Goal: Task Accomplishment & Management: Use online tool/utility

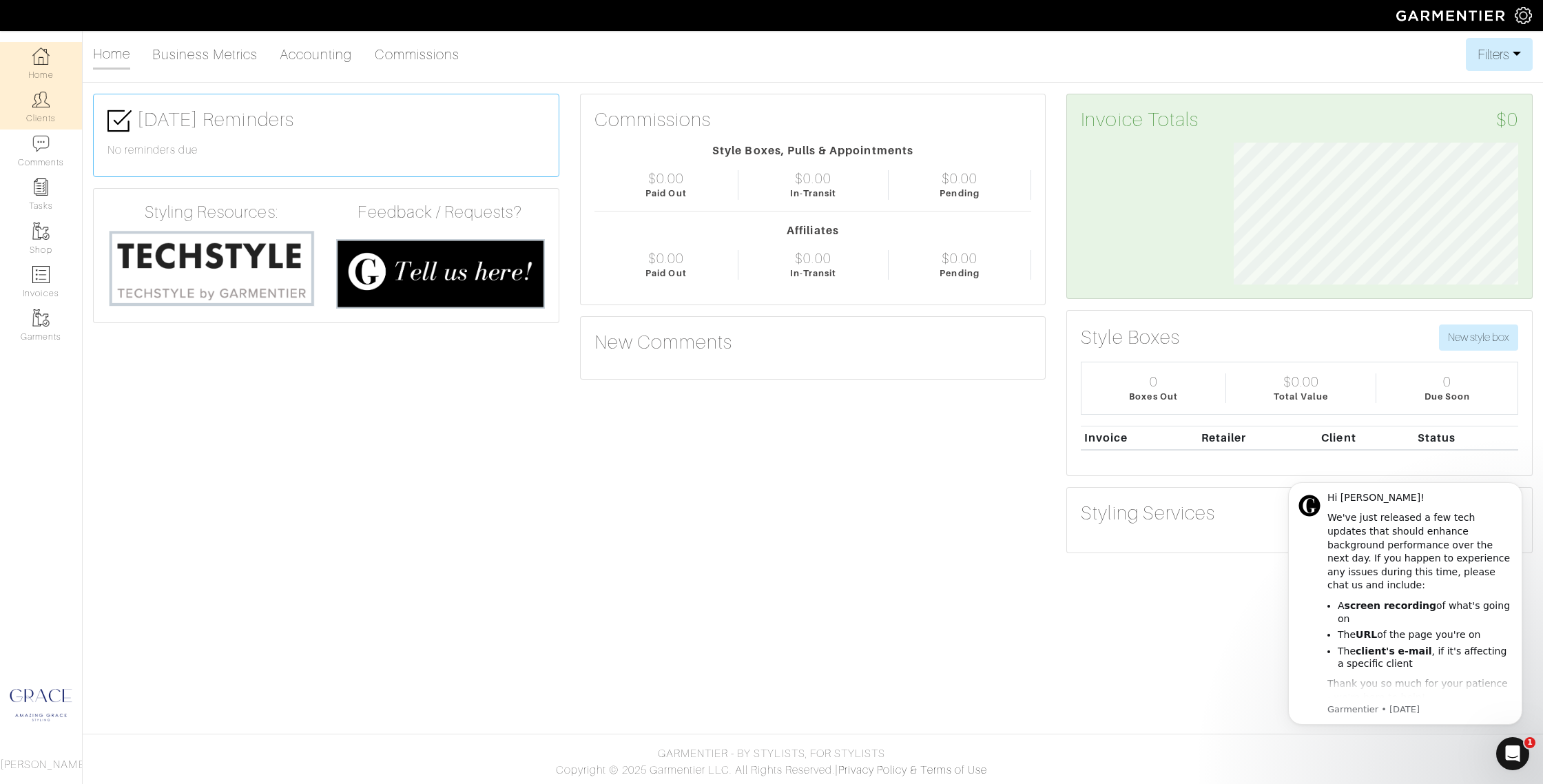
click at [34, 102] on img at bounding box center [41, 99] width 17 height 17
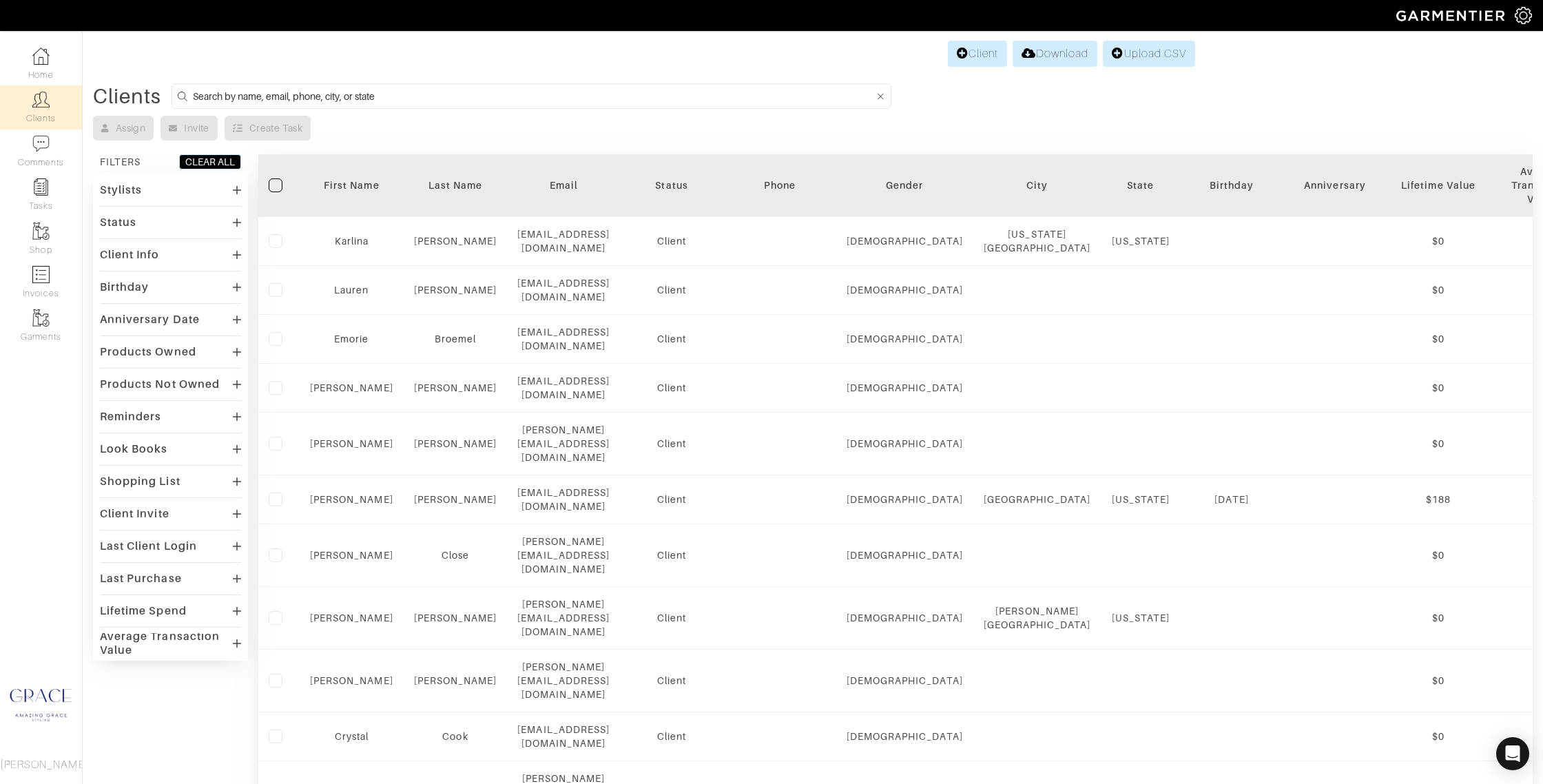
click at [322, 93] on input at bounding box center [534, 96] width 682 height 17
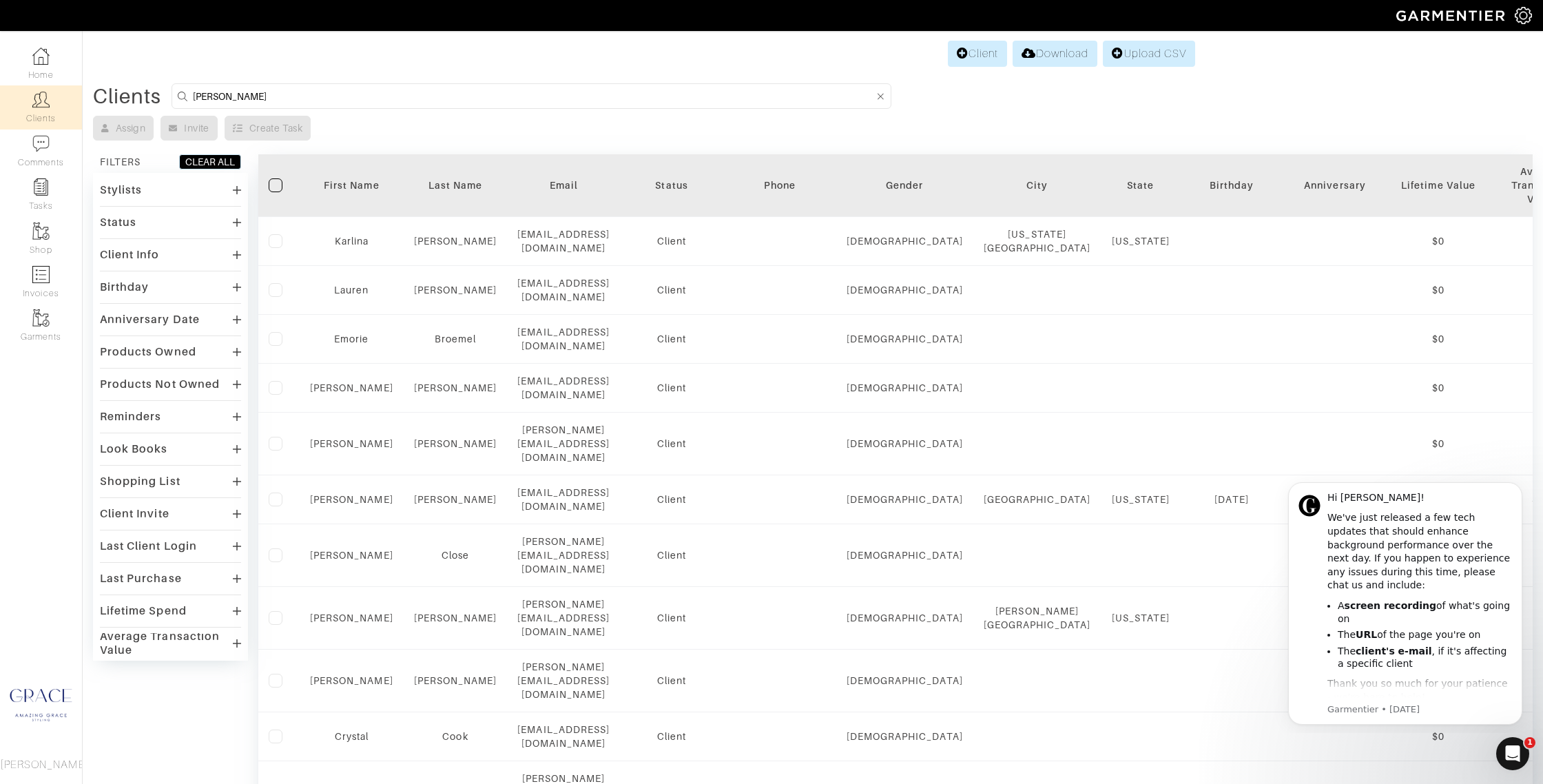
type input "Ashley"
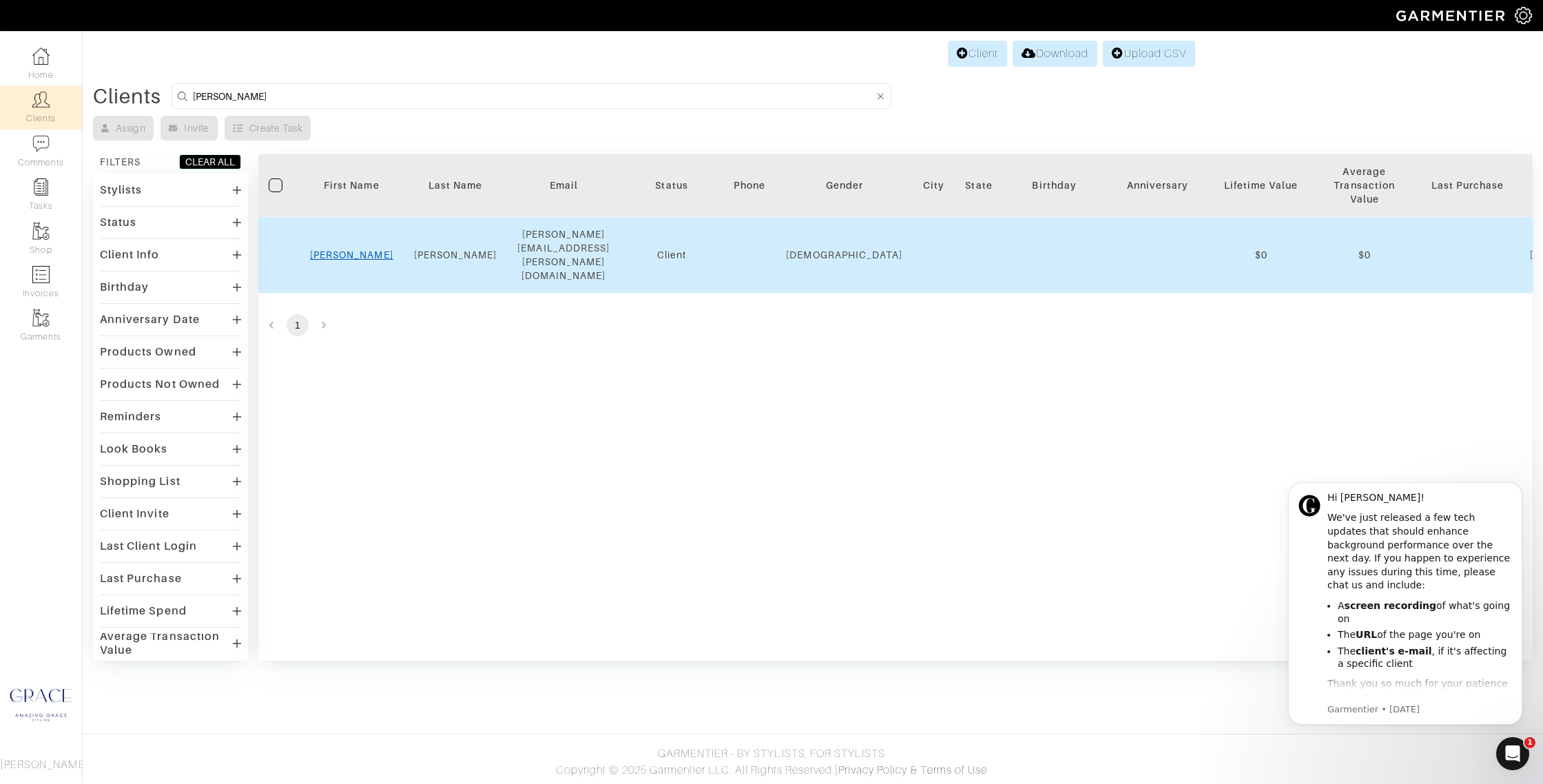
click at [357, 249] on link "Ashley" at bounding box center [351, 255] width 83 height 11
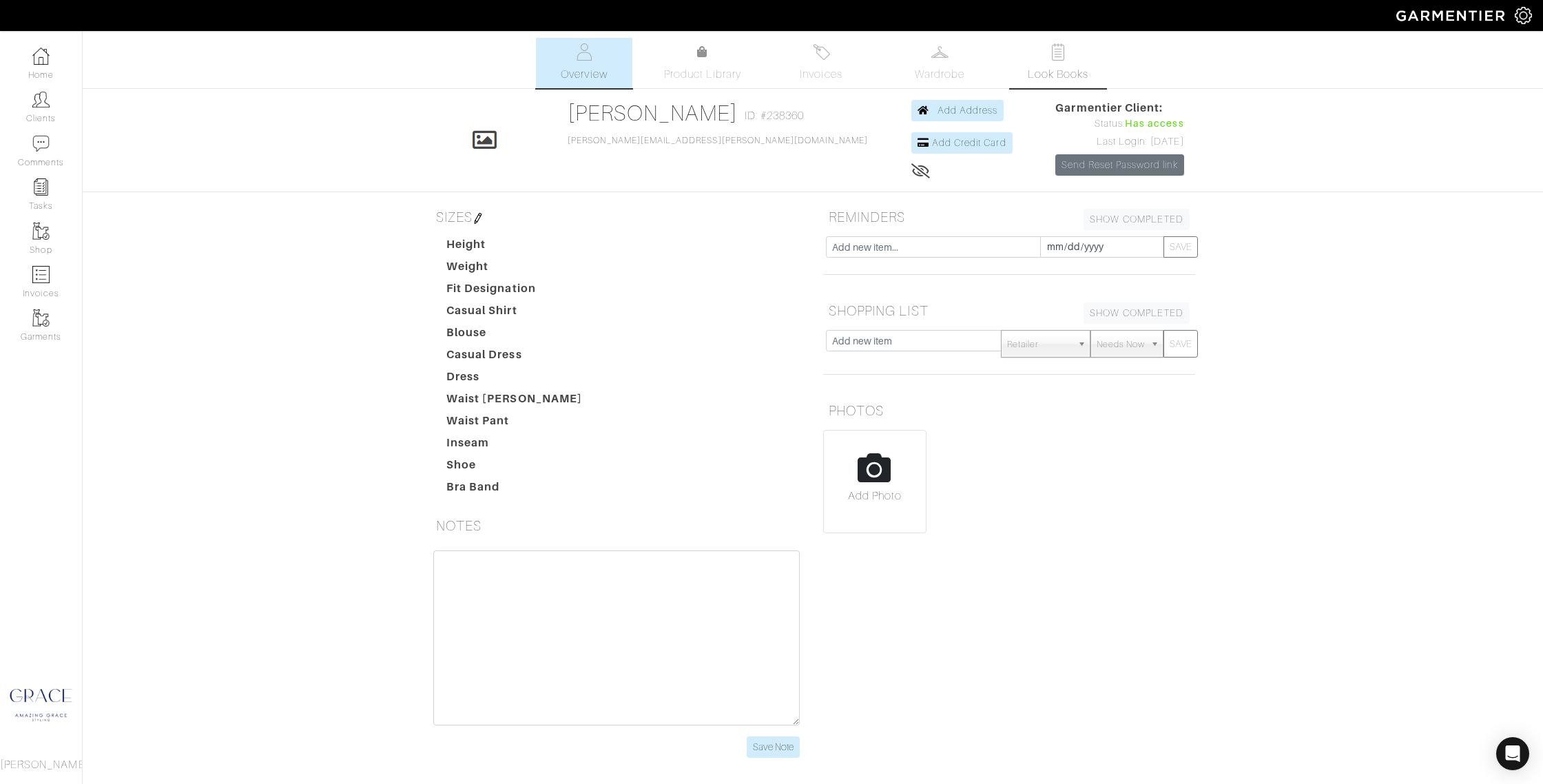
click at [1051, 56] on img at bounding box center [1058, 52] width 17 height 17
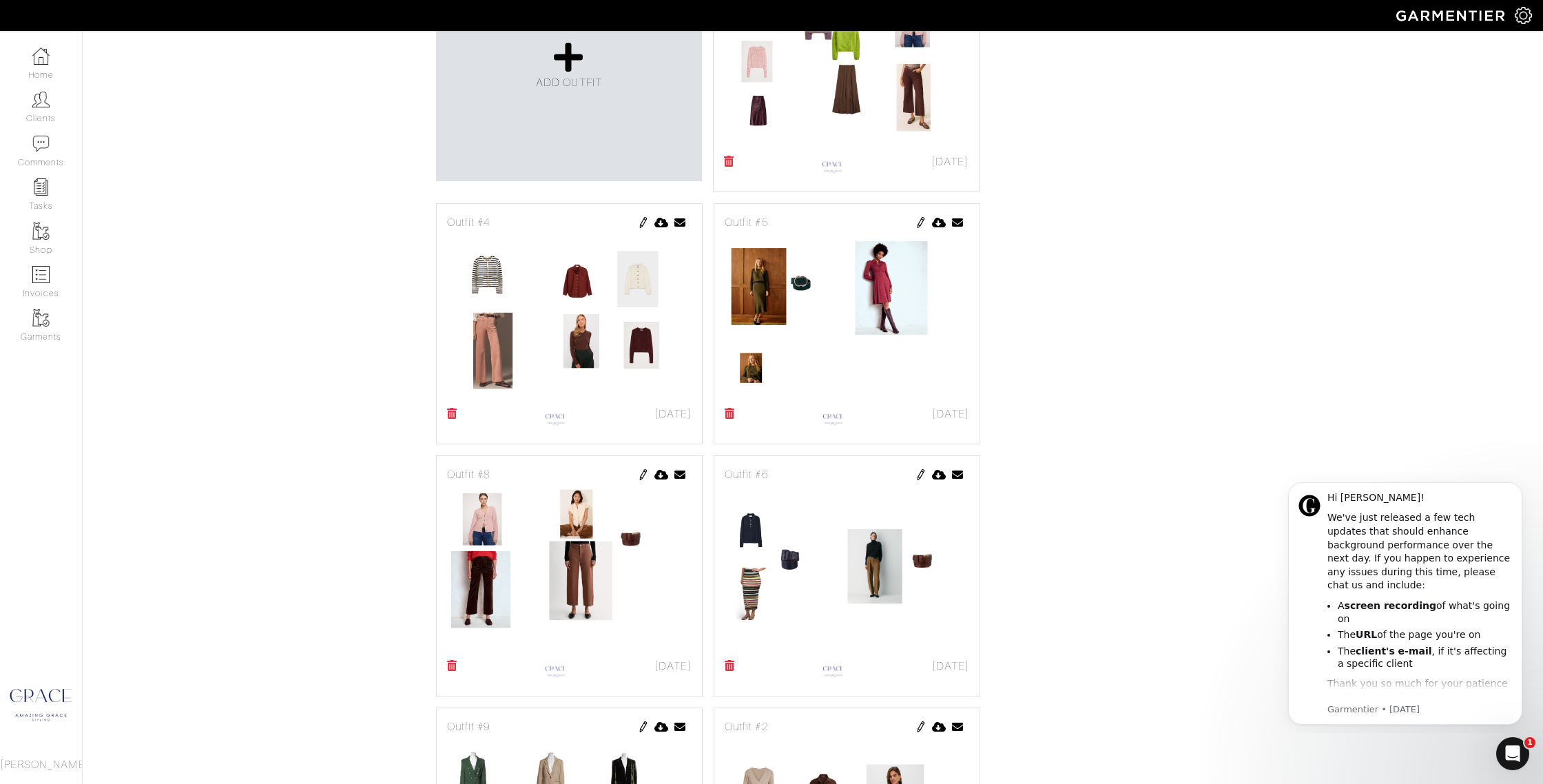
scroll to position [401, 0]
click at [642, 219] on img at bounding box center [644, 222] width 11 height 11
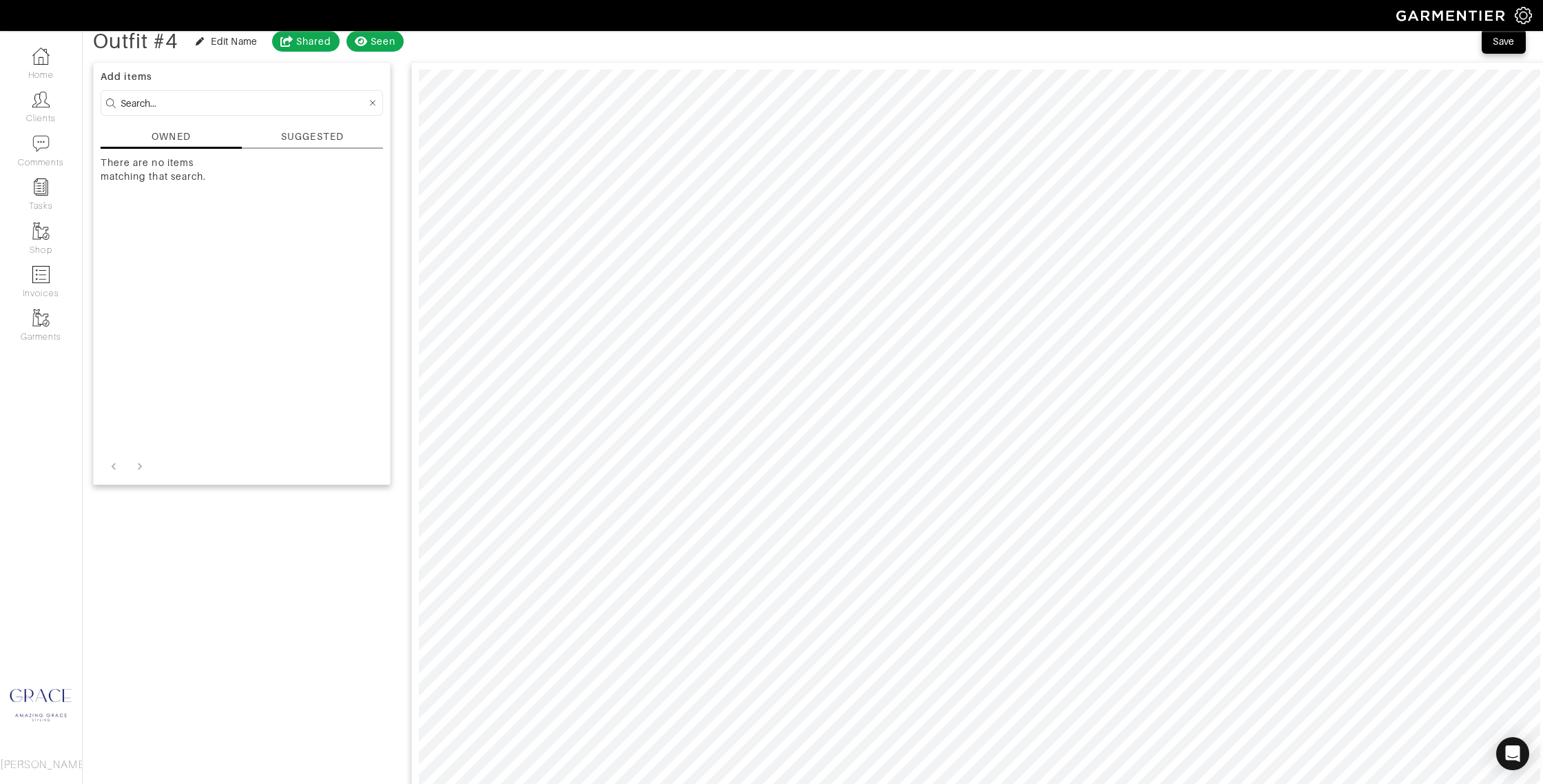
scroll to position [77, 0]
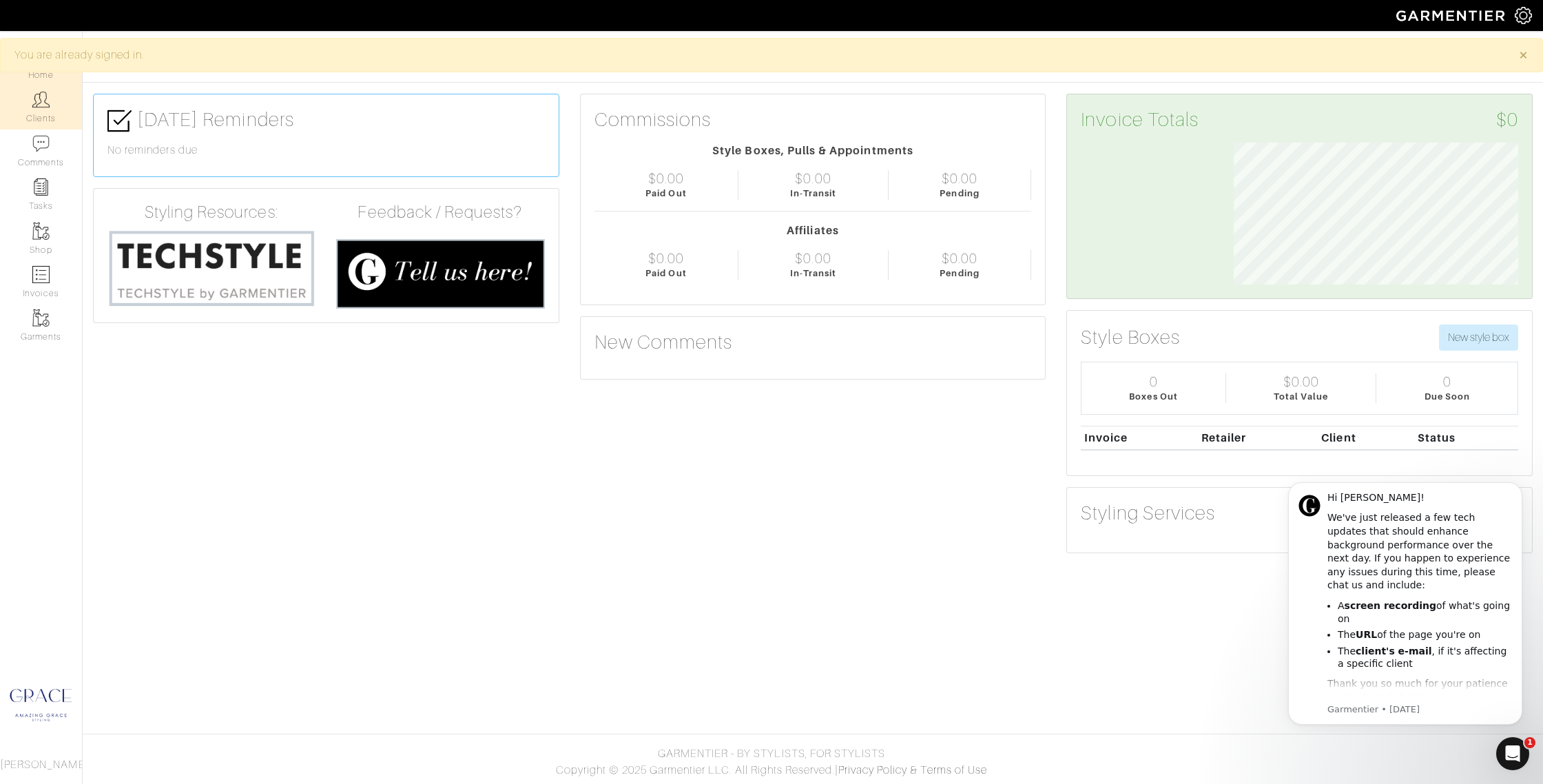
click at [46, 108] on img at bounding box center [41, 99] width 17 height 17
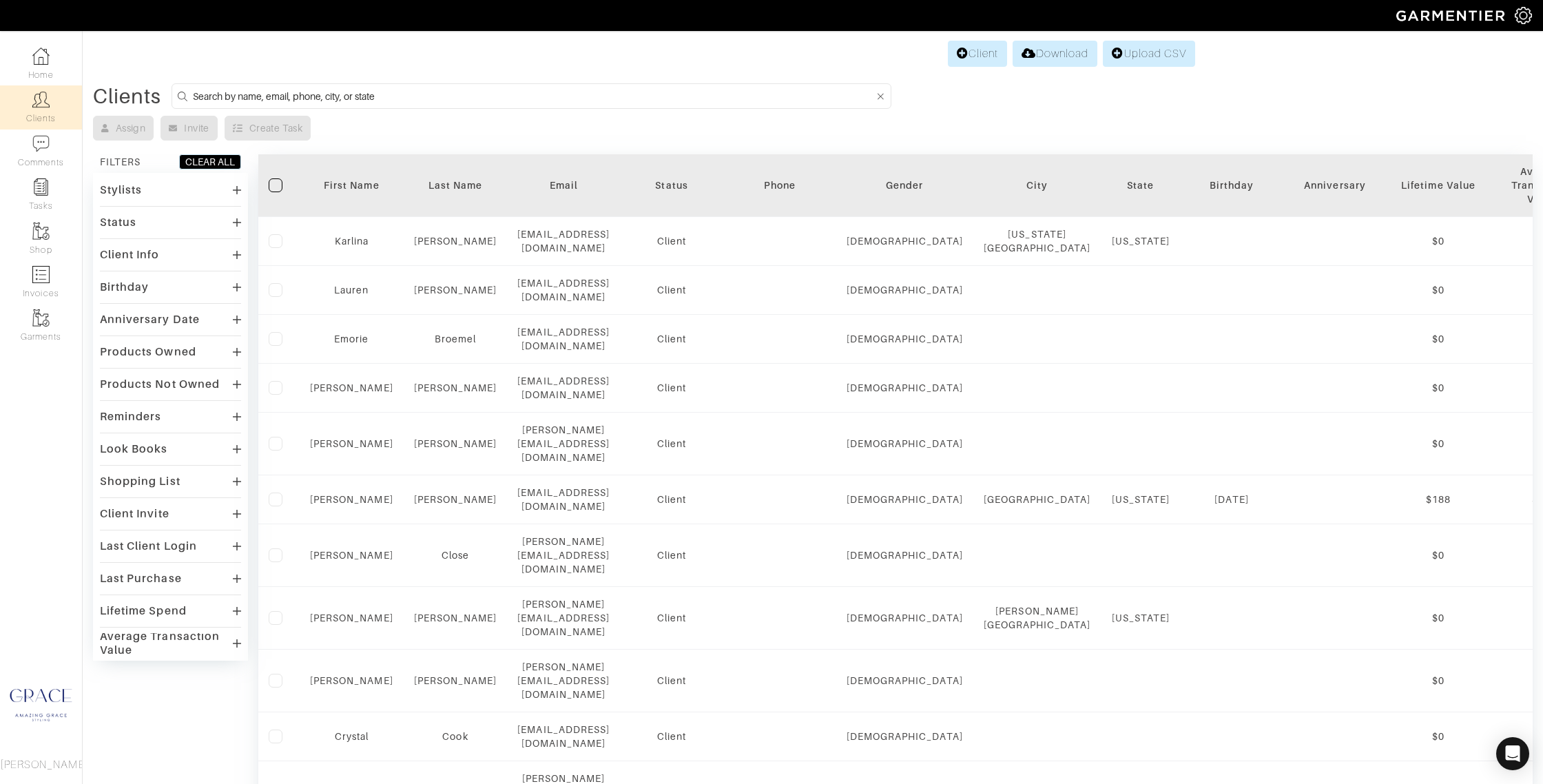
click at [400, 90] on input at bounding box center [534, 96] width 682 height 17
type input "ashley"
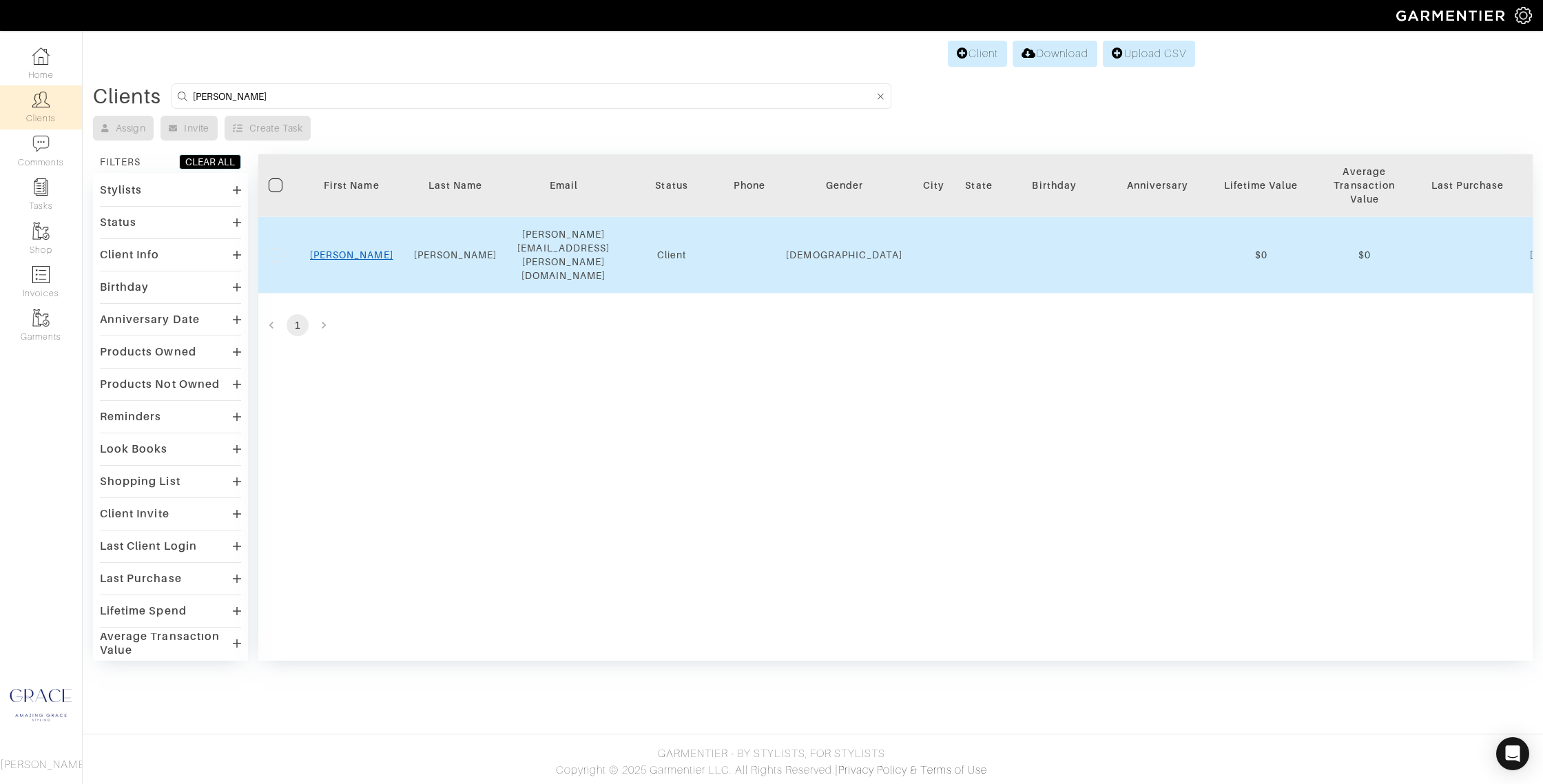
click at [356, 249] on link "Ashley" at bounding box center [351, 255] width 83 height 11
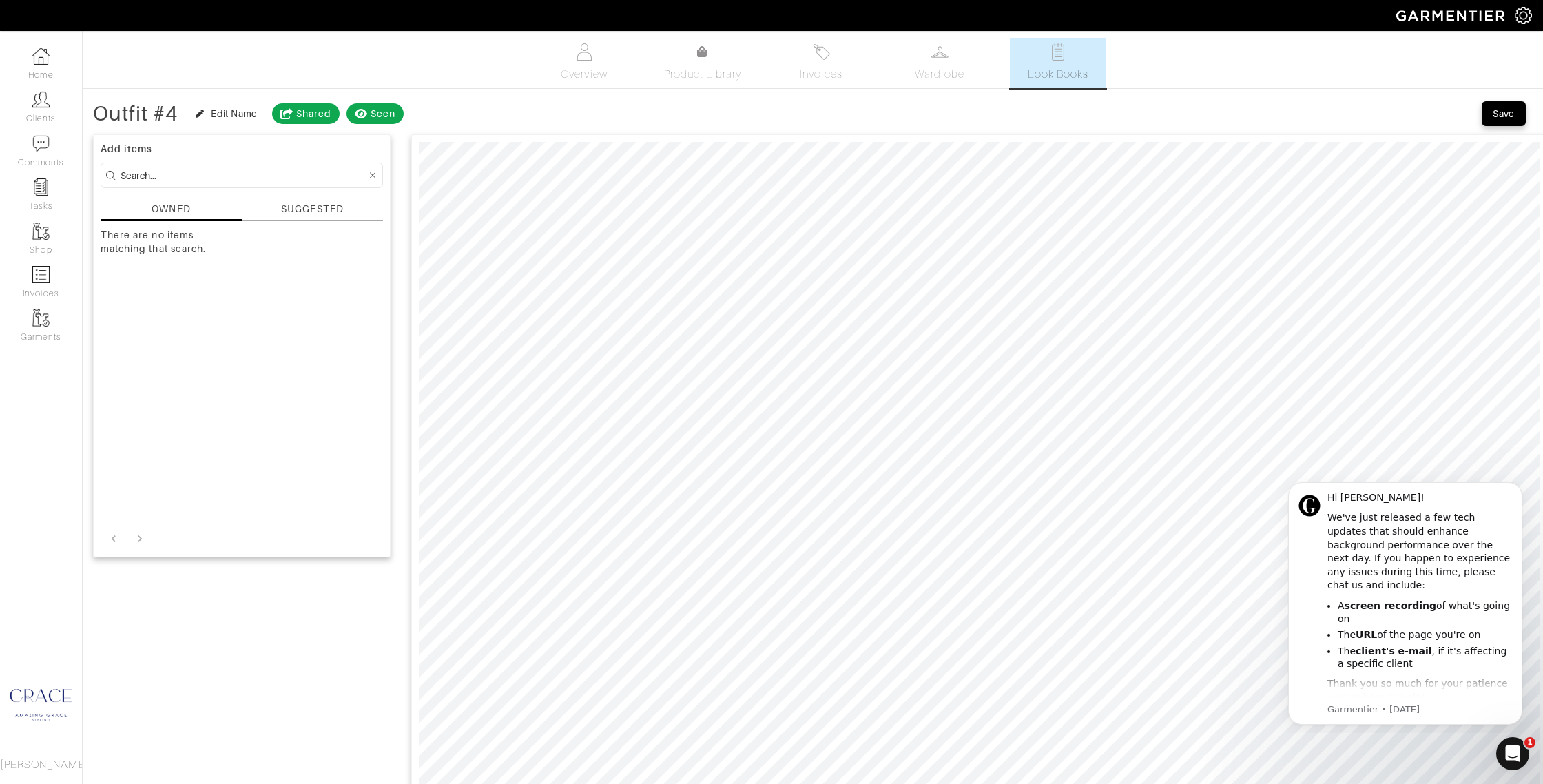
click at [301, 205] on div "SUGGESTED" at bounding box center [312, 209] width 62 height 15
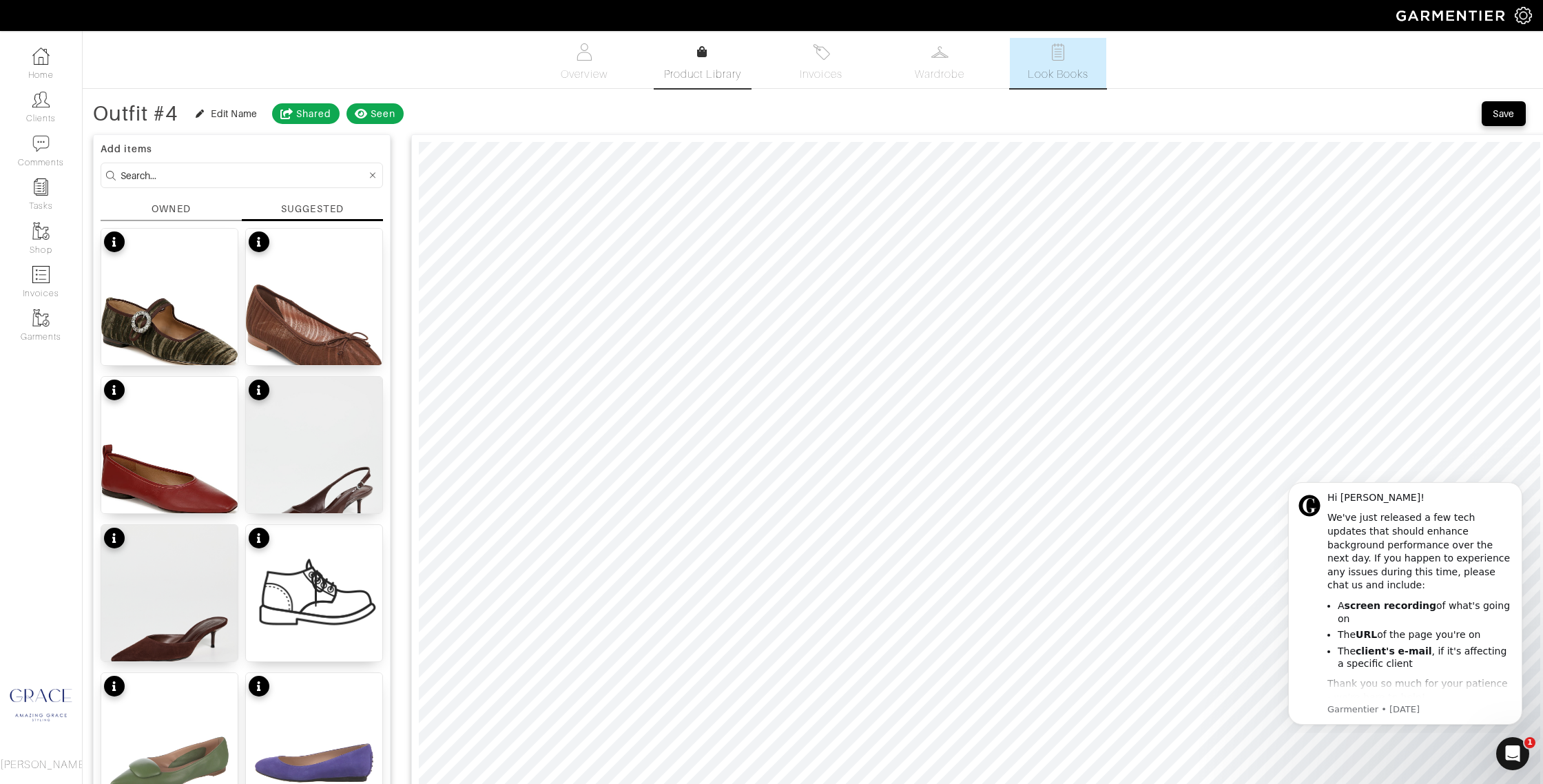
click at [674, 53] on link "Product Library" at bounding box center [702, 63] width 97 height 39
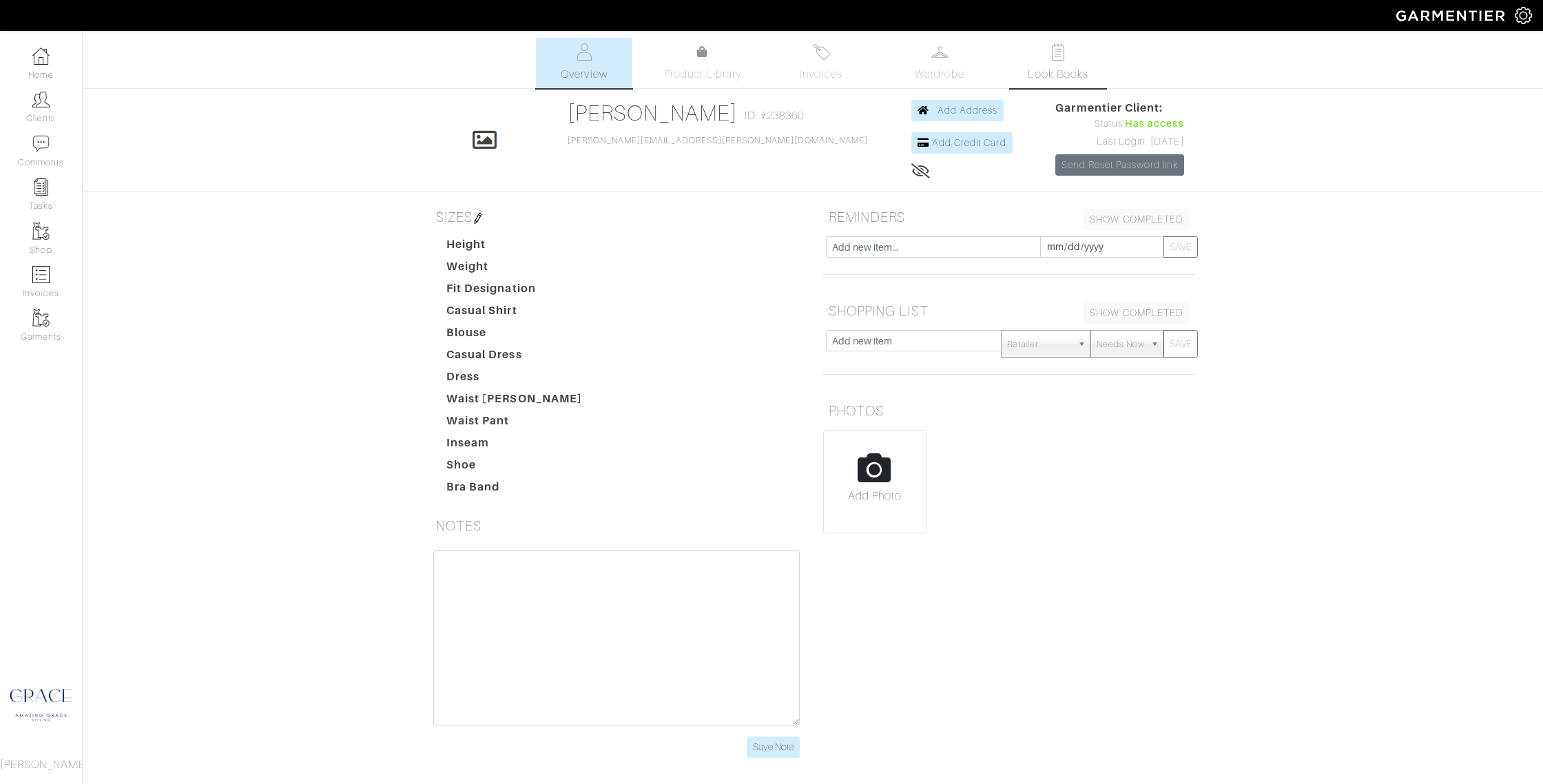
click at [1048, 65] on link "Look Books" at bounding box center [1058, 63] width 97 height 50
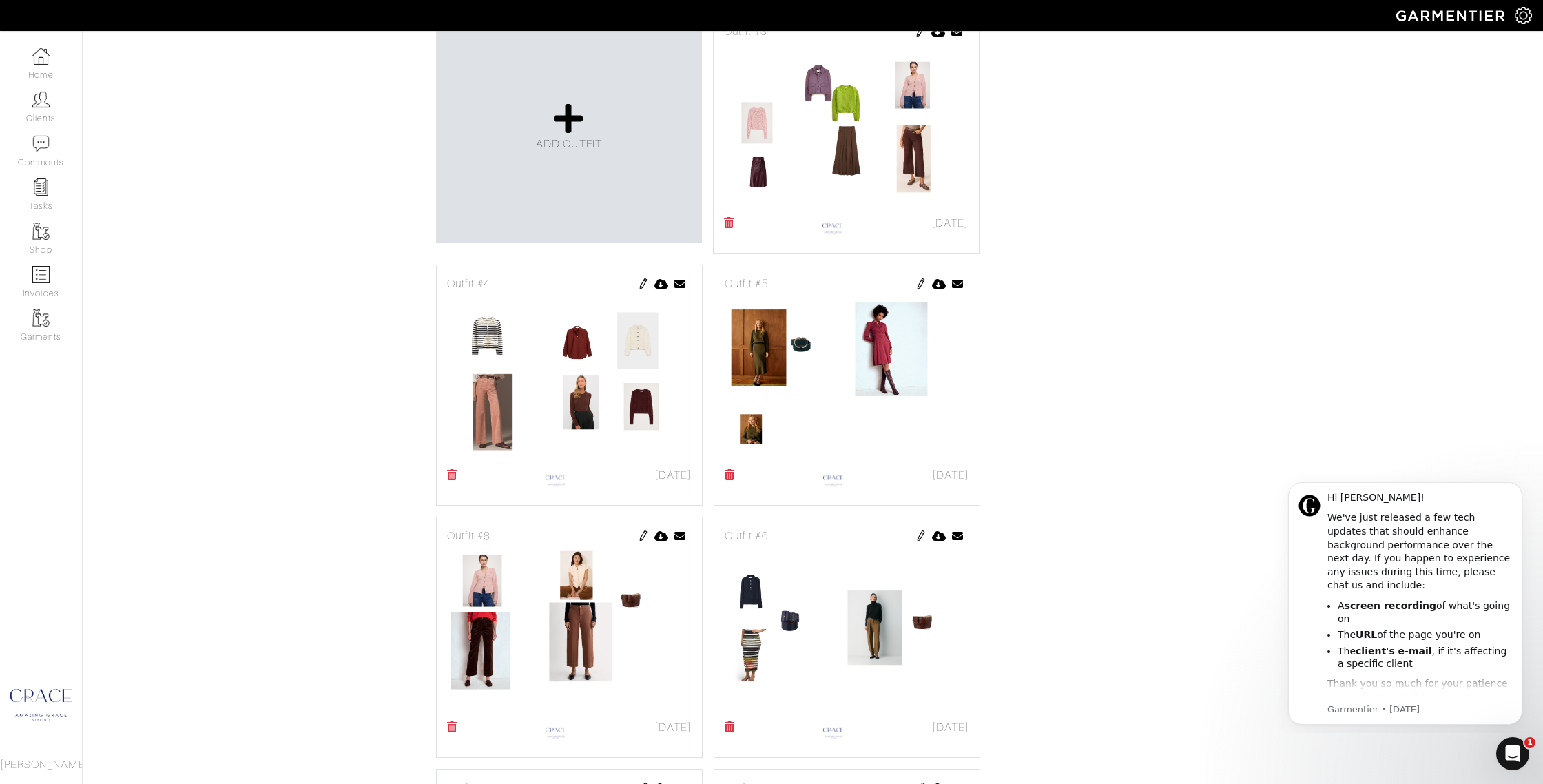
scroll to position [340, 0]
click at [920, 282] on img at bounding box center [921, 283] width 11 height 11
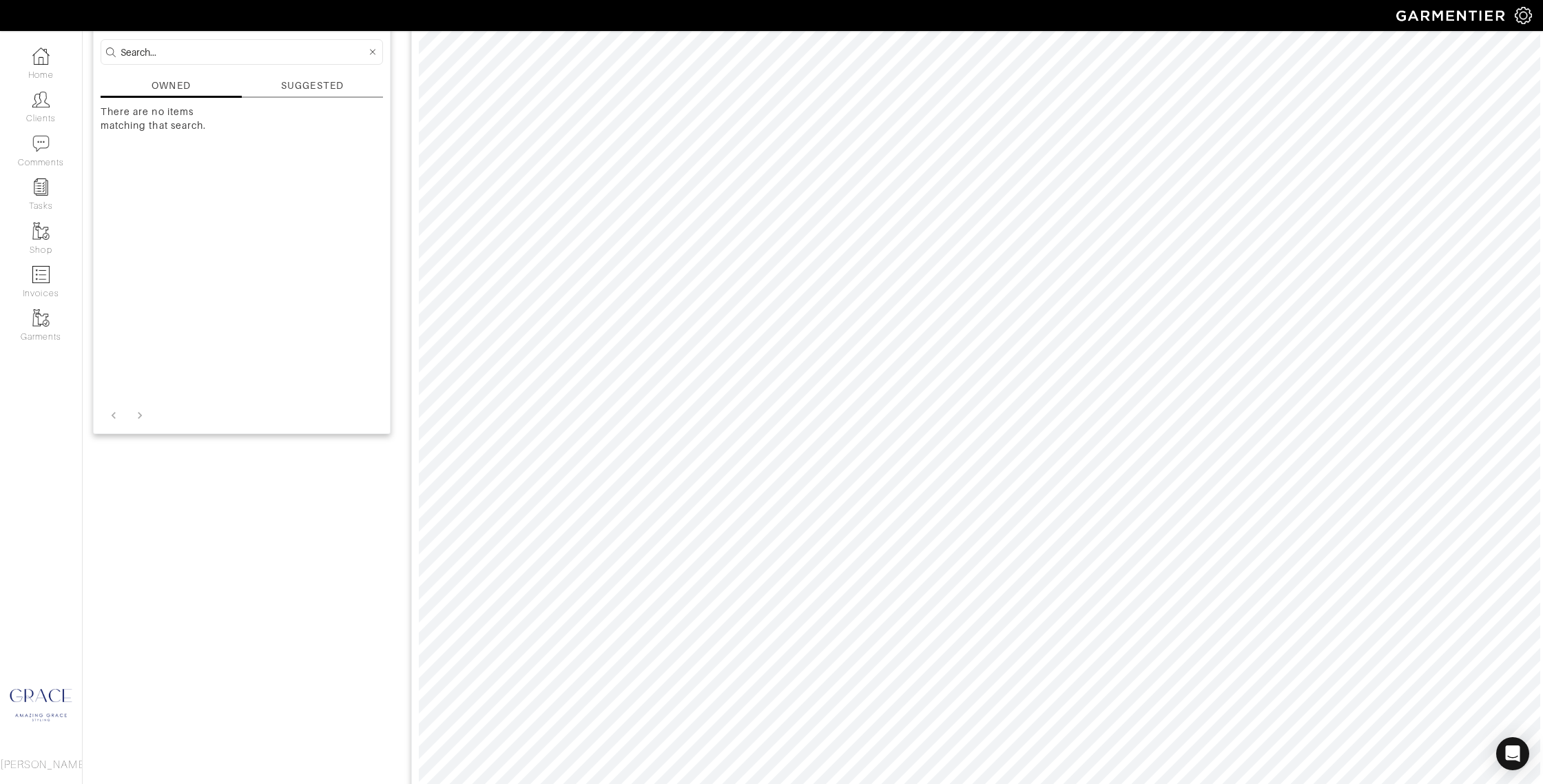
scroll to position [129, 0]
click at [332, 83] on div "SUGGESTED" at bounding box center [312, 80] width 62 height 15
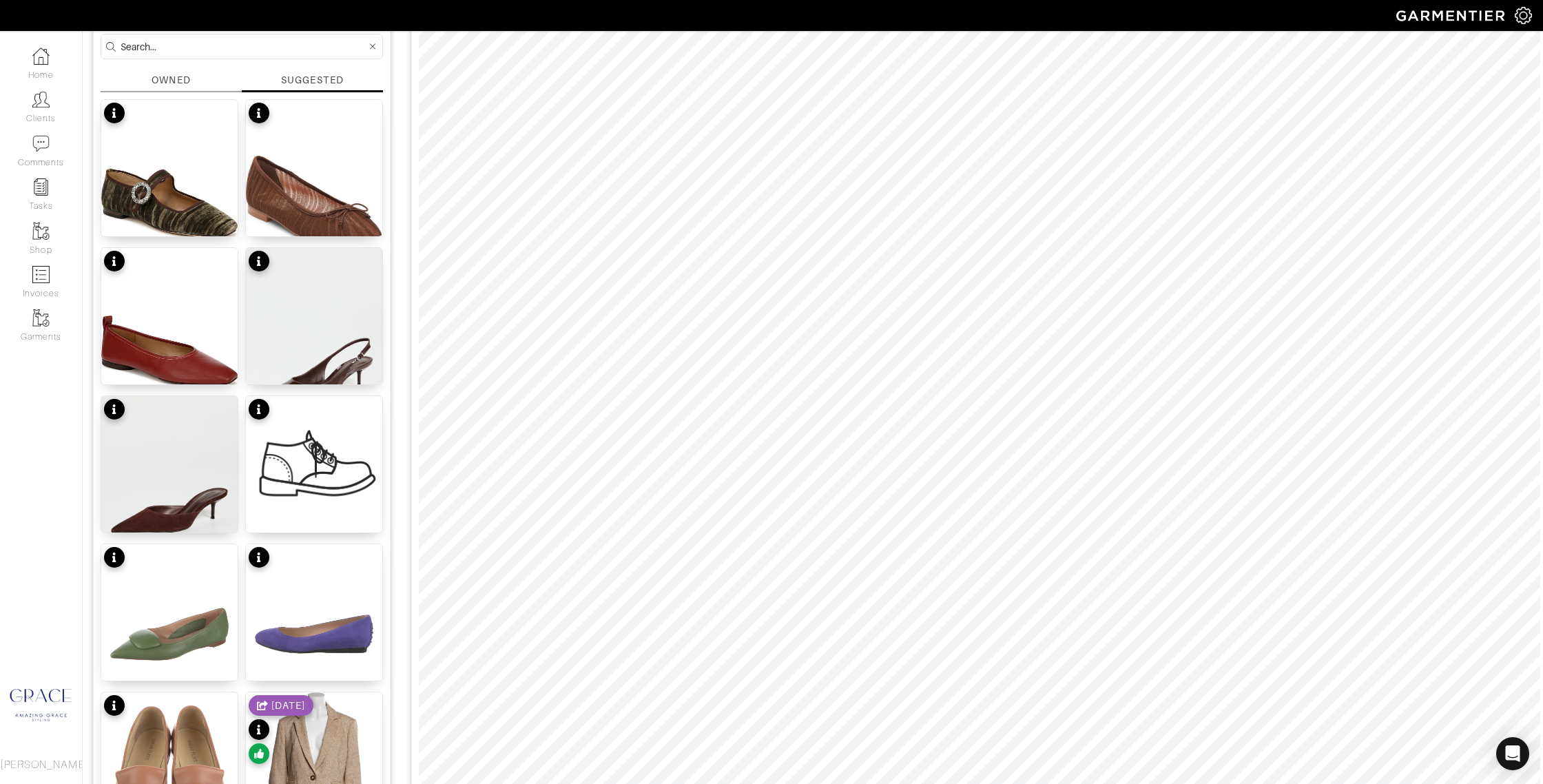
scroll to position [0, 0]
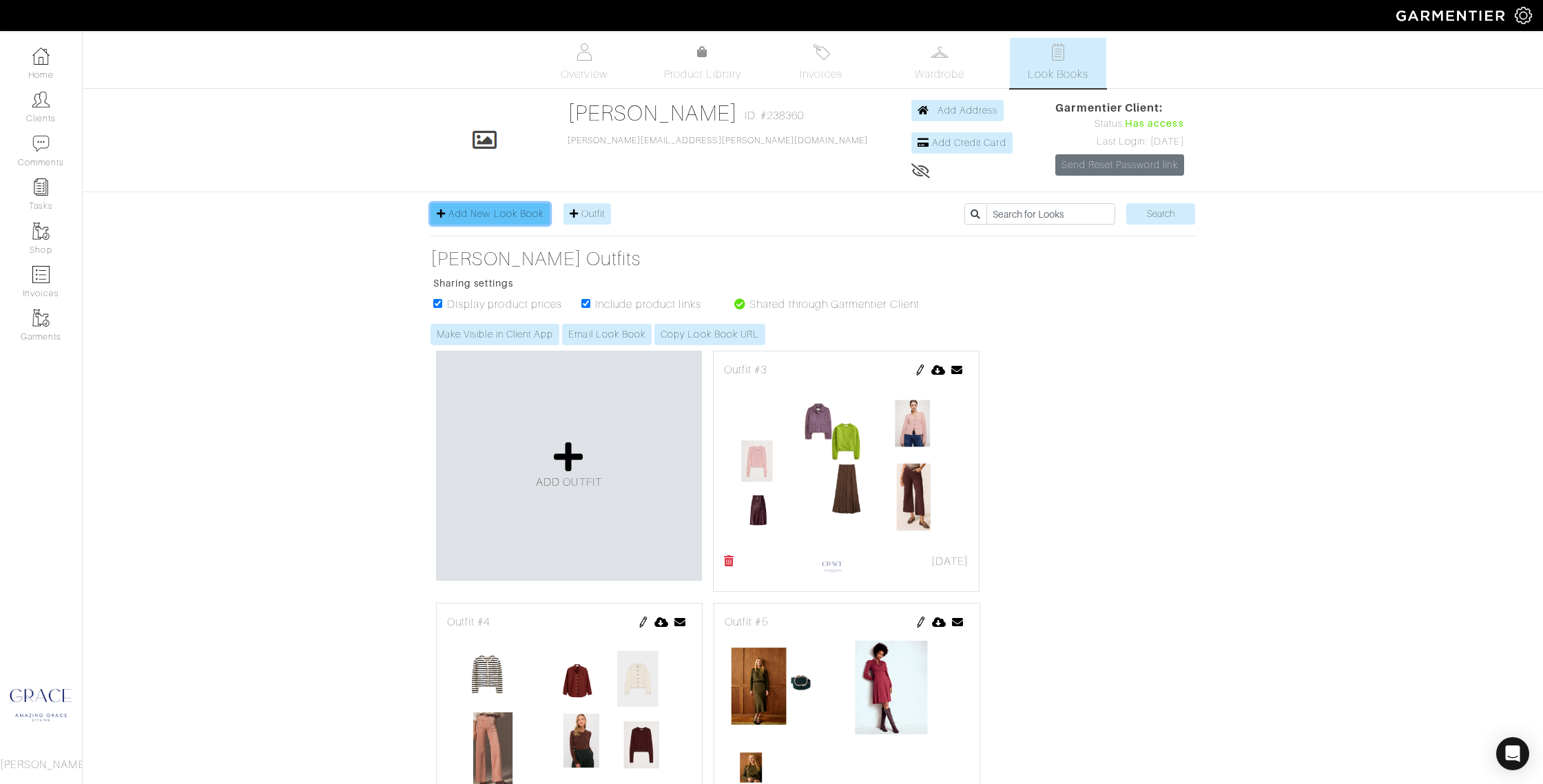
click at [475, 212] on span "Add New Look Book" at bounding box center [496, 214] width 95 height 11
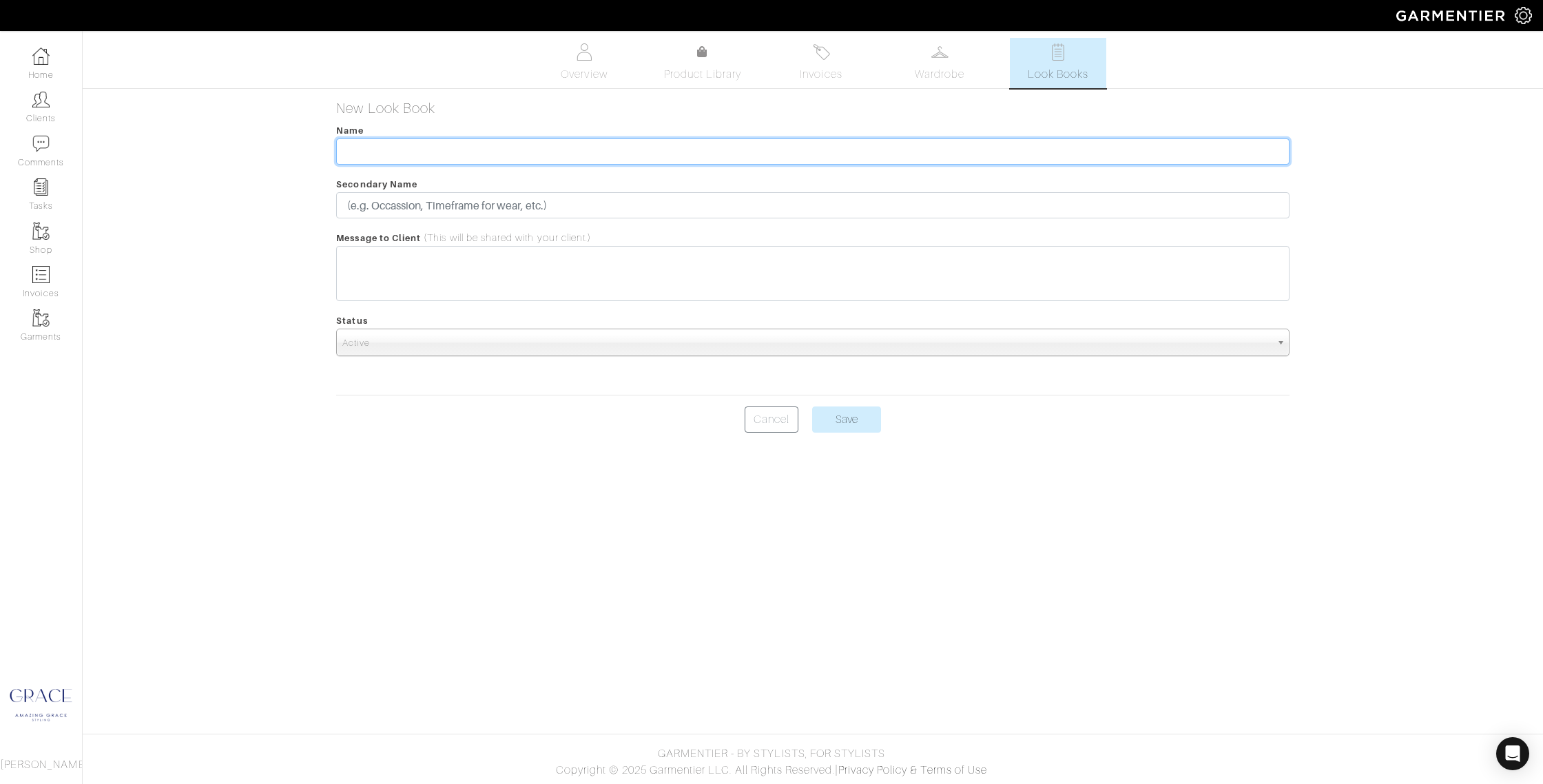
click at [449, 141] on input "text" at bounding box center [812, 151] width 953 height 26
type input "A"
type input "[PERSON_NAME] Look Book 1.2"
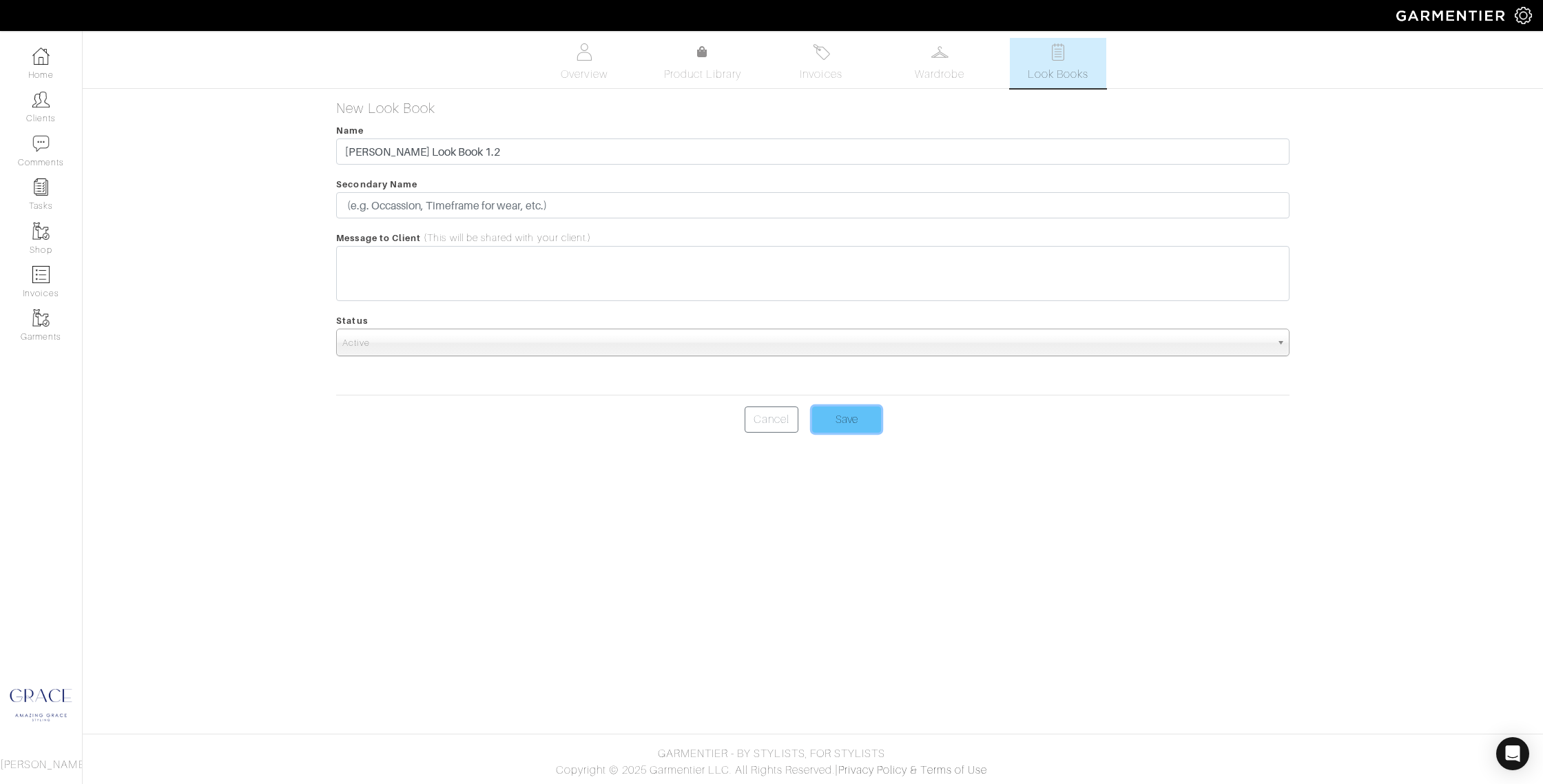
click at [847, 410] on input "Save" at bounding box center [846, 419] width 69 height 26
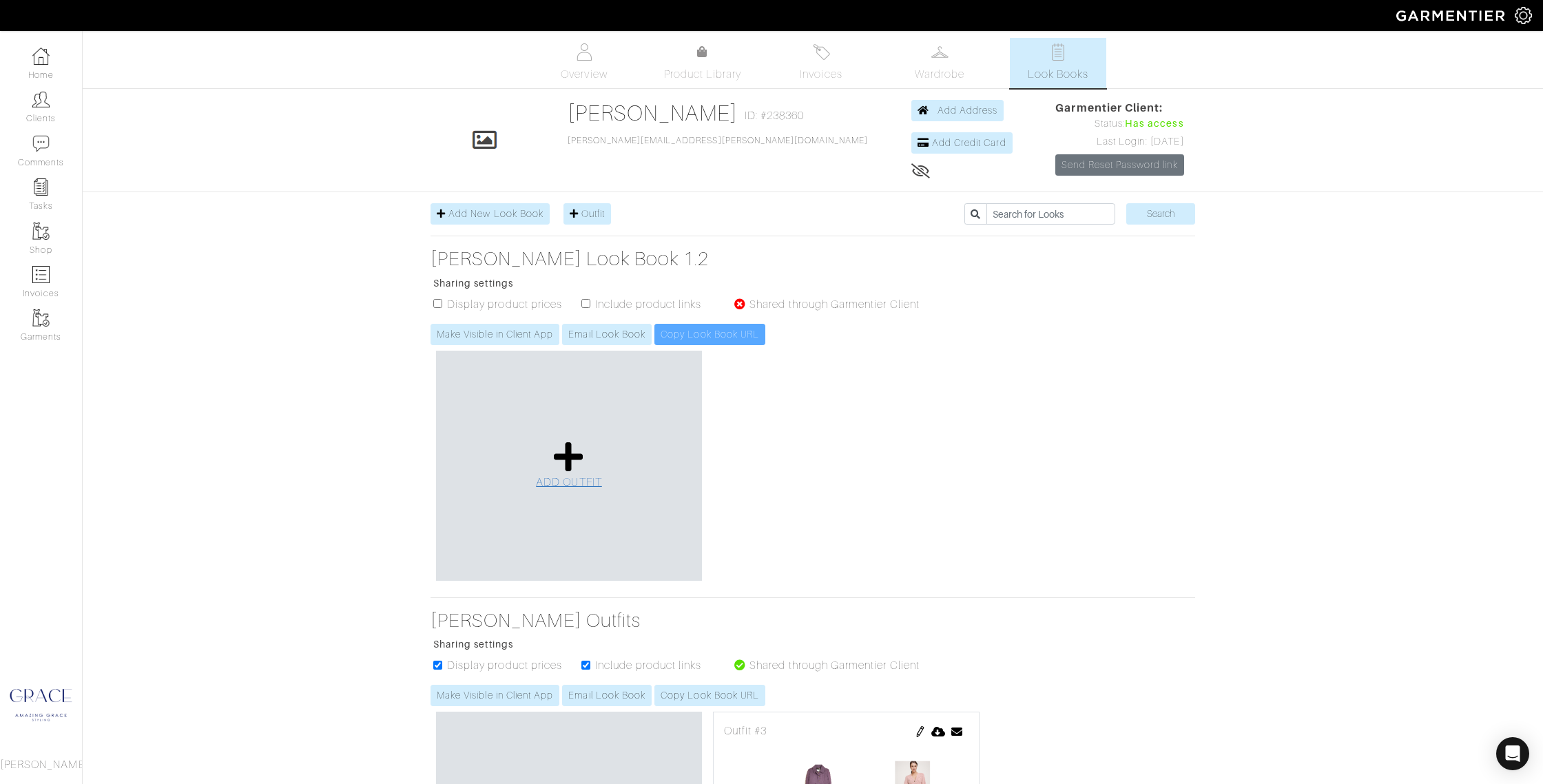
click at [565, 460] on icon at bounding box center [569, 457] width 30 height 33
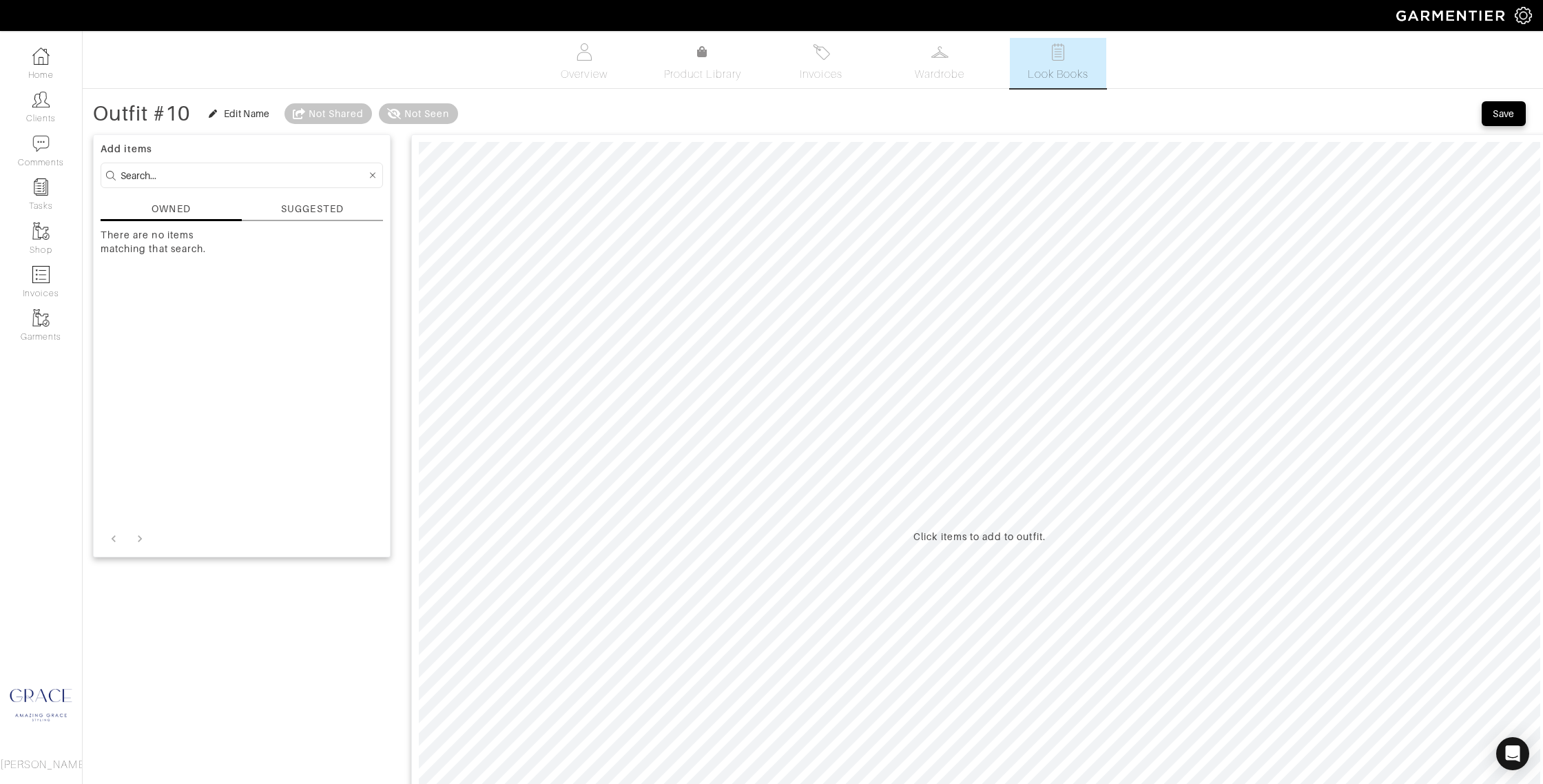
click at [251, 176] on input at bounding box center [244, 175] width 246 height 17
click at [322, 213] on div "SUGGESTED" at bounding box center [312, 209] width 62 height 15
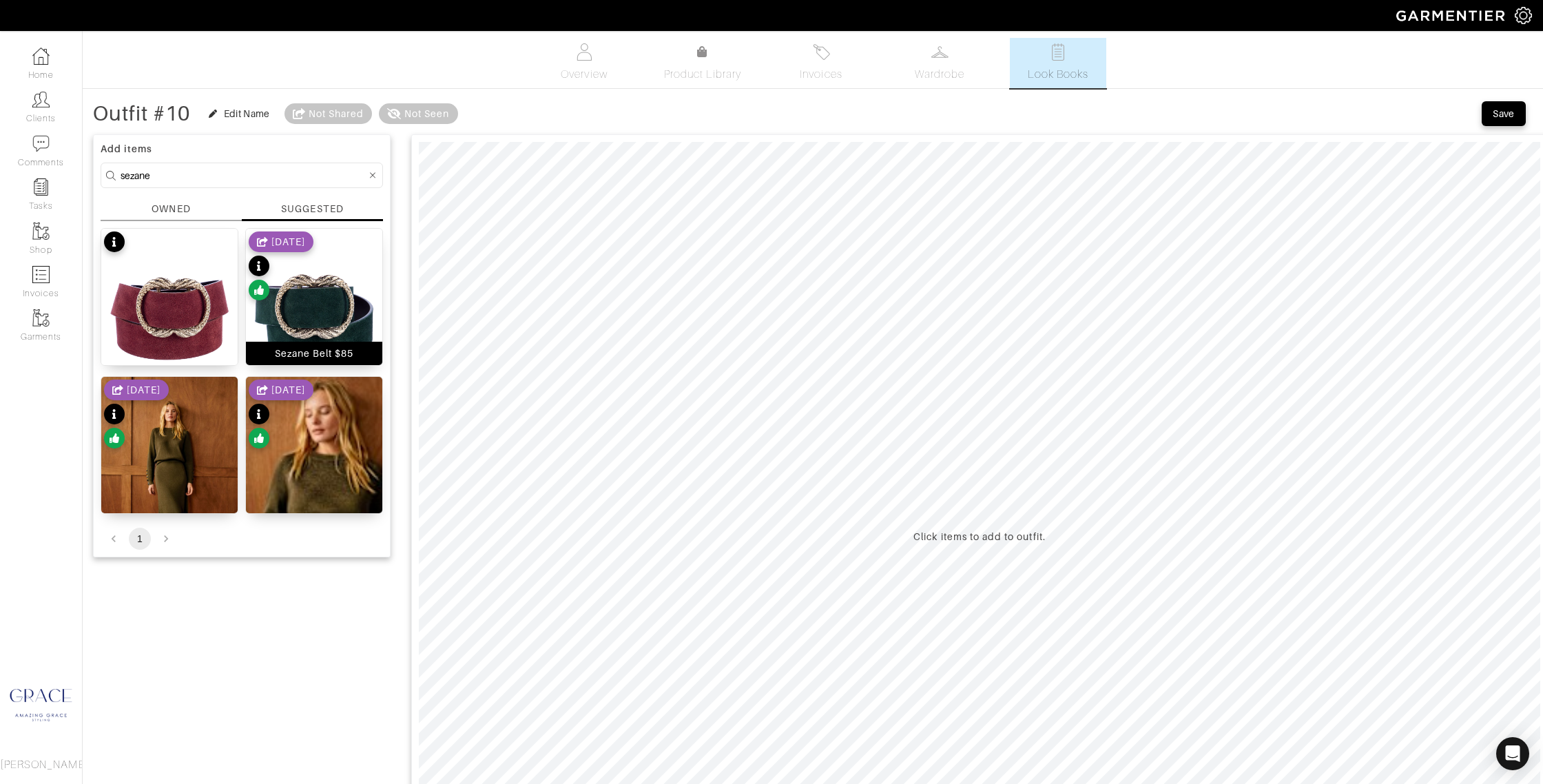
click at [331, 353] on div "Sezane Belt $85" at bounding box center [315, 353] width 79 height 14
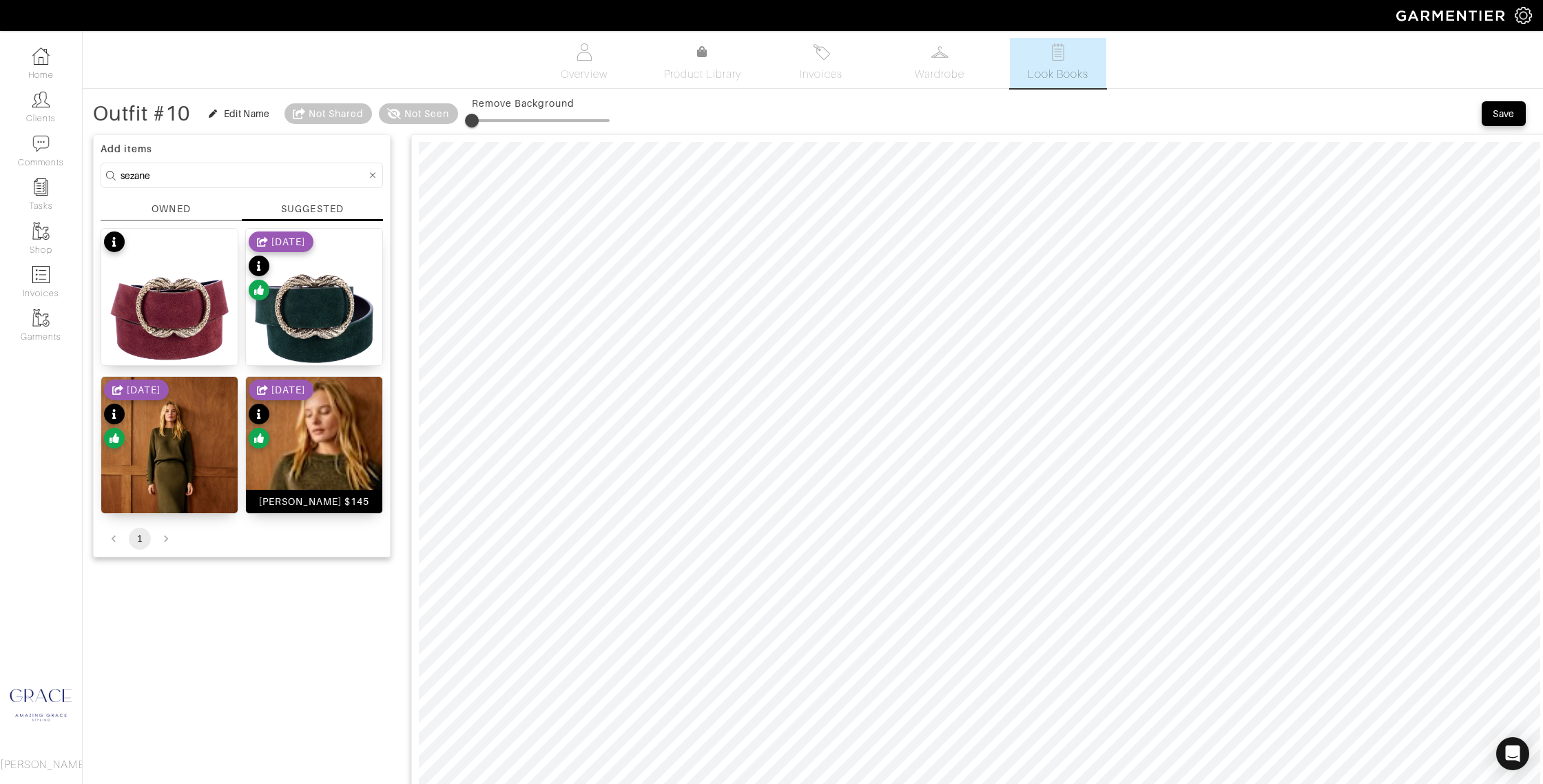
drag, startPoint x: 292, startPoint y: 503, endPoint x: 270, endPoint y: 504, distance: 22.0
click at [292, 503] on div "[PERSON_NAME] $145" at bounding box center [315, 501] width 111 height 14
drag, startPoint x: 178, startPoint y: 503, endPoint x: 190, endPoint y: 503, distance: 12.0
click at [177, 503] on div "Naelle Skirt $175" at bounding box center [169, 501] width 84 height 14
drag, startPoint x: 206, startPoint y: 174, endPoint x: 74, endPoint y: 171, distance: 132.0
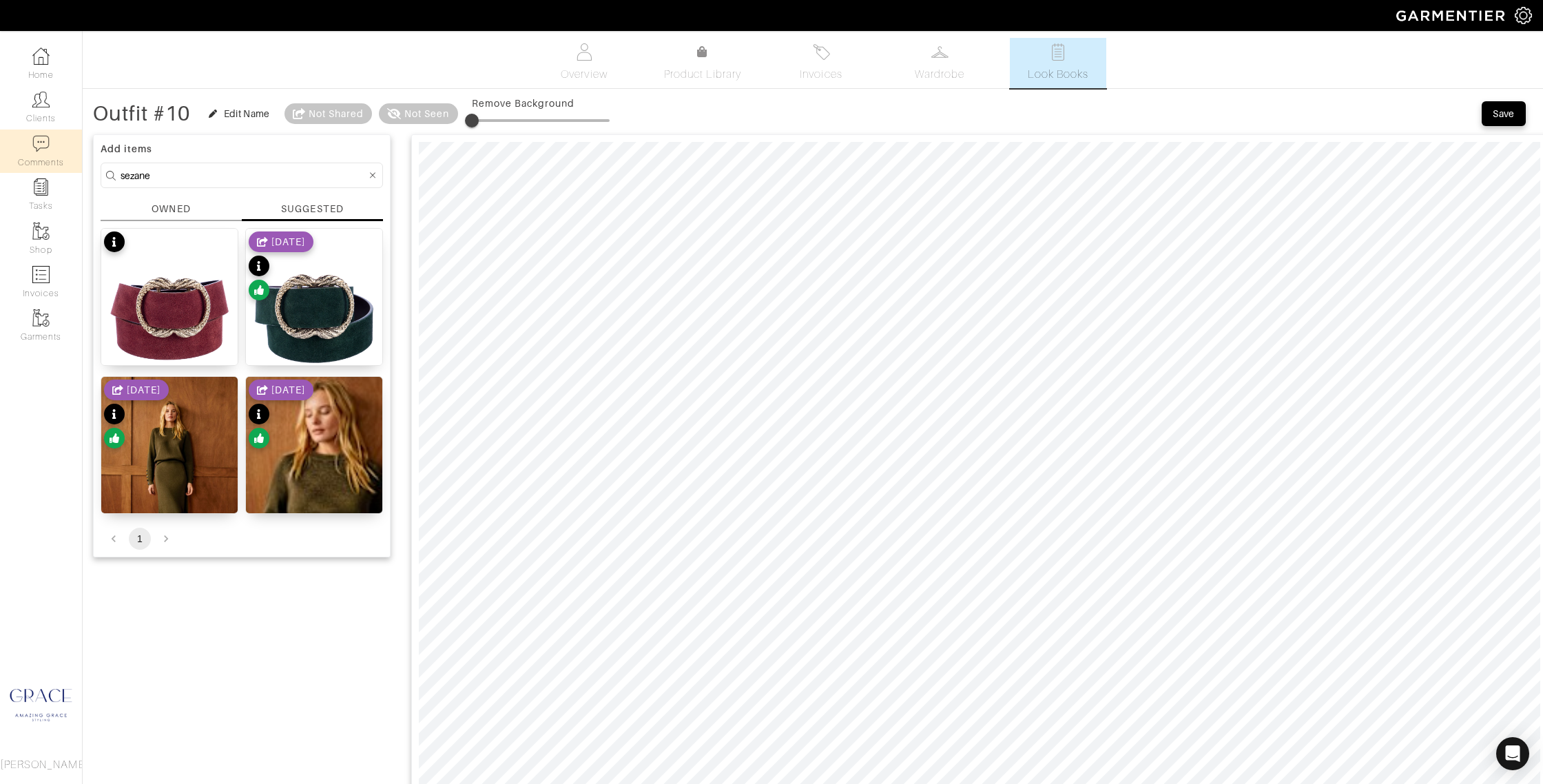
click at [75, 172] on div "Company Settings Manage Subscription My Profile Stylists Sign Out Home Clients …" at bounding box center [772, 728] width 1543 height 1456
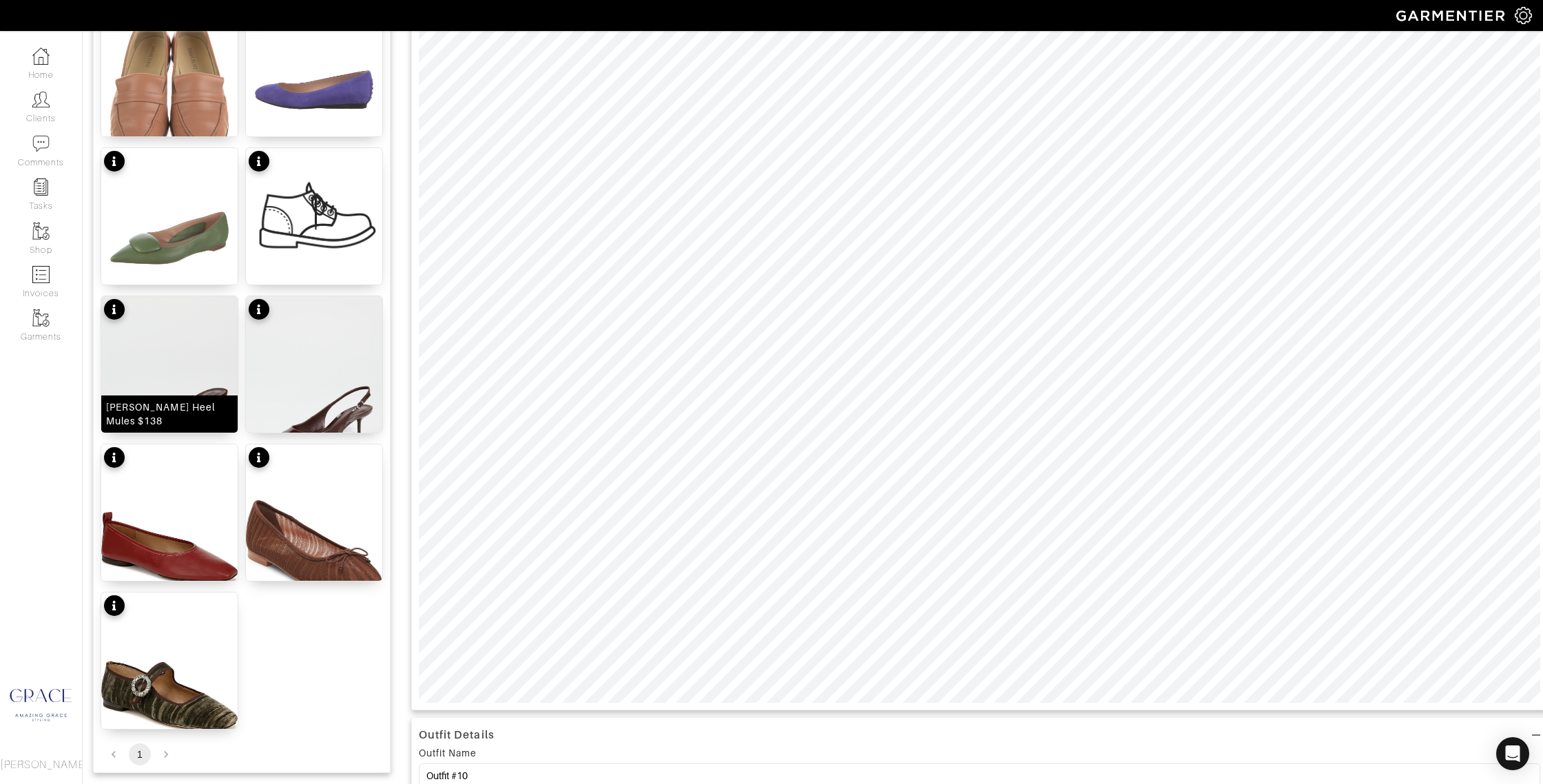
scroll to position [292, 0]
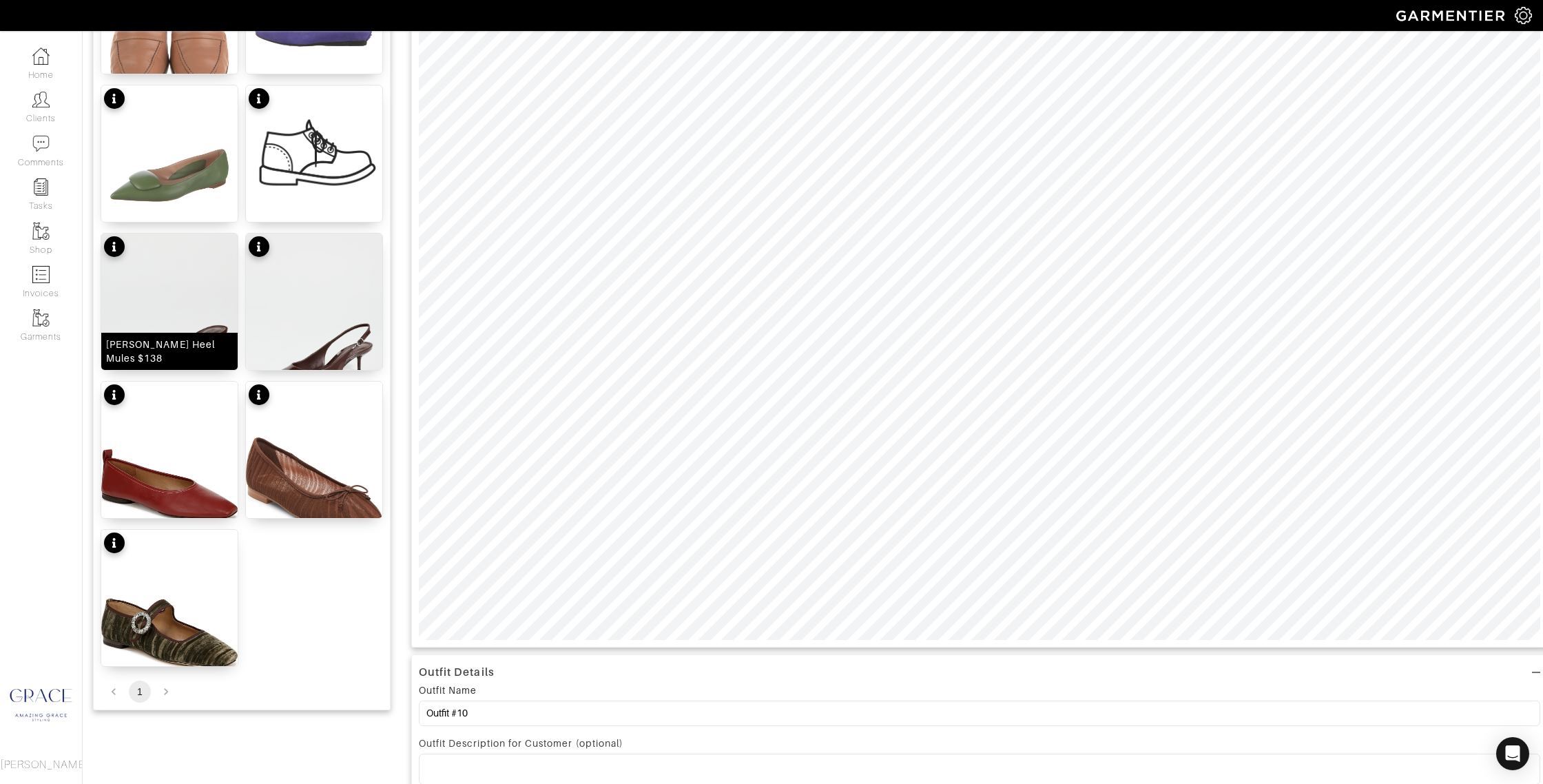
drag, startPoint x: 192, startPoint y: 353, endPoint x: 217, endPoint y: 350, distance: 25.2
click at [192, 353] on div "[PERSON_NAME] Heel Mules $138" at bounding box center [169, 351] width 127 height 28
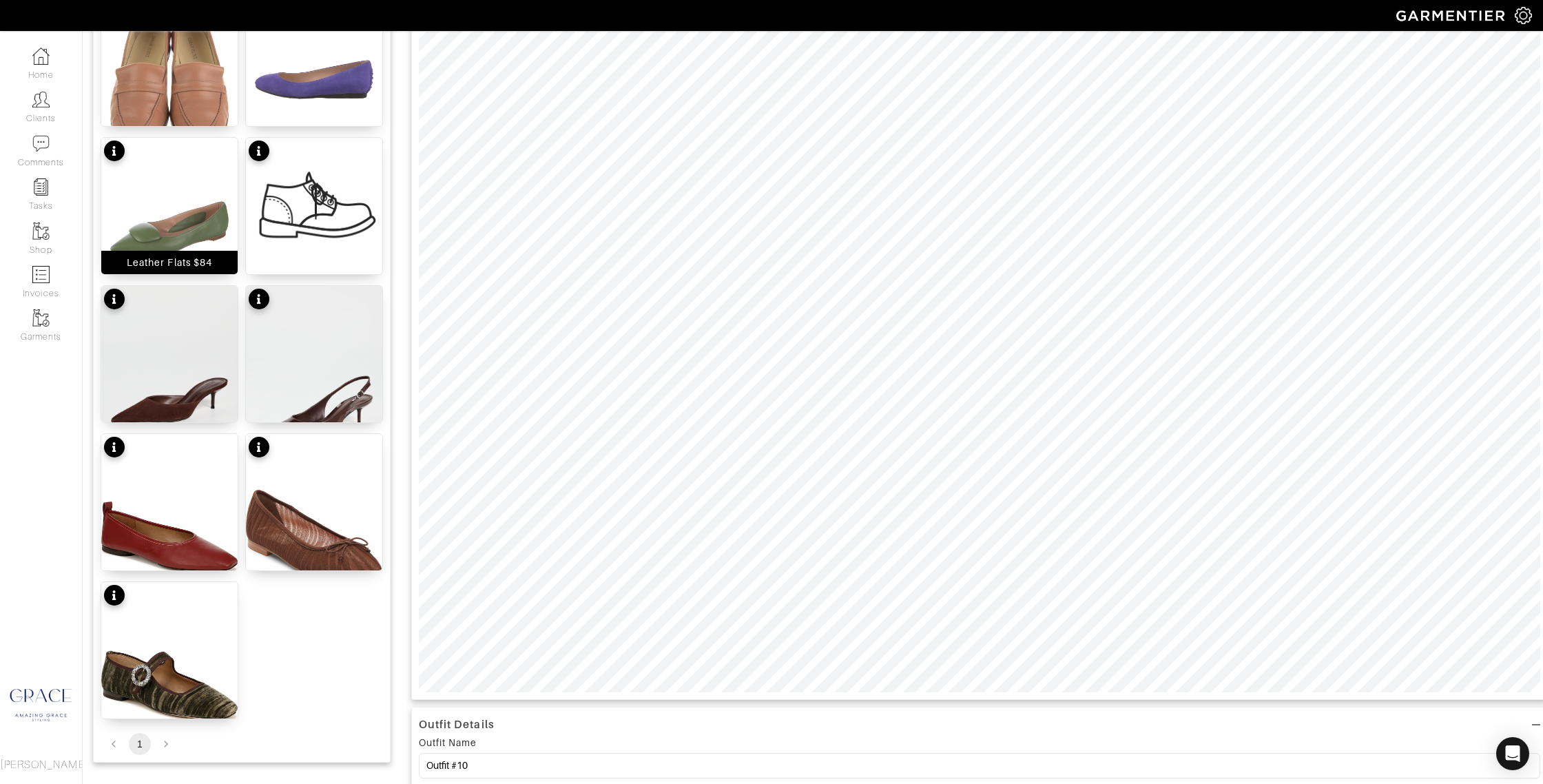
scroll to position [240, 0]
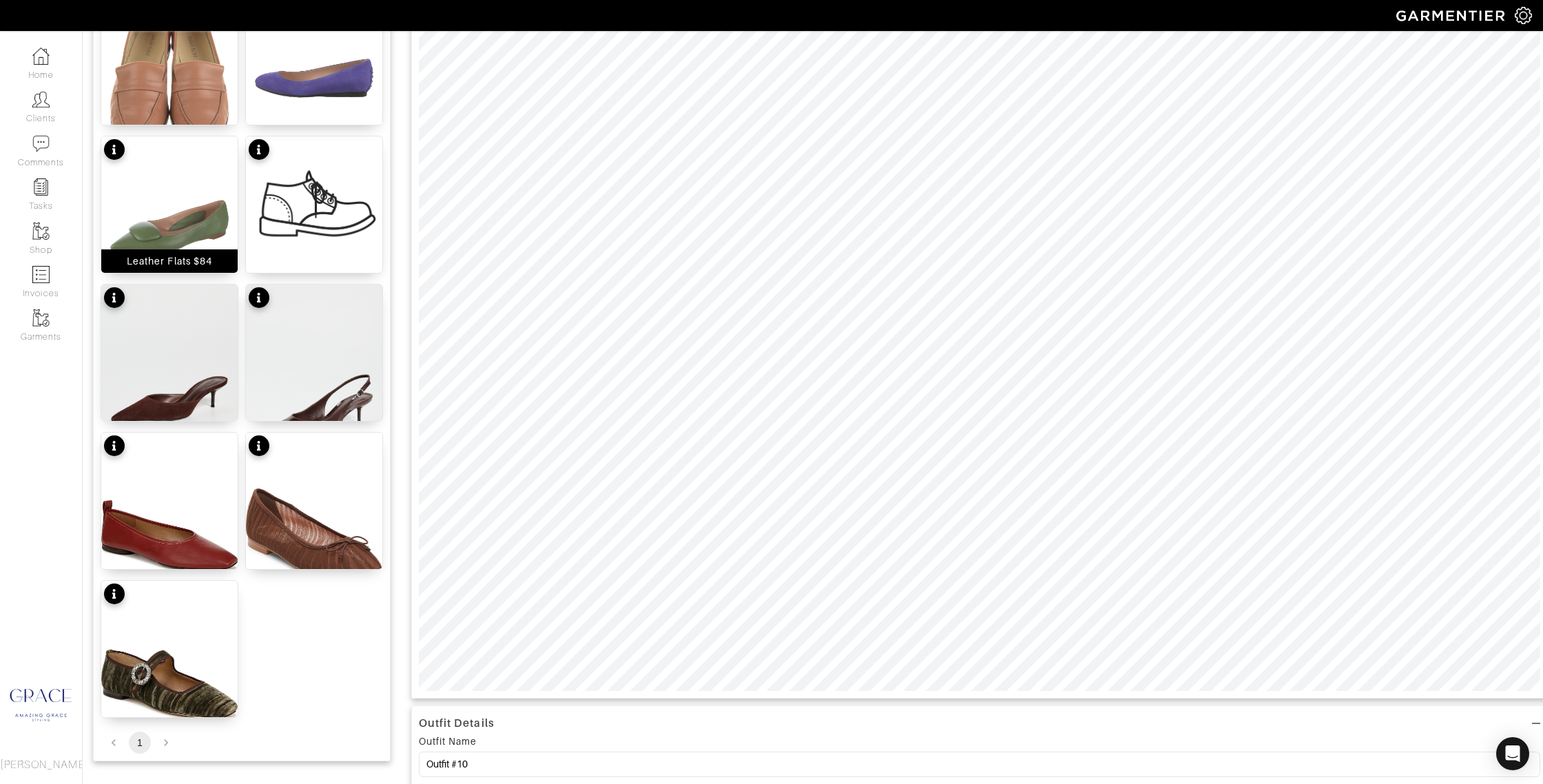
click at [209, 257] on div "Leather Flats $84" at bounding box center [169, 261] width 85 height 14
click at [169, 260] on div "Leather Flats $84" at bounding box center [169, 261] width 85 height 14
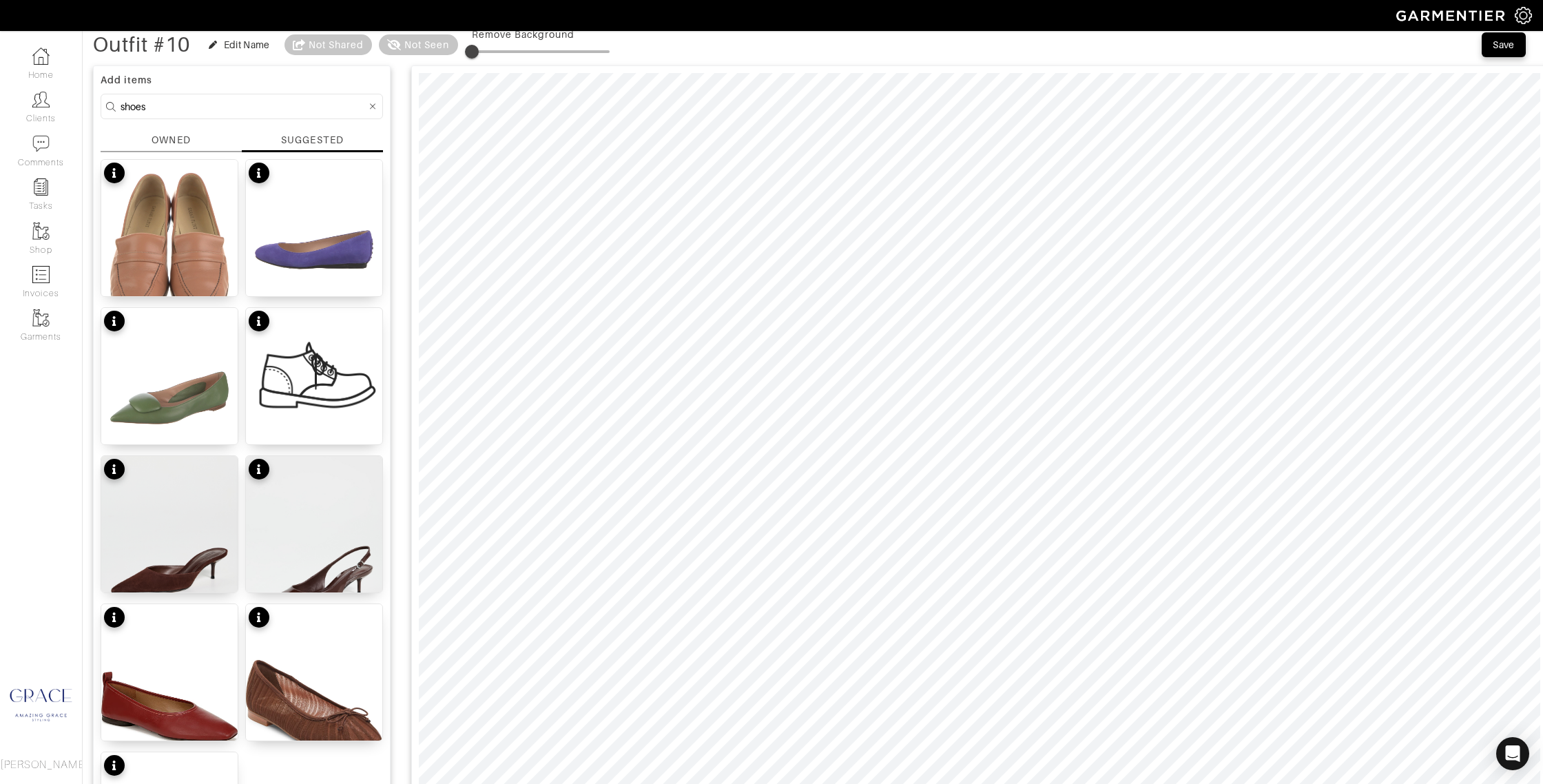
scroll to position [0, 0]
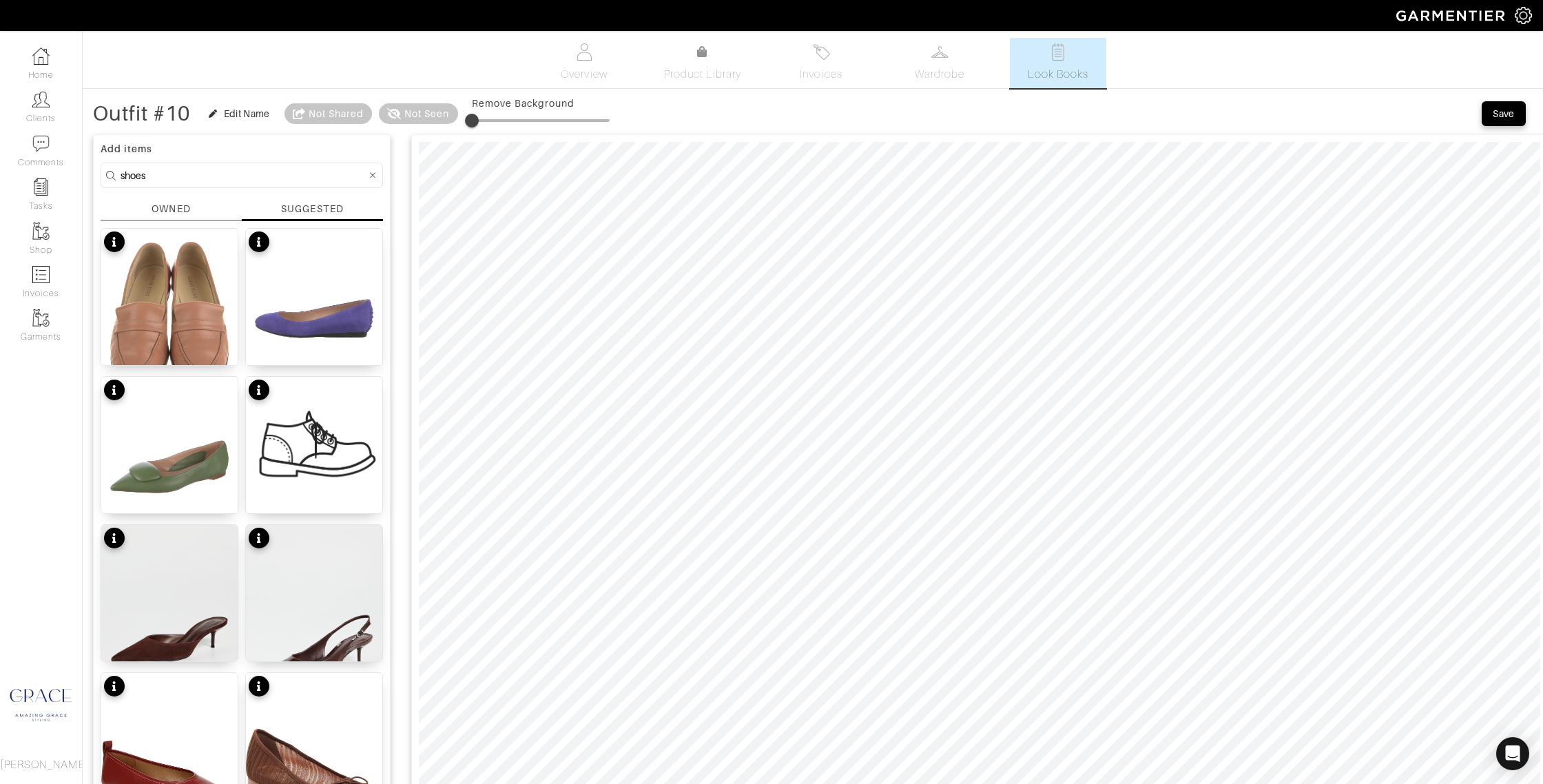
click at [256, 176] on input "shoes" at bounding box center [244, 175] width 246 height 17
drag, startPoint x: 259, startPoint y: 175, endPoint x: 119, endPoint y: 162, distance: 140.6
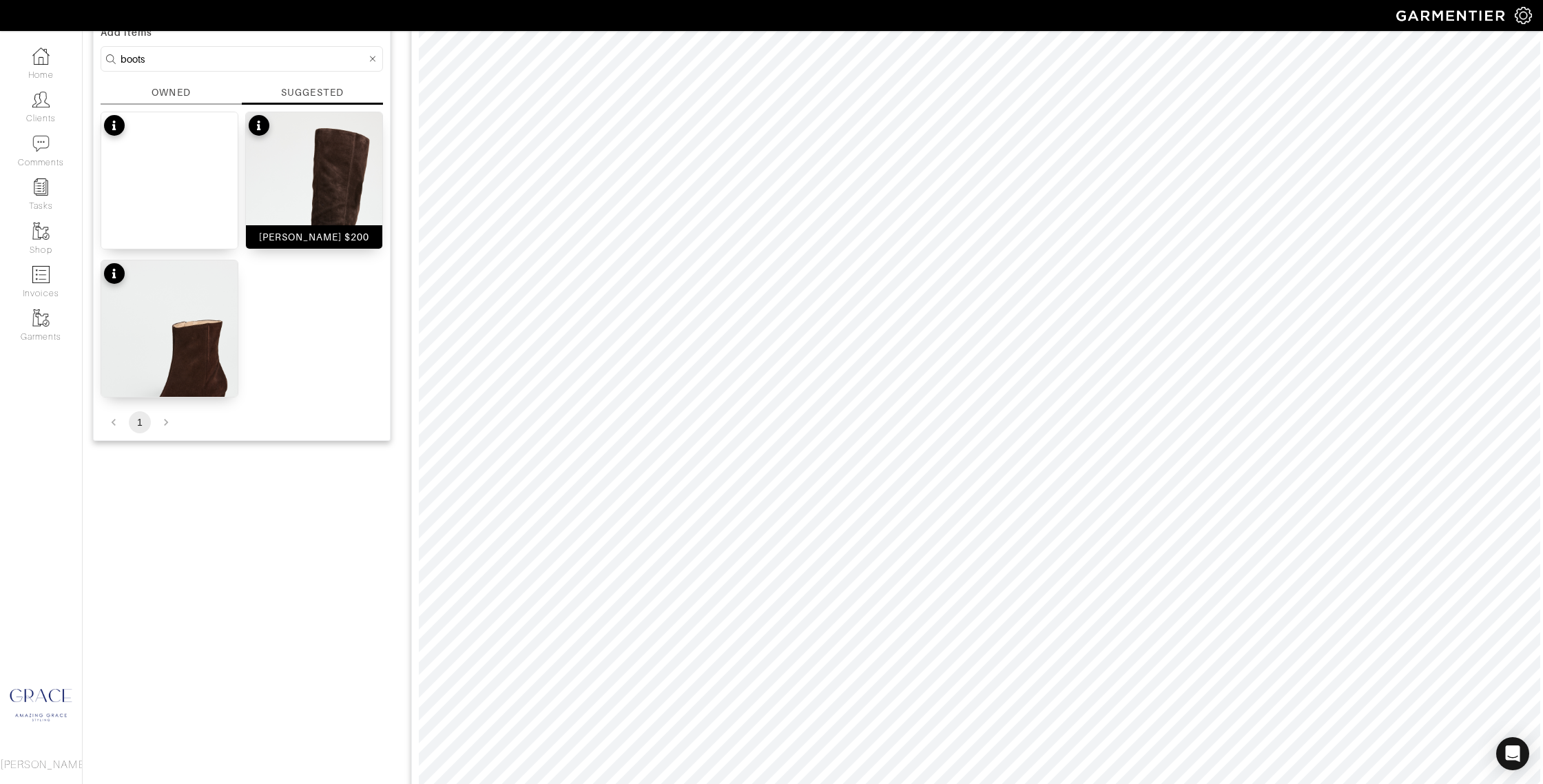
scroll to position [126, 0]
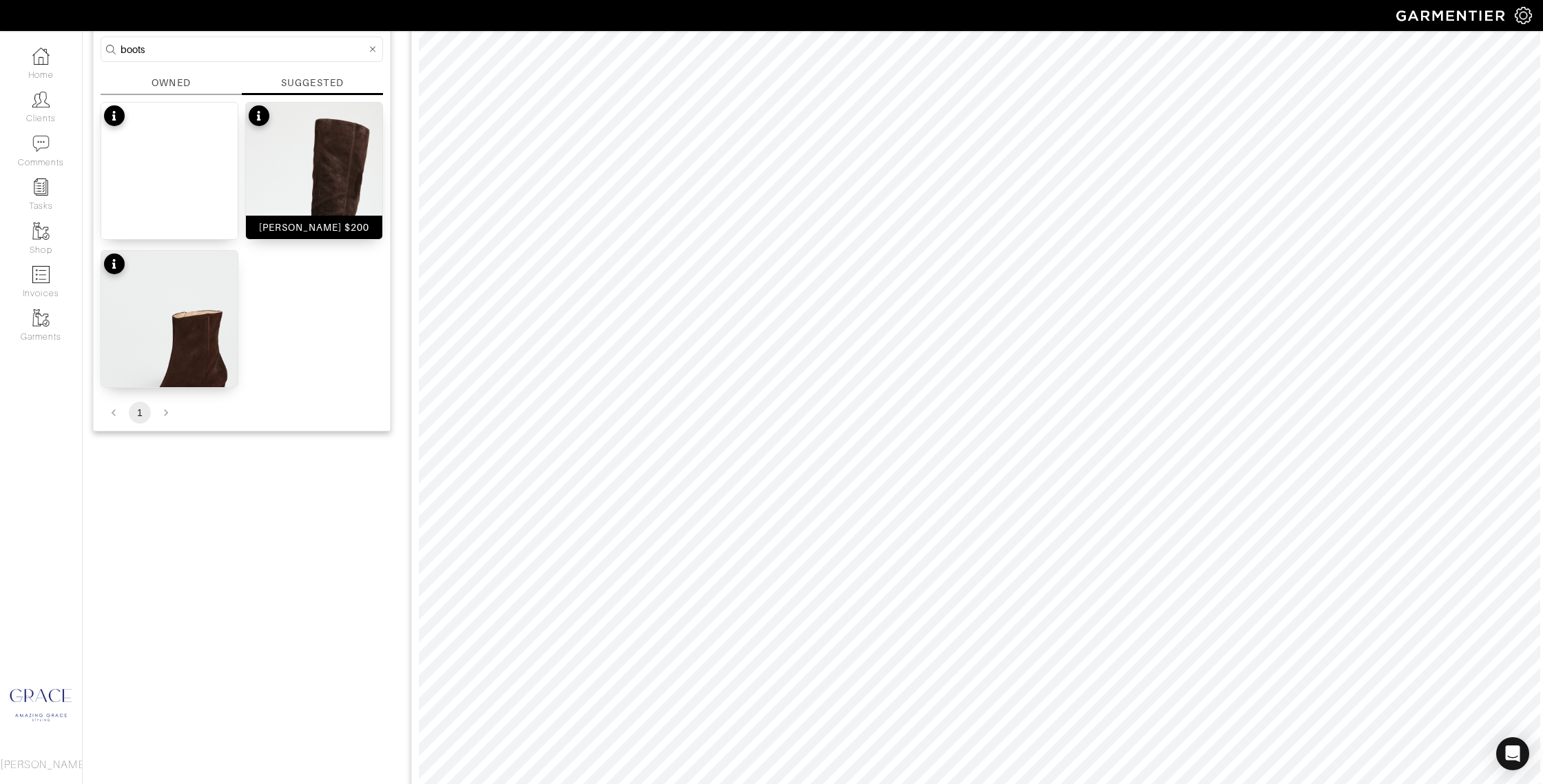
click at [319, 225] on div "[PERSON_NAME] $200" at bounding box center [315, 227] width 111 height 14
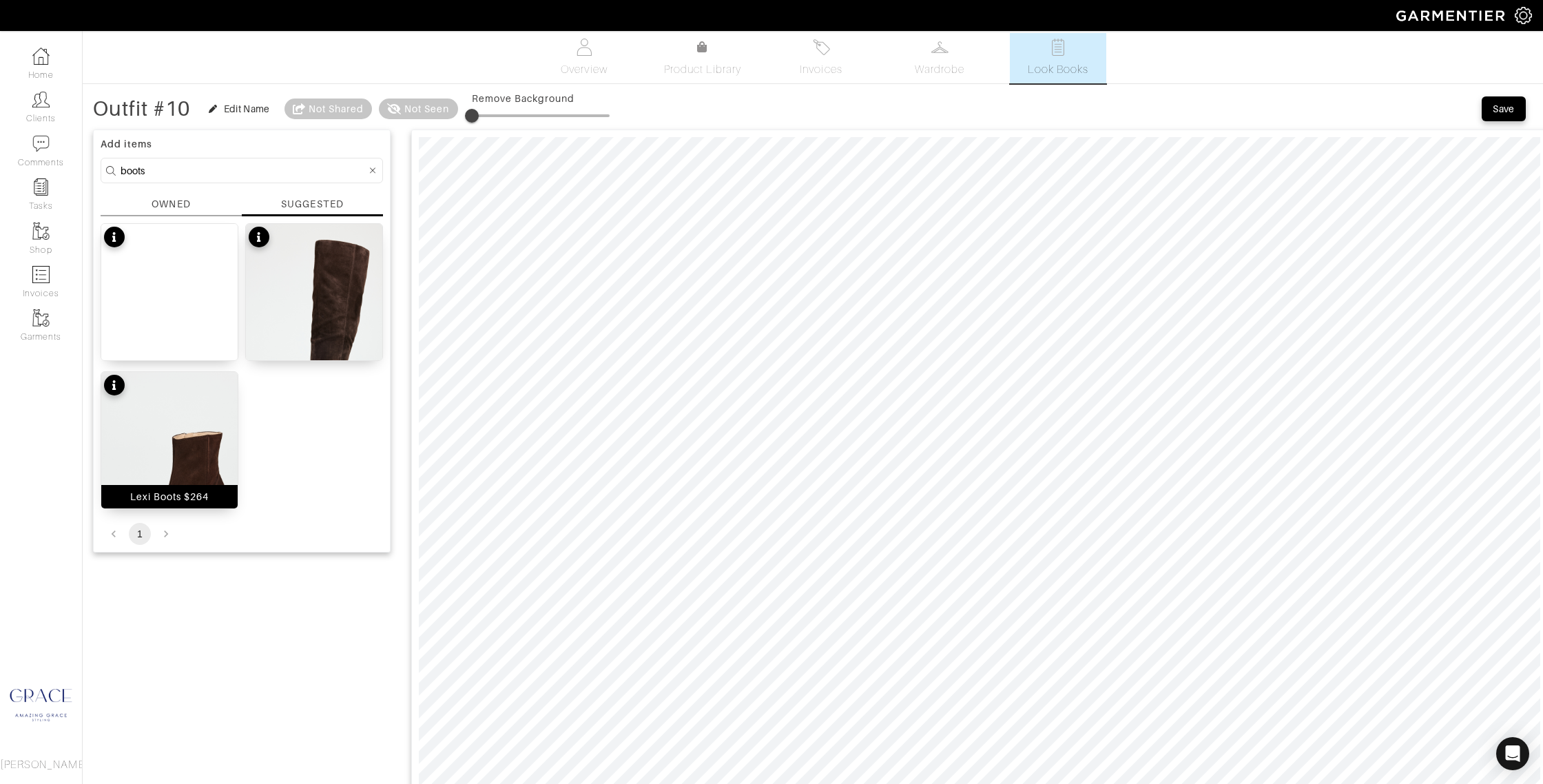
scroll to position [2, 0]
click at [160, 492] on div "Lexi Boots $264" at bounding box center [170, 499] width 79 height 14
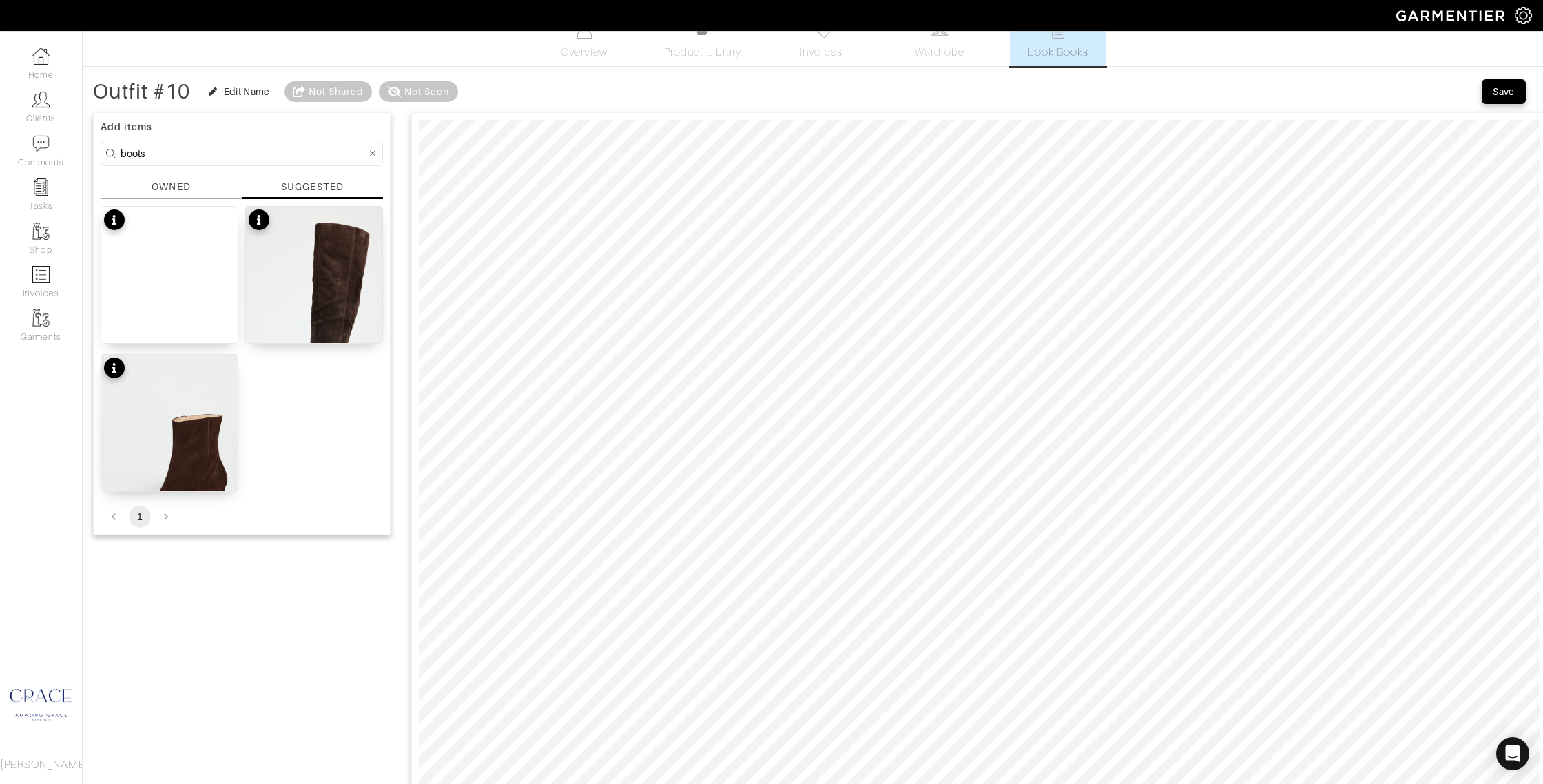
scroll to position [0, 0]
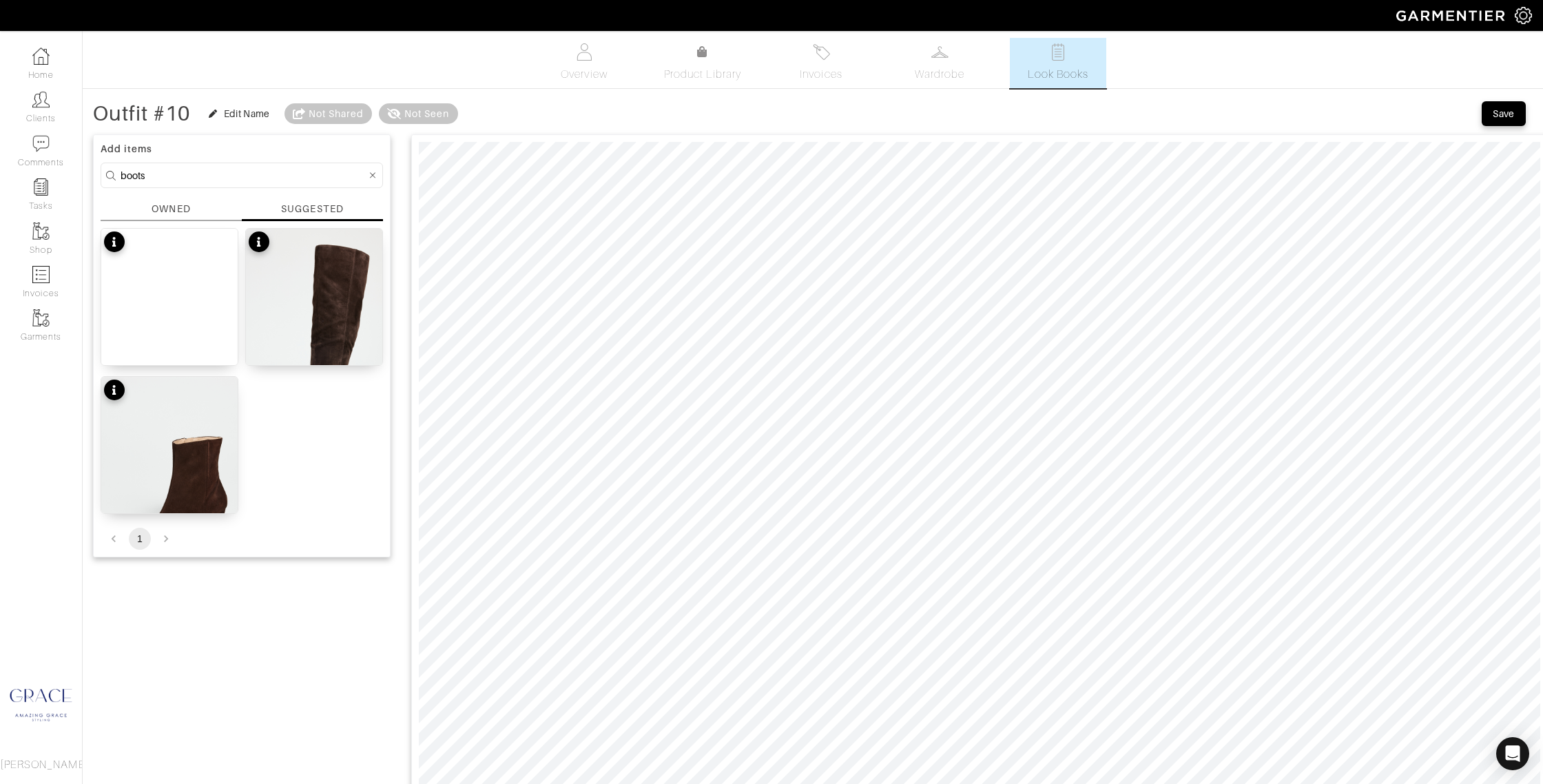
drag, startPoint x: 144, startPoint y: 173, endPoint x: 103, endPoint y: 162, distance: 42.4
drag, startPoint x: 135, startPoint y: 172, endPoint x: 103, endPoint y: 168, distance: 32.2
click at [103, 168] on form "boots" at bounding box center [242, 175] width 283 height 26
type input "dress"
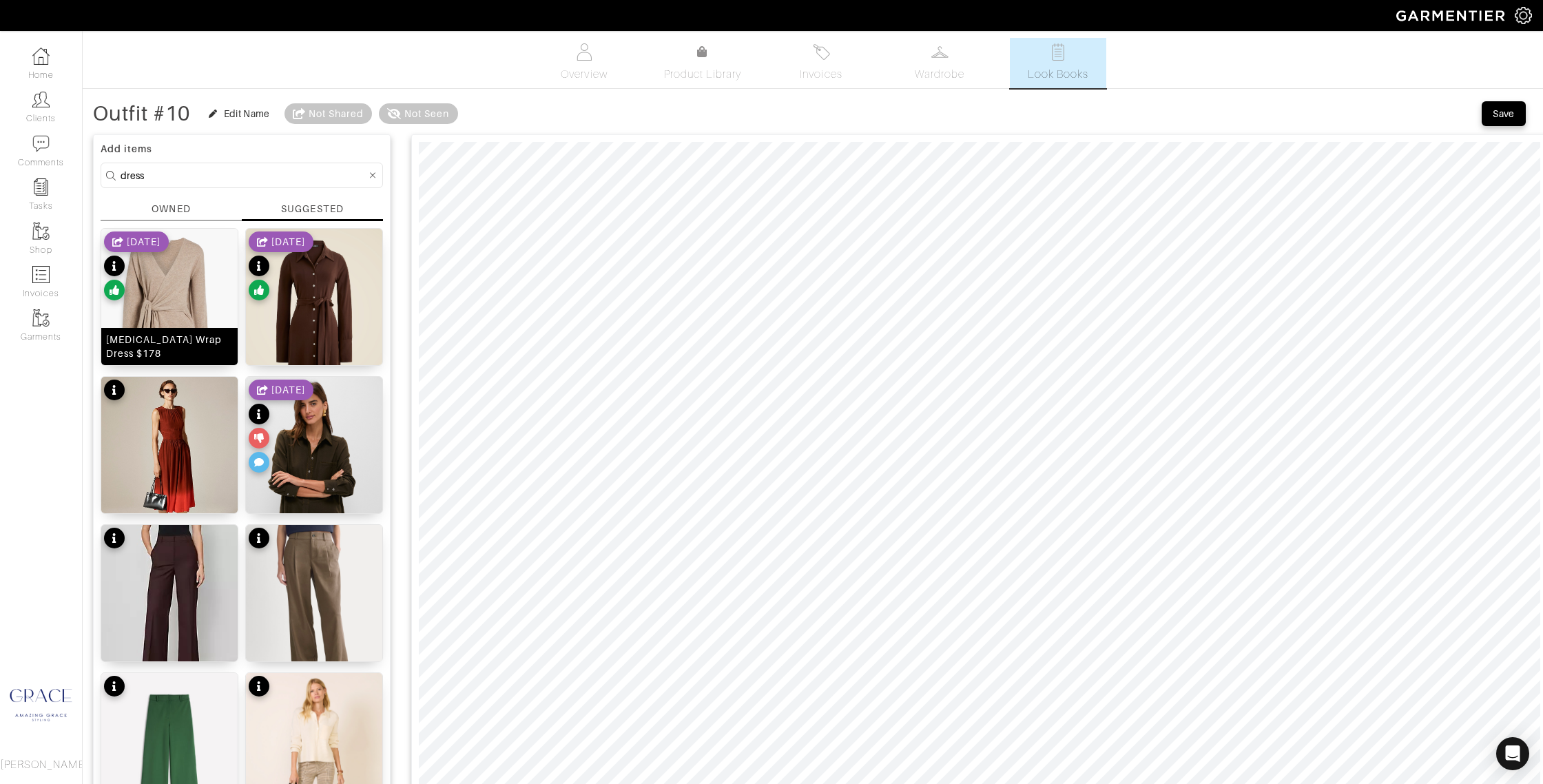
click at [168, 347] on div "Skyla Wrap Dress $178" at bounding box center [169, 347] width 127 height 28
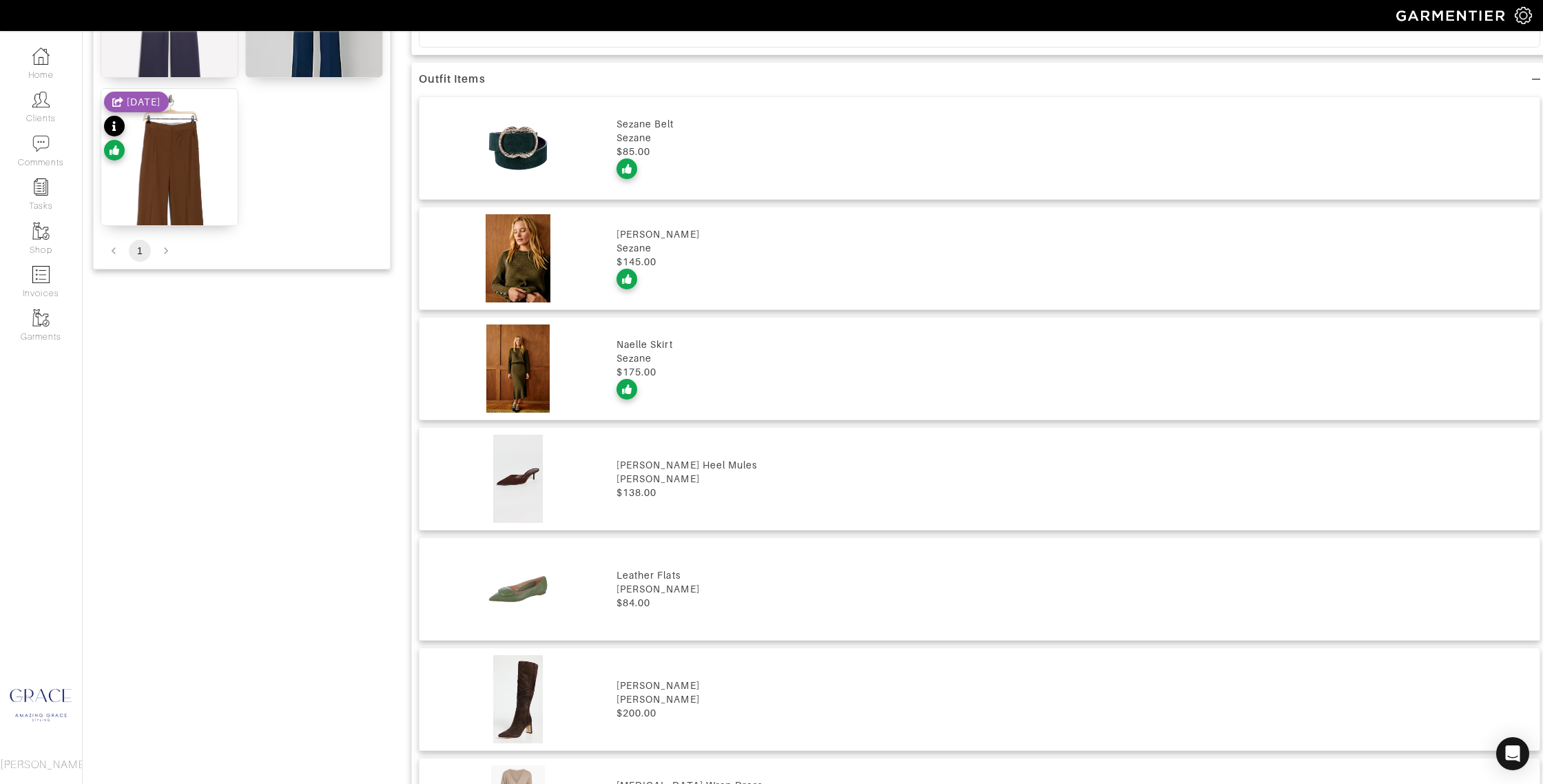
scroll to position [1180, 0]
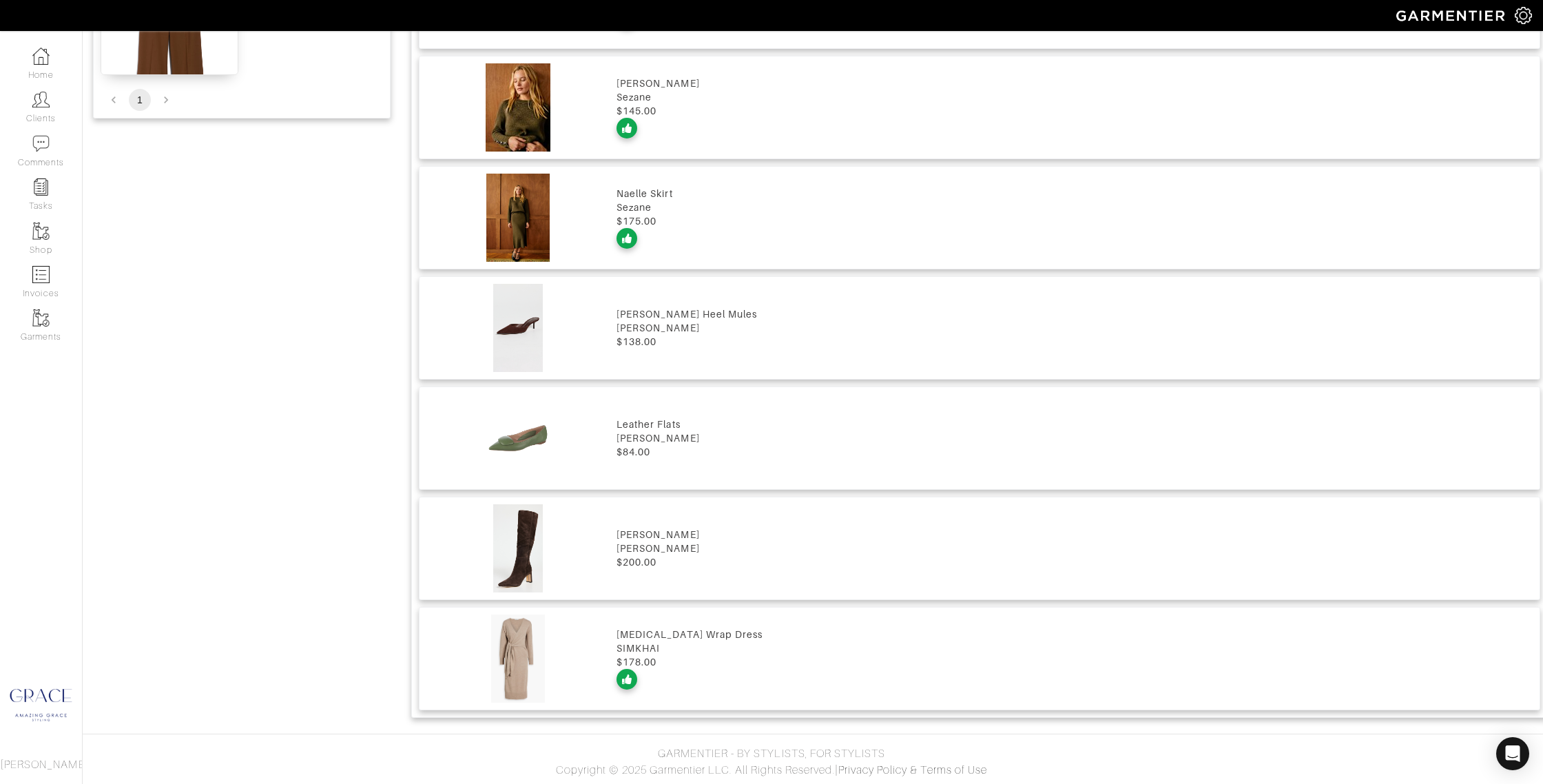
click at [775, 645] on div "SIMKHAI" at bounding box center [1074, 649] width 916 height 14
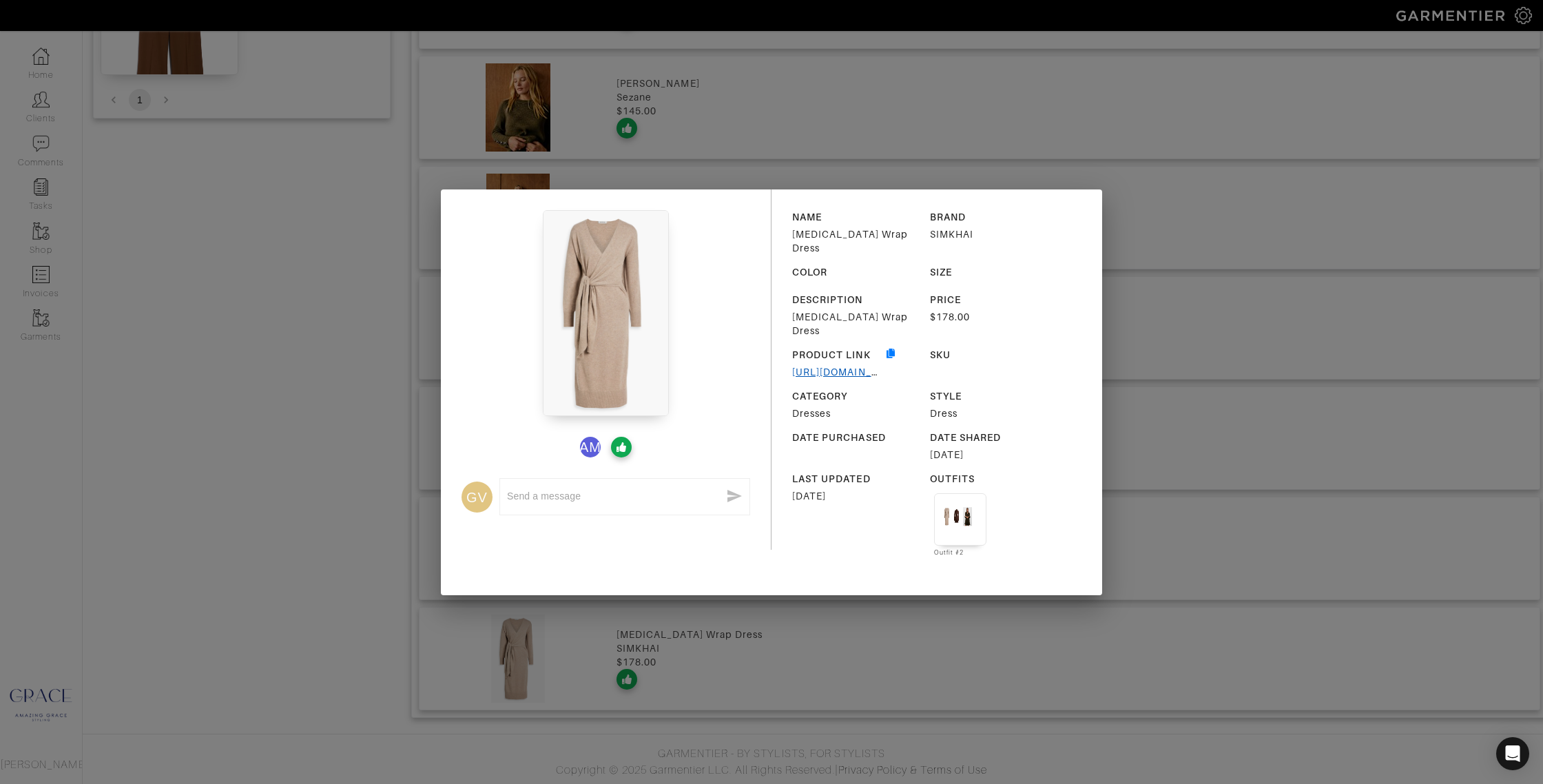
click at [810, 367] on link "https://www.theoutnet.com/en-us/shop/product/simkhai/dresses/midi-dresses/skyla…" at bounding box center [849, 372] width 112 height 11
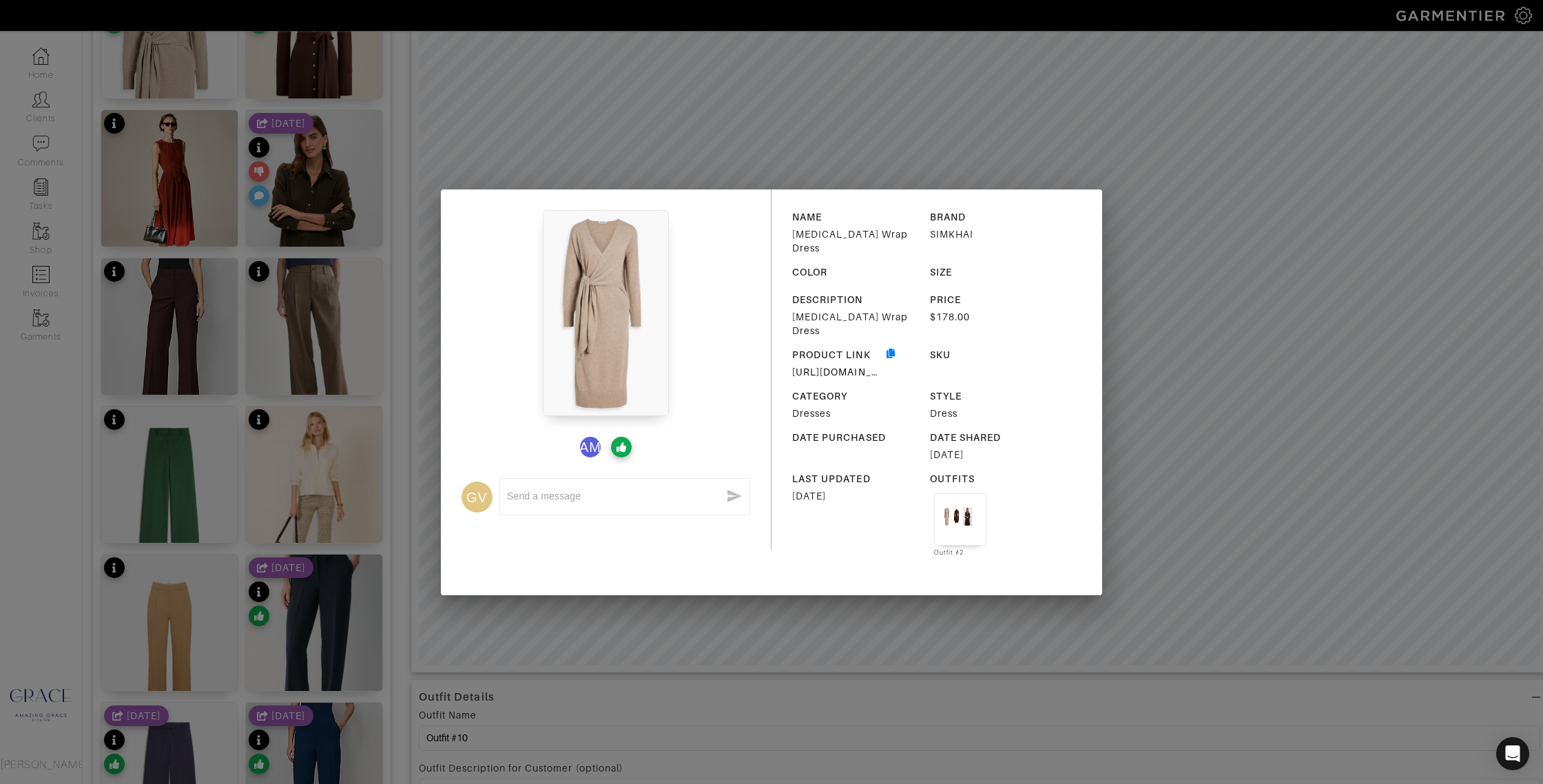
scroll to position [110, 0]
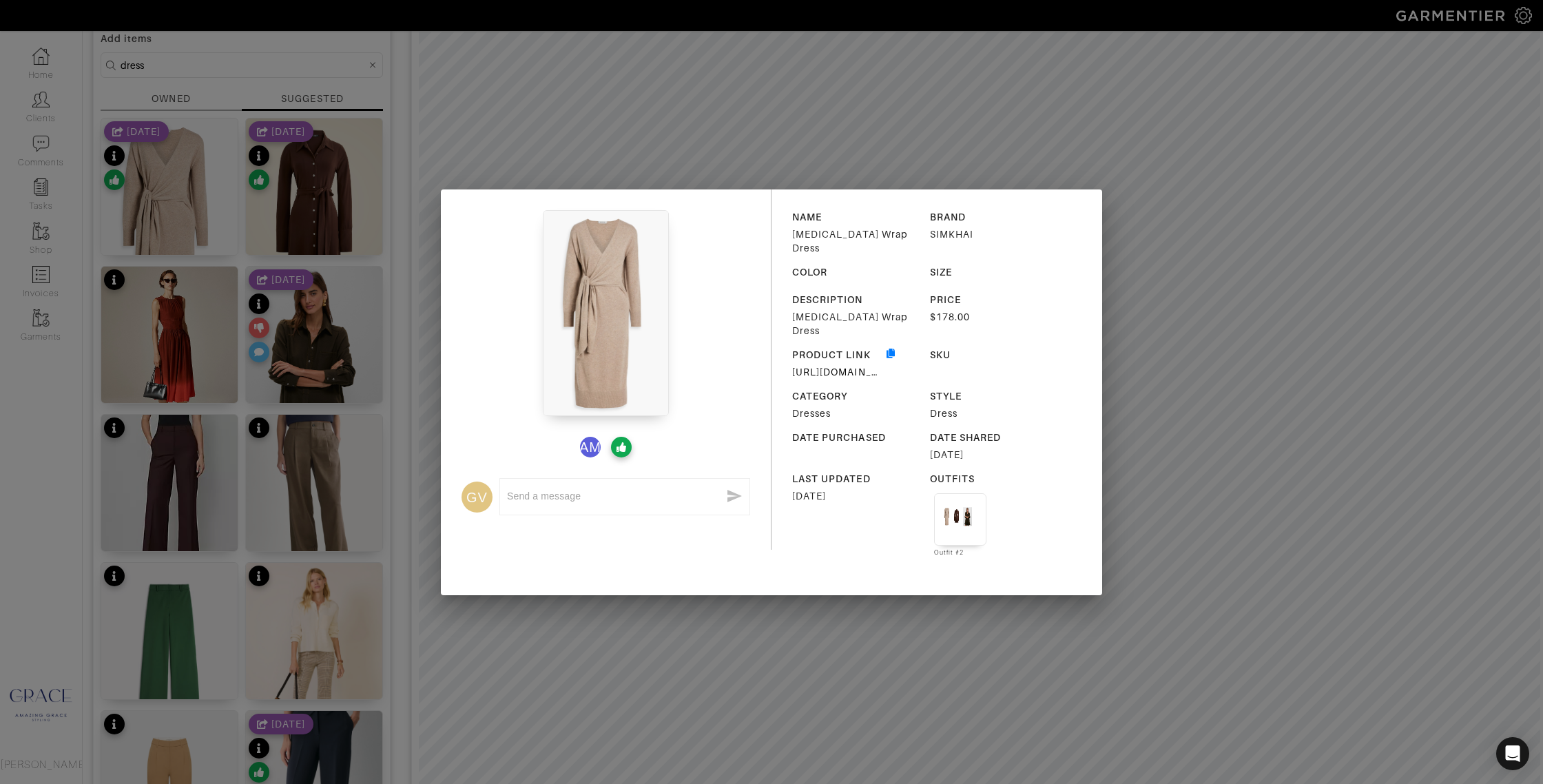
click at [1277, 178] on div "AM GV x NAME Skyla Wrap Dress BRAND SIMKHAI COLOR SIZE DESCRIPTION Skyla Wrap D…" at bounding box center [772, 392] width 1543 height 784
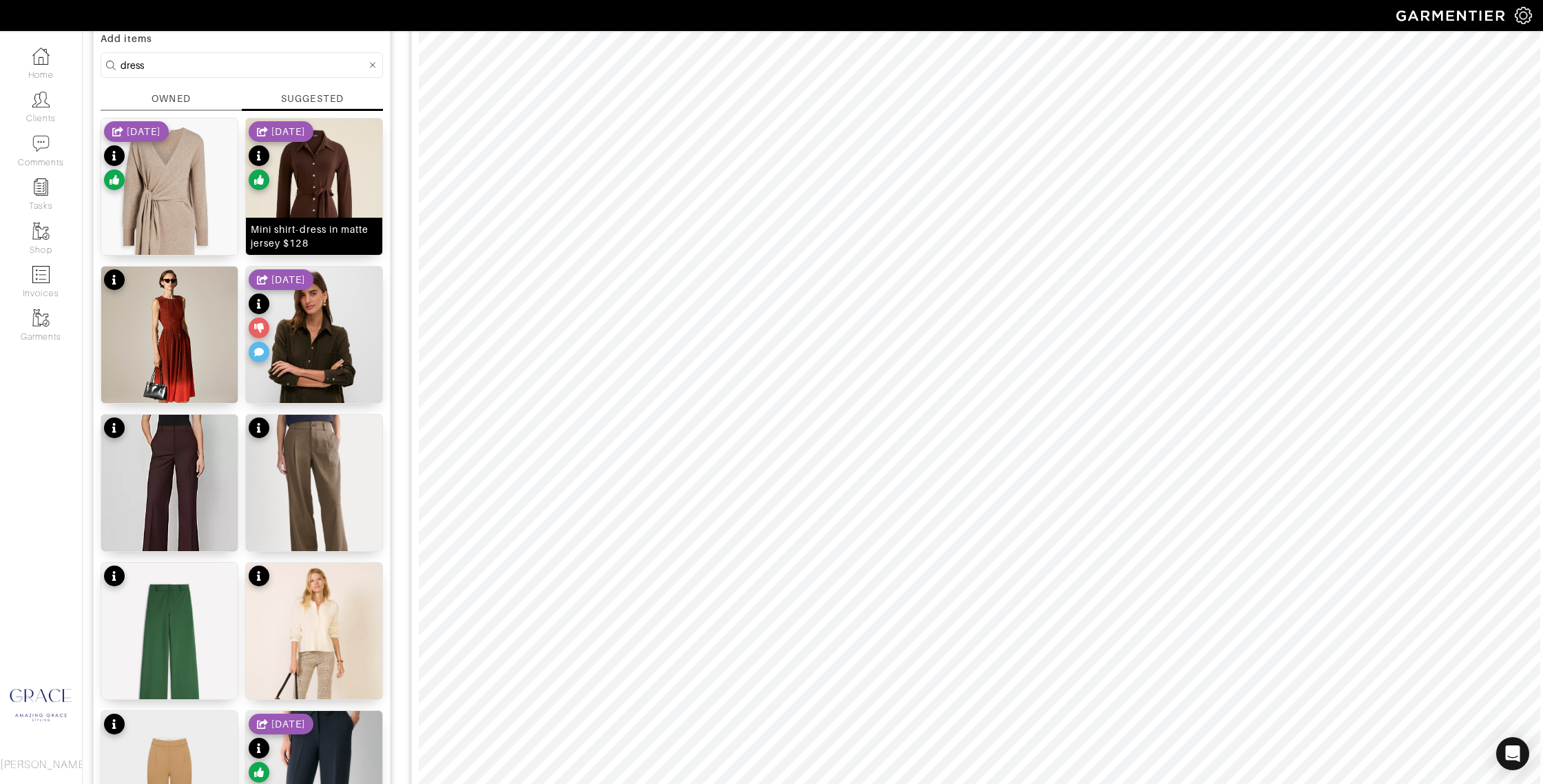
click at [333, 249] on div "Mini shirt-dress in matte jersey $128" at bounding box center [314, 236] width 127 height 28
click at [172, 67] on input "dress" at bounding box center [244, 65] width 246 height 17
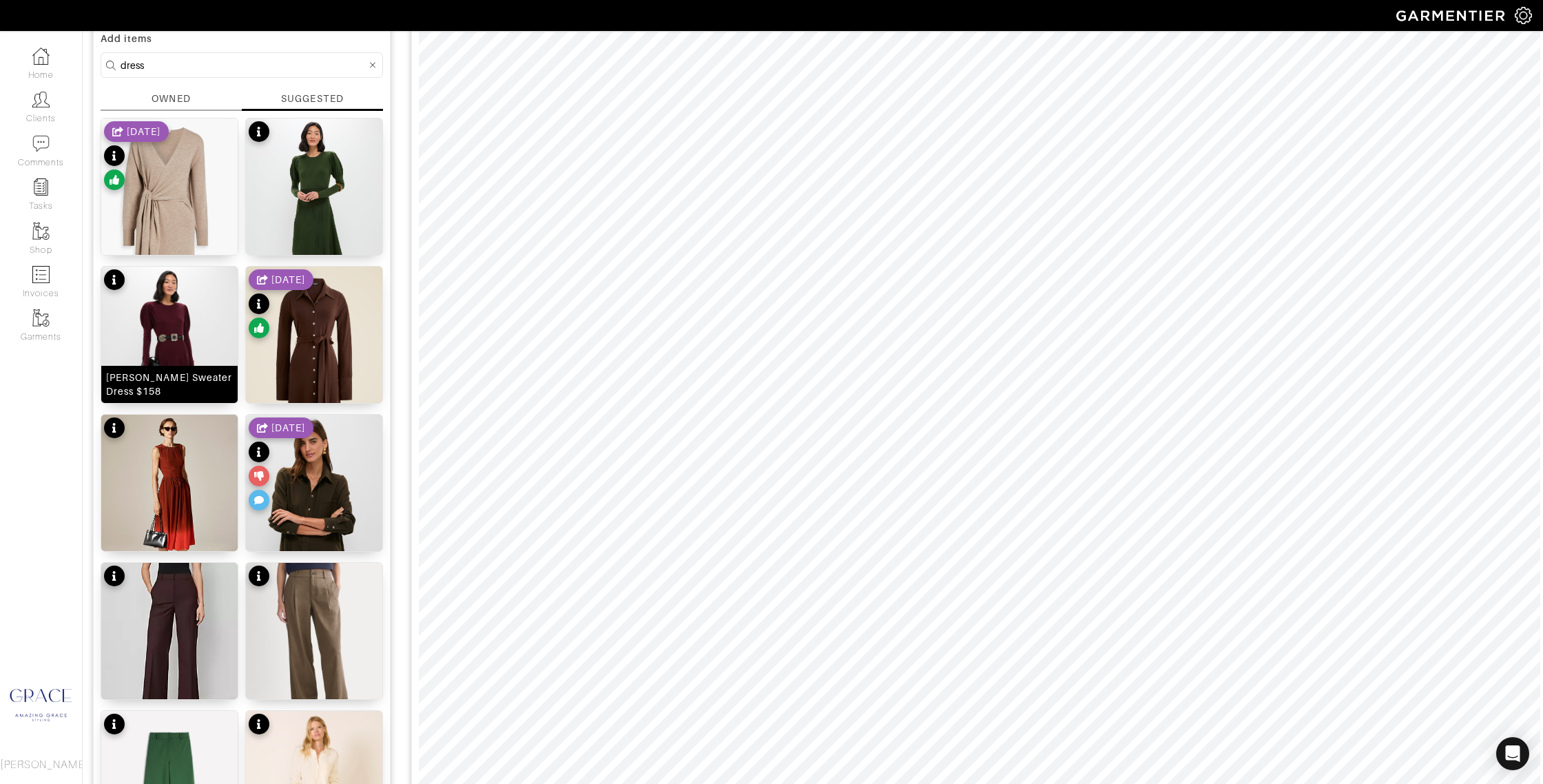
click at [187, 388] on div "Olive Brielle Sweater Dress $158" at bounding box center [169, 385] width 127 height 28
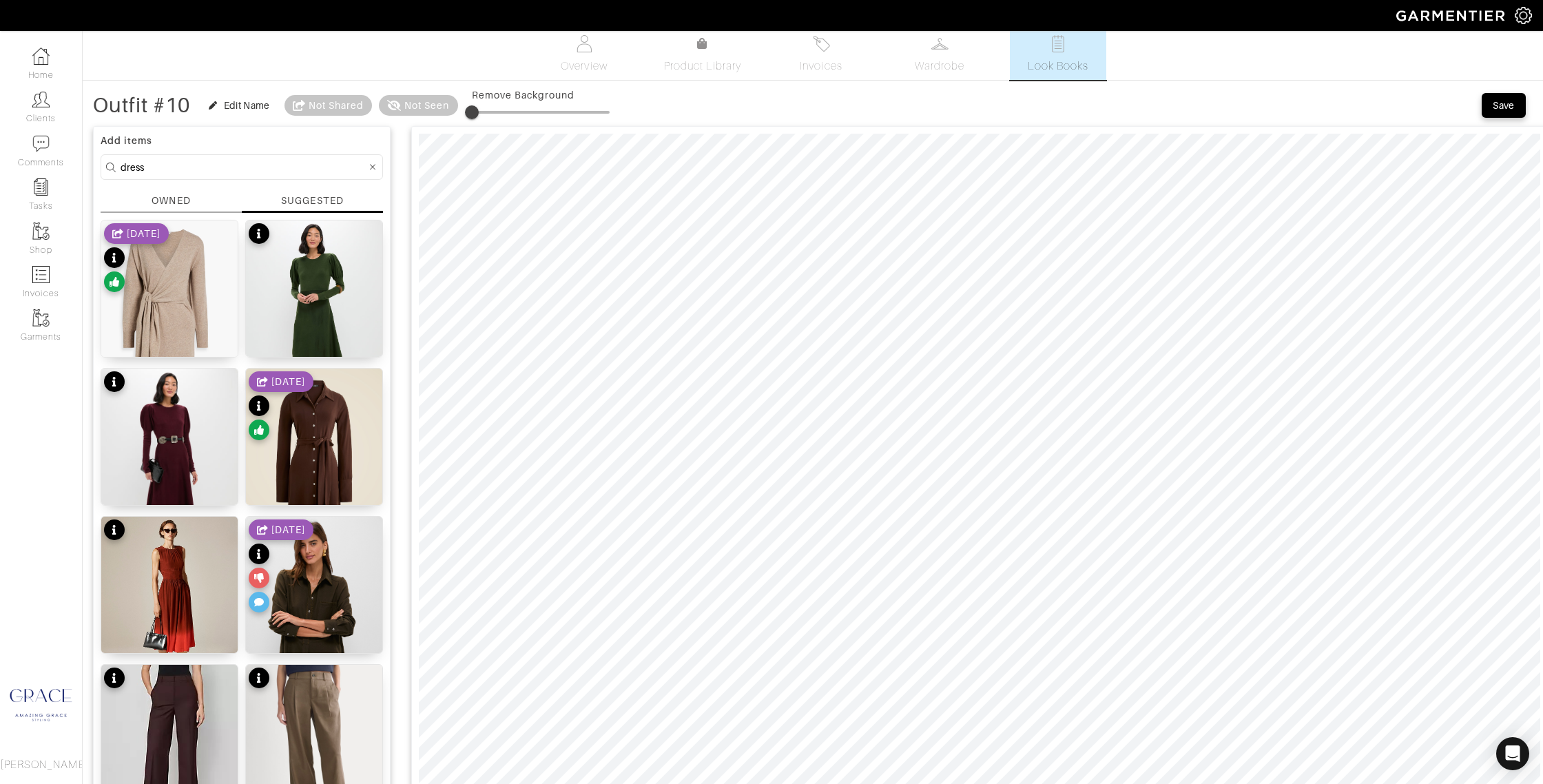
scroll to position [0, 0]
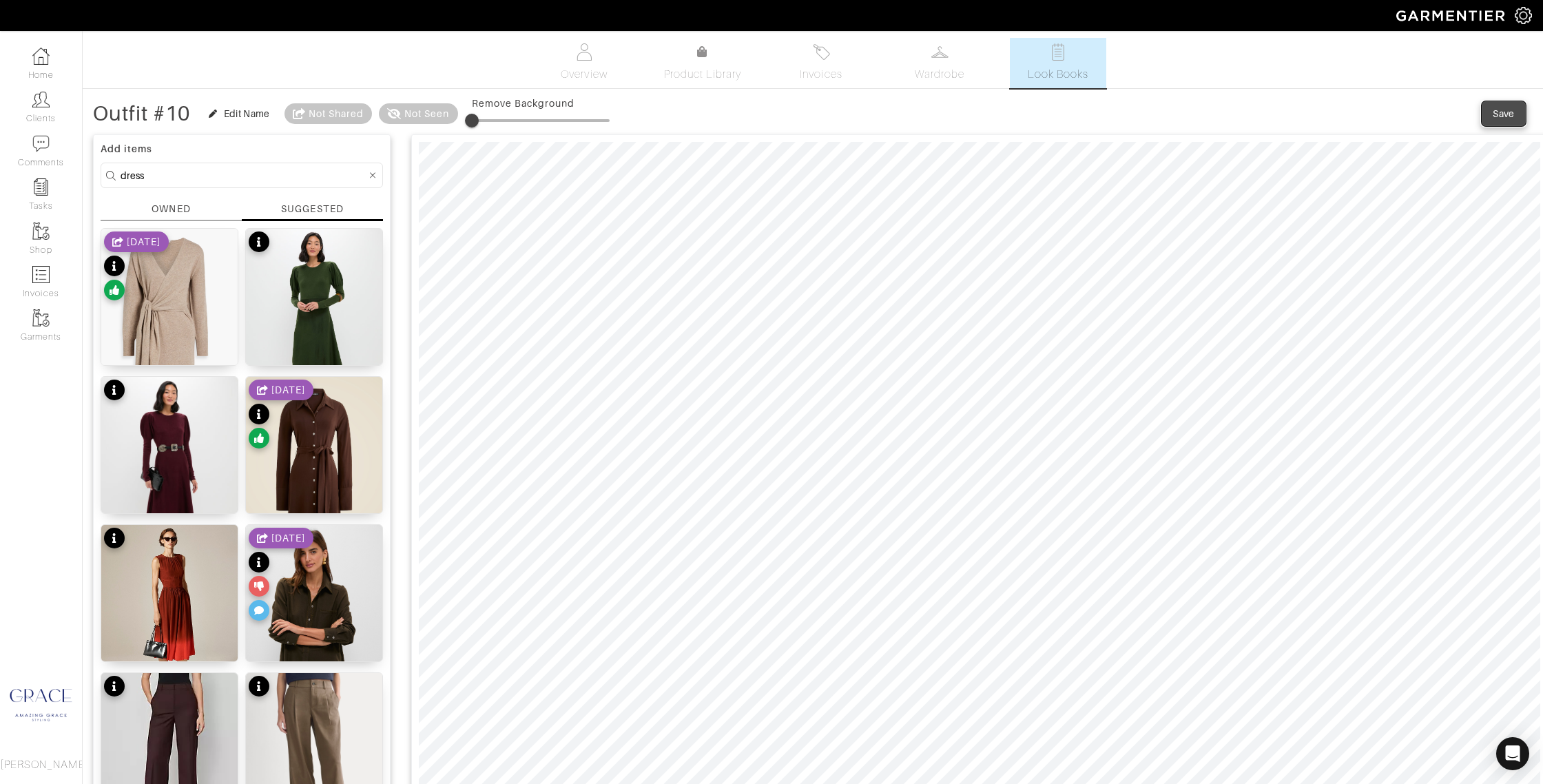
click at [1515, 109] on div "Save" at bounding box center [1504, 114] width 22 height 14
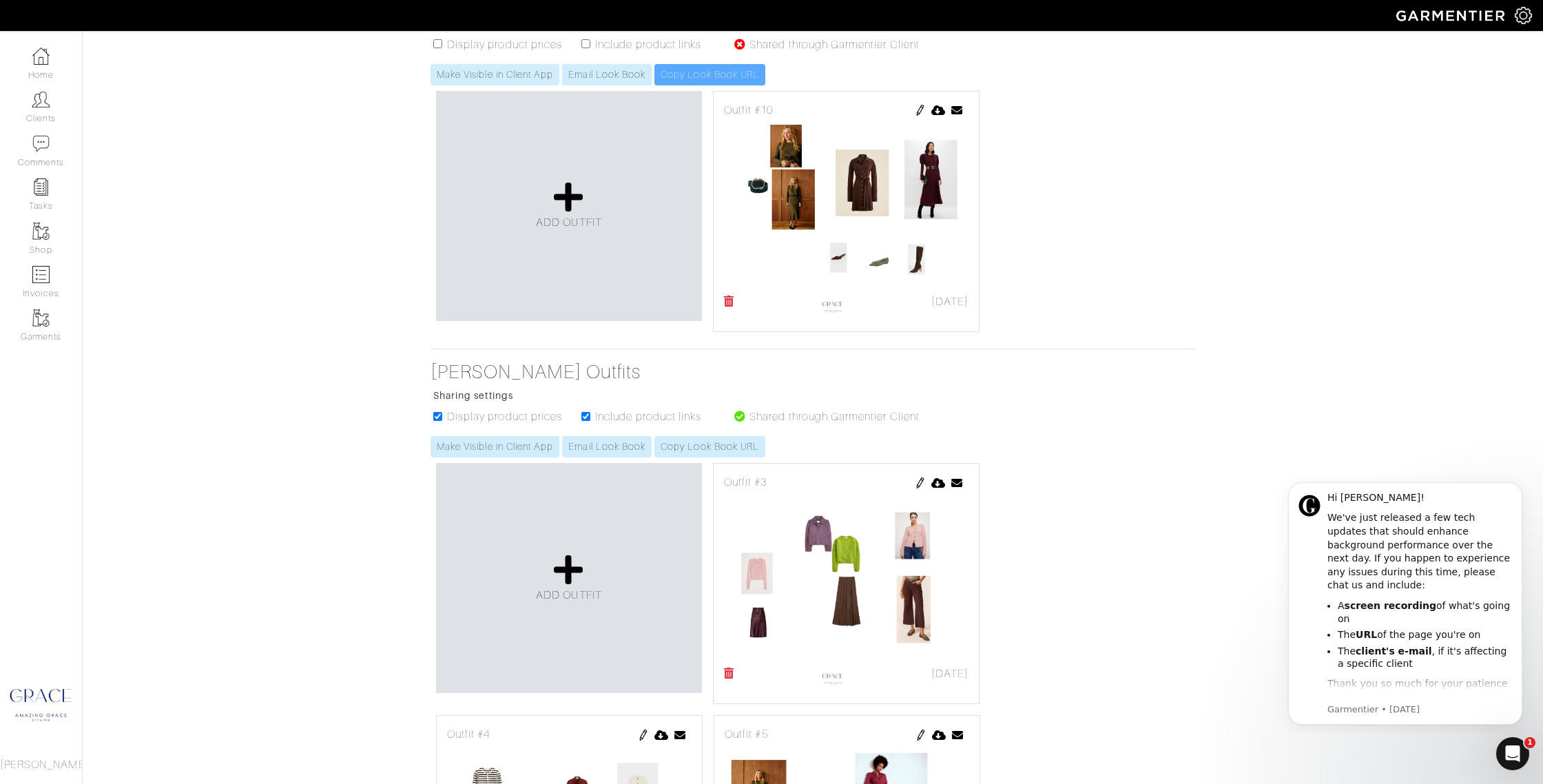
click at [921, 482] on img at bounding box center [920, 483] width 11 height 11
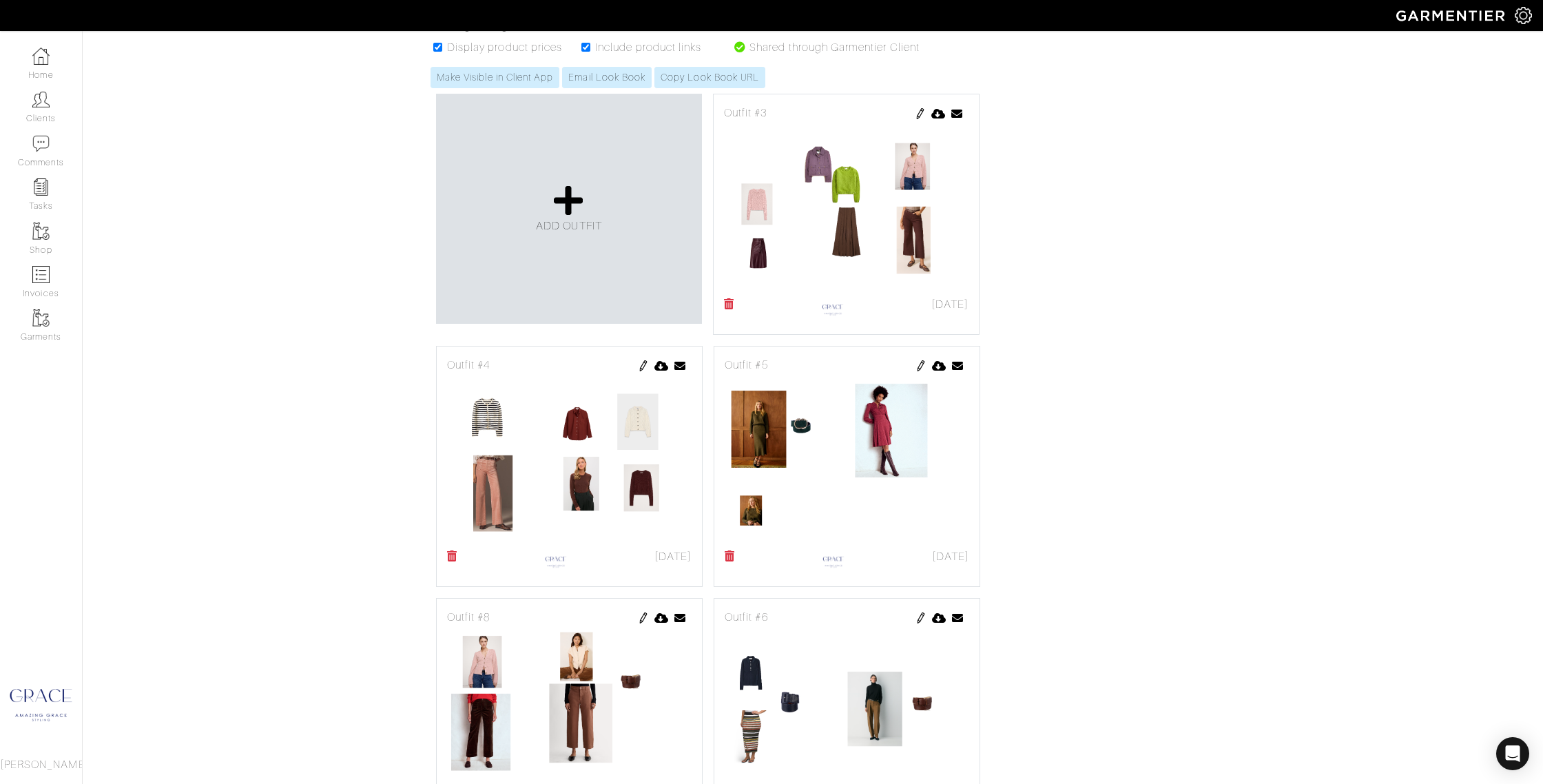
scroll to position [631, 0]
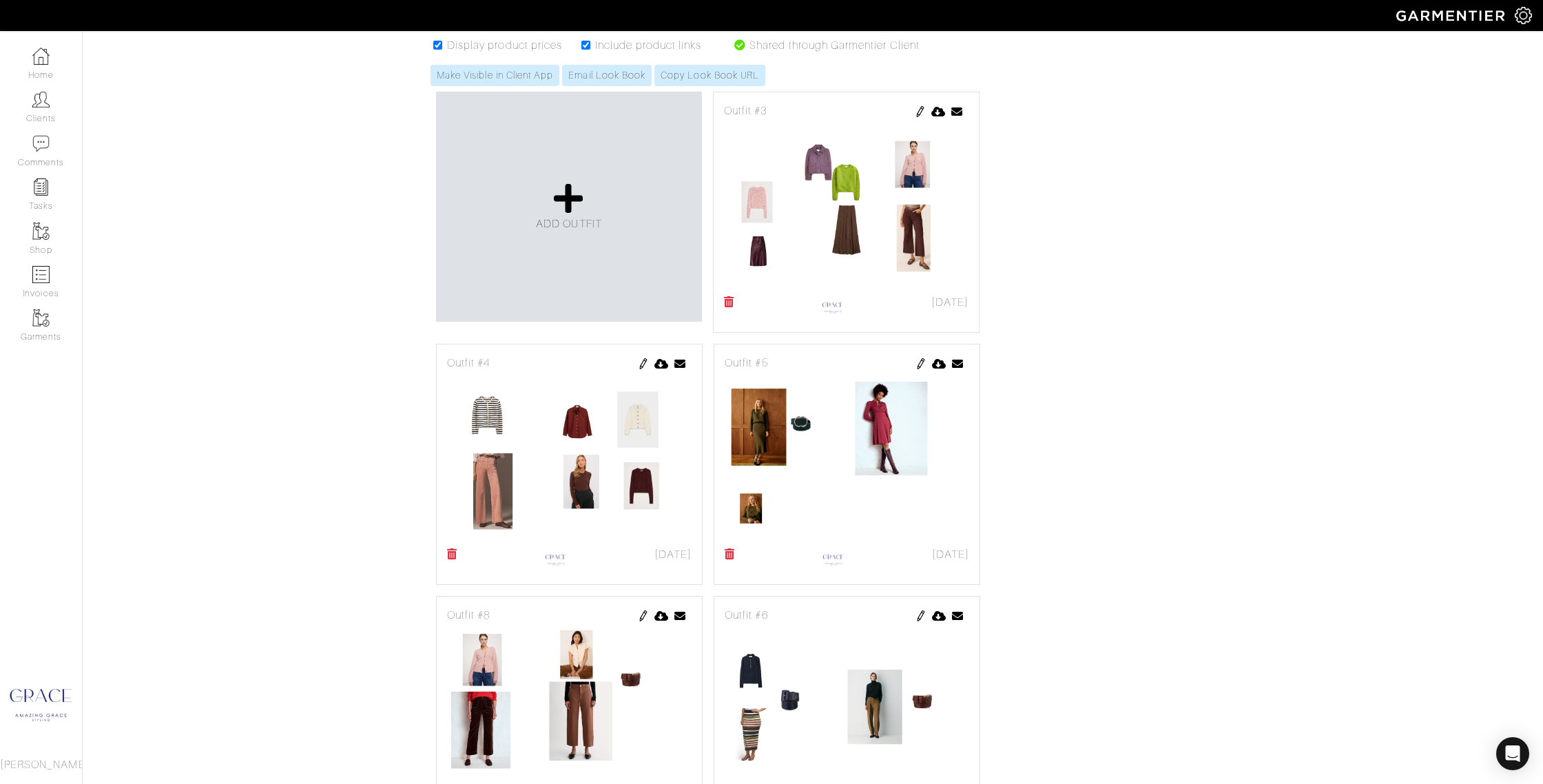
click at [647, 366] on img at bounding box center [644, 364] width 11 height 11
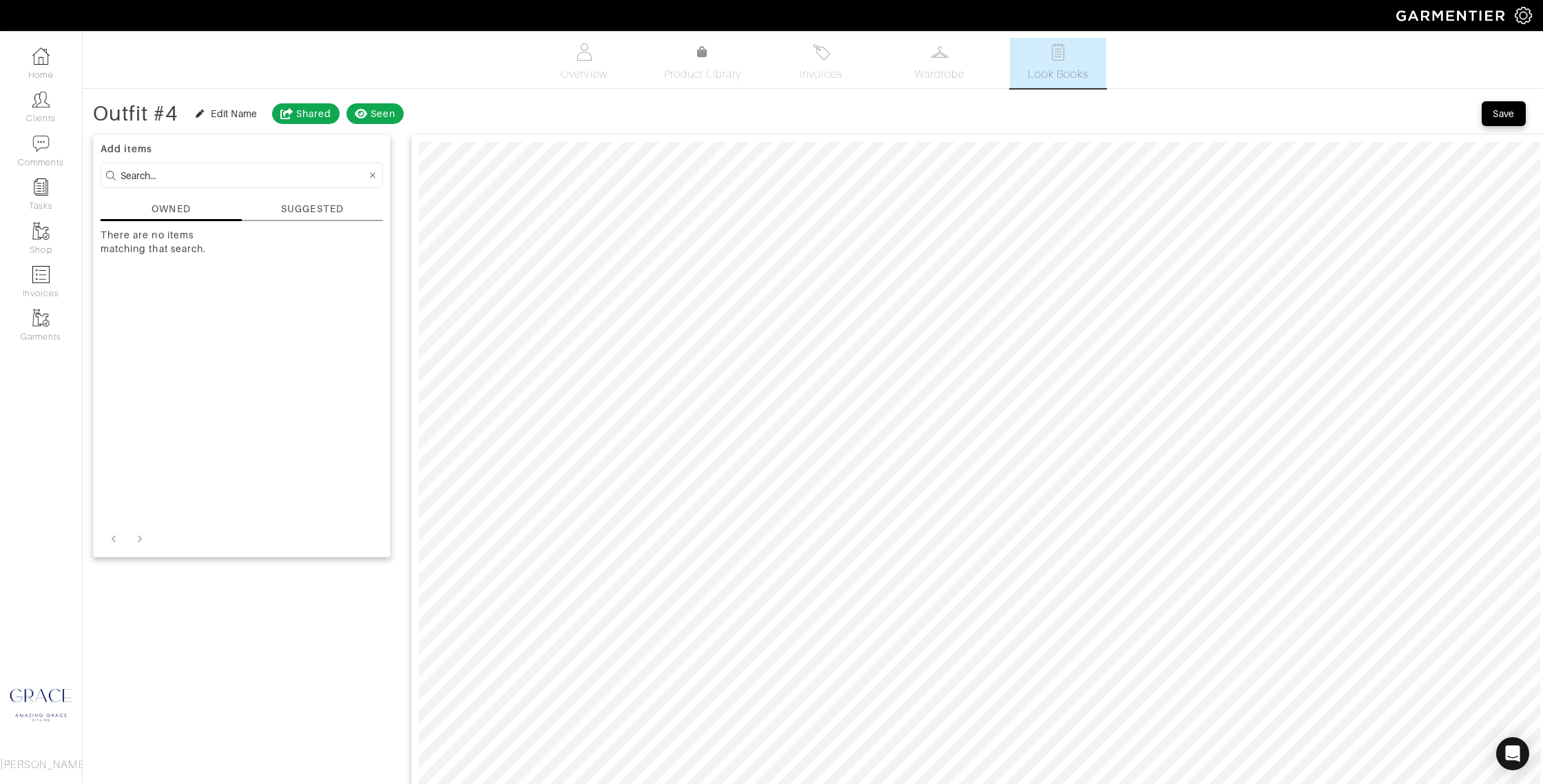
click at [302, 206] on div "SUGGESTED" at bounding box center [312, 209] width 62 height 15
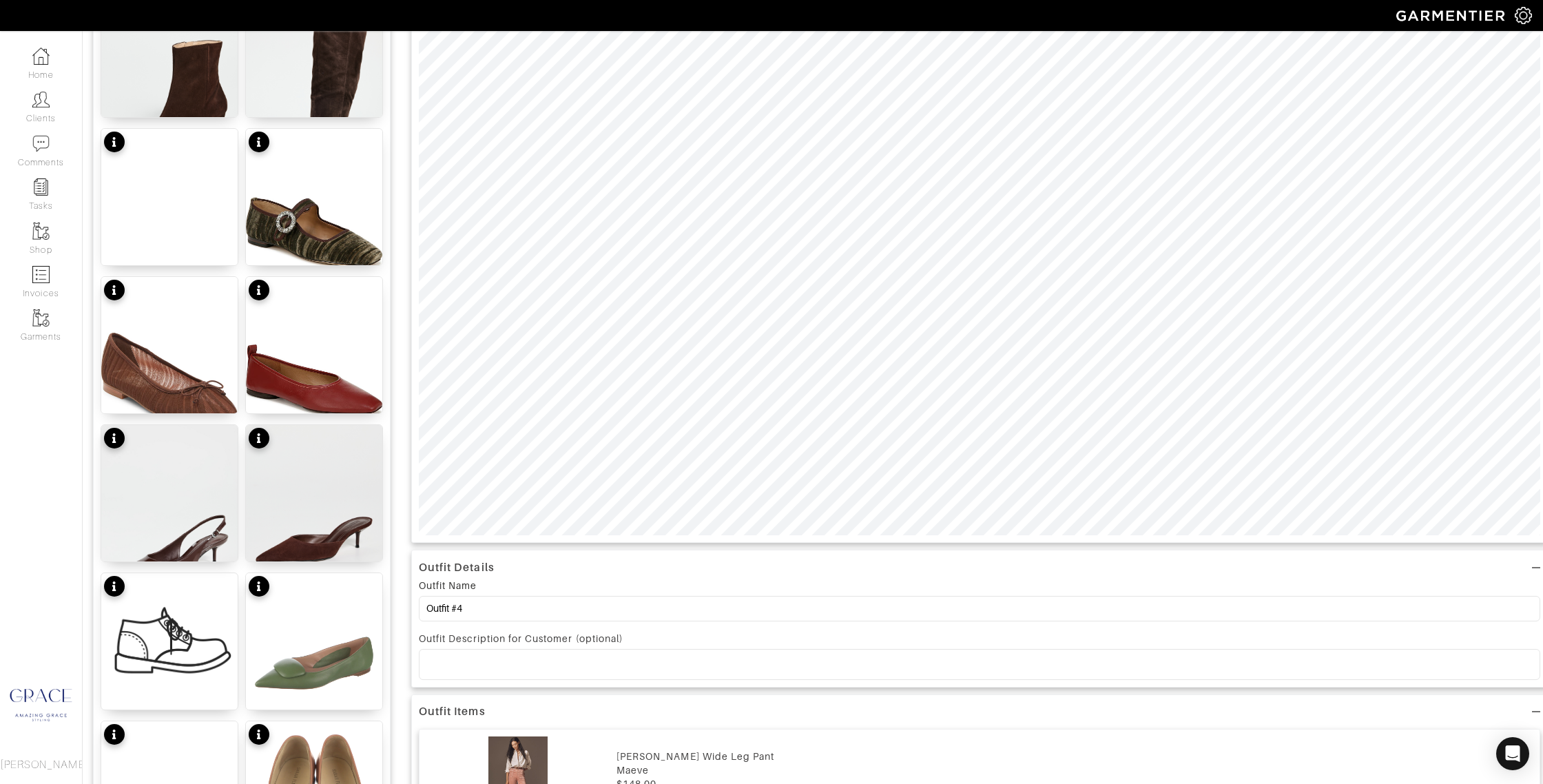
scroll to position [406, 0]
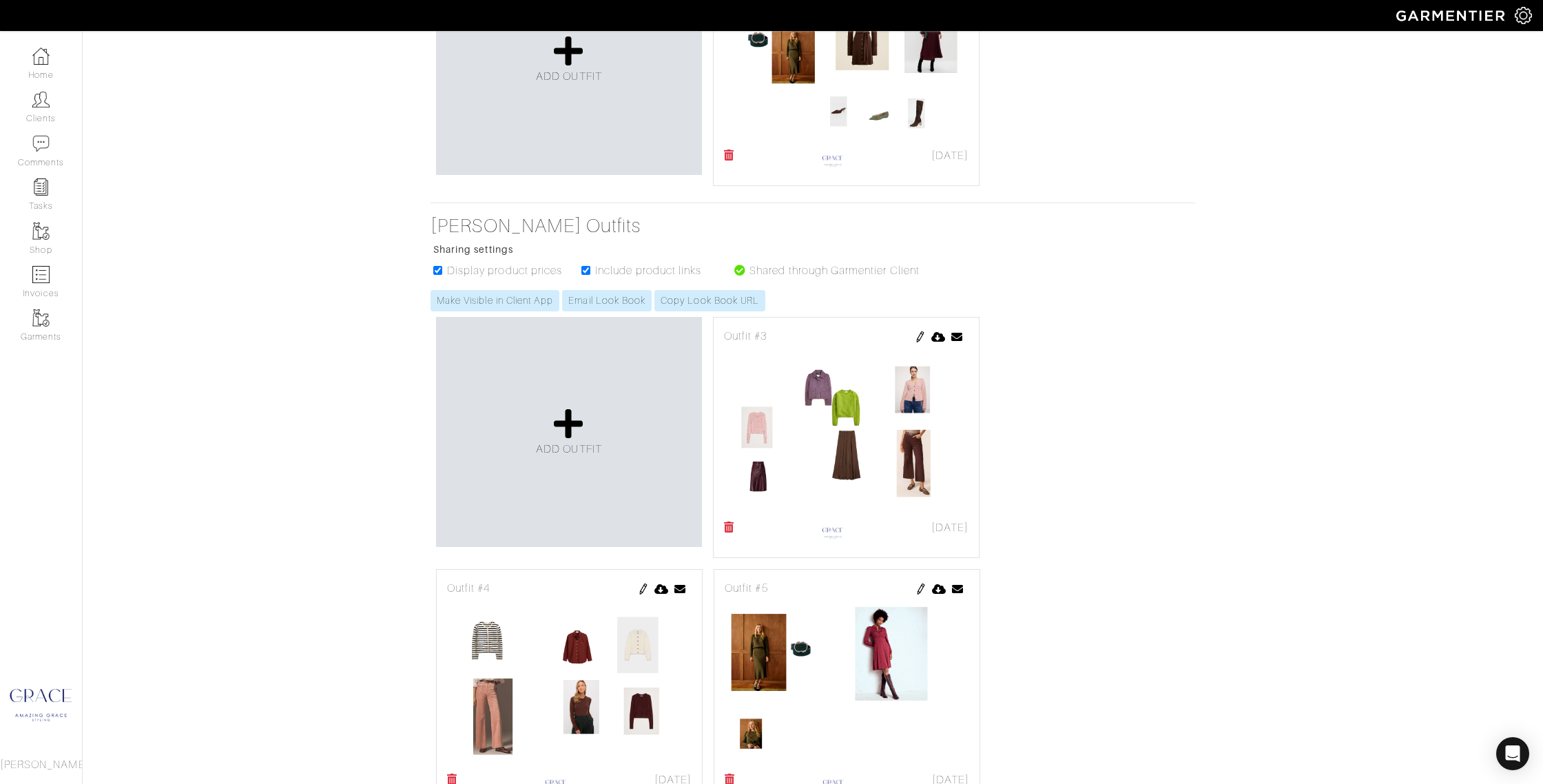
scroll to position [631, 0]
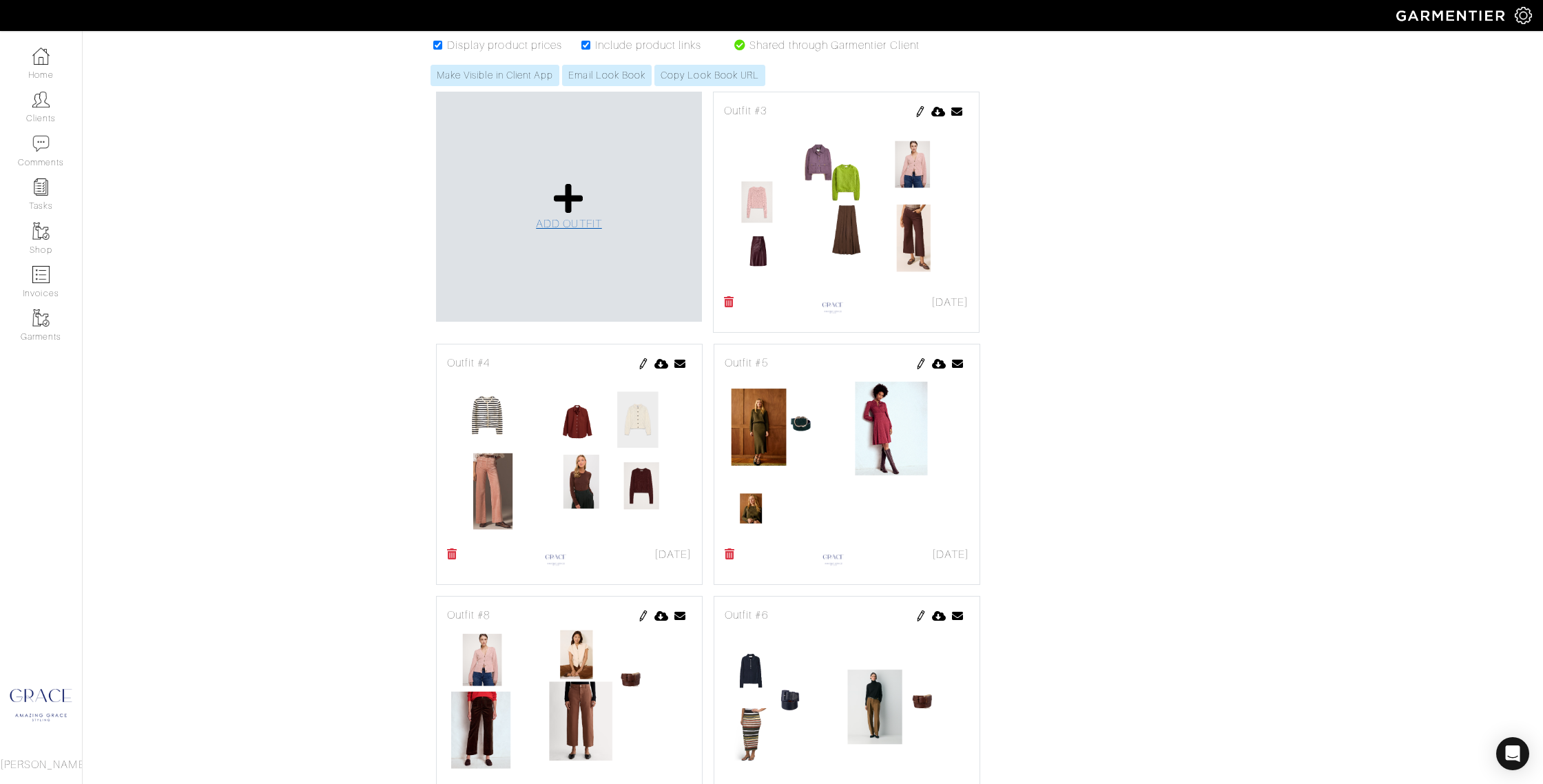
click at [560, 211] on icon at bounding box center [569, 199] width 30 height 33
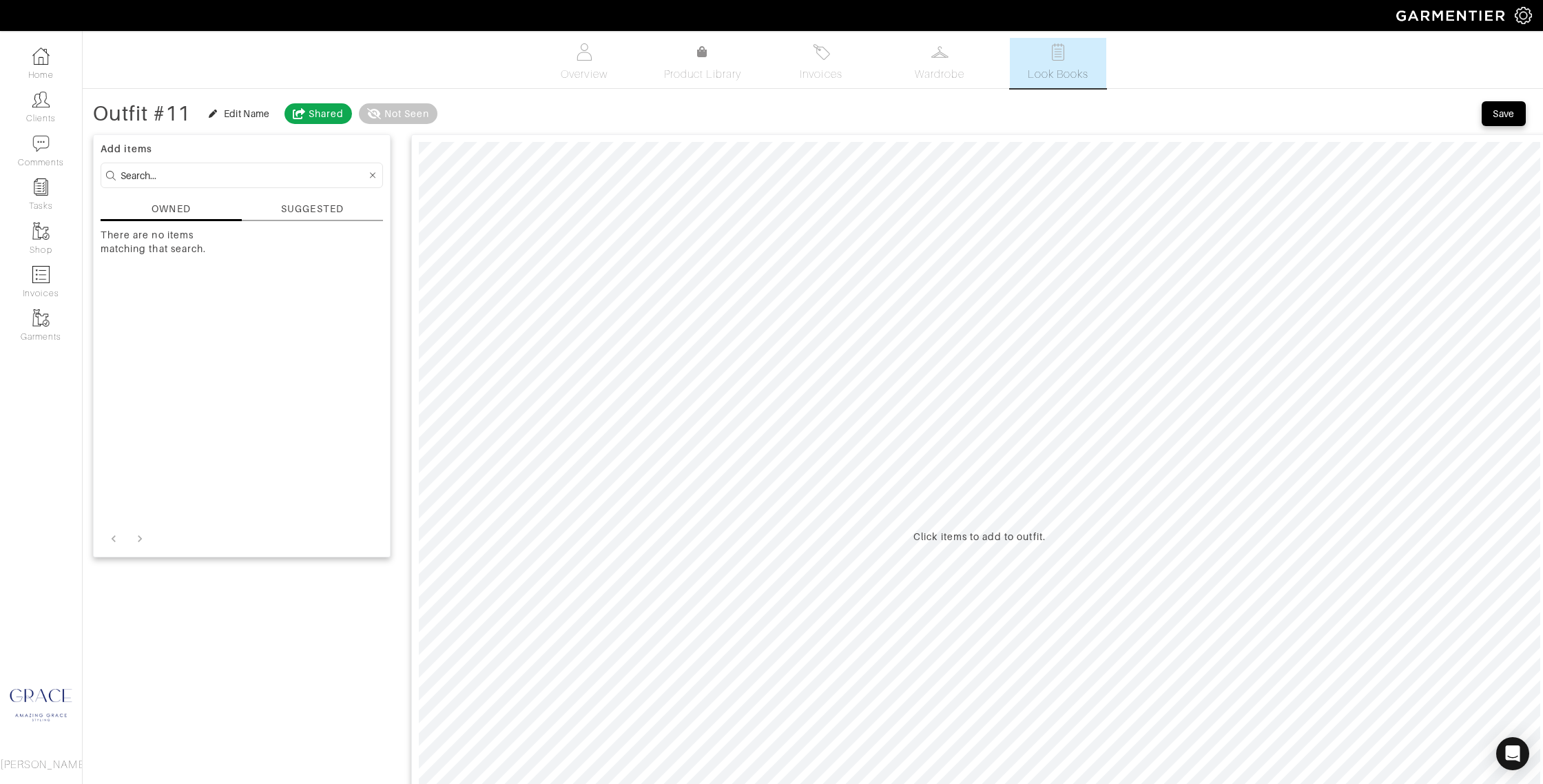
click at [276, 213] on div "SUGGESTED" at bounding box center [312, 212] width 141 height 19
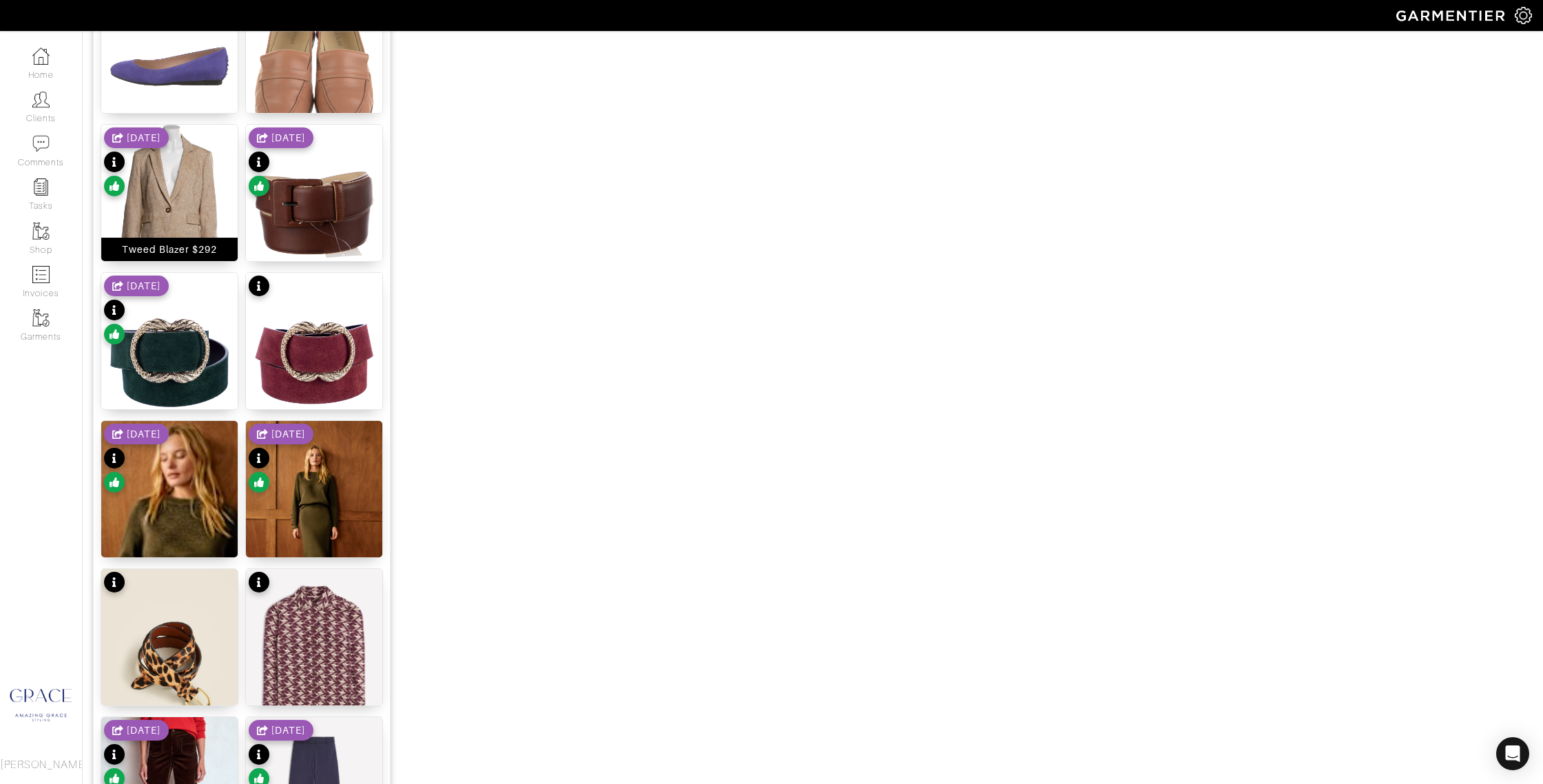
scroll to position [1124, 0]
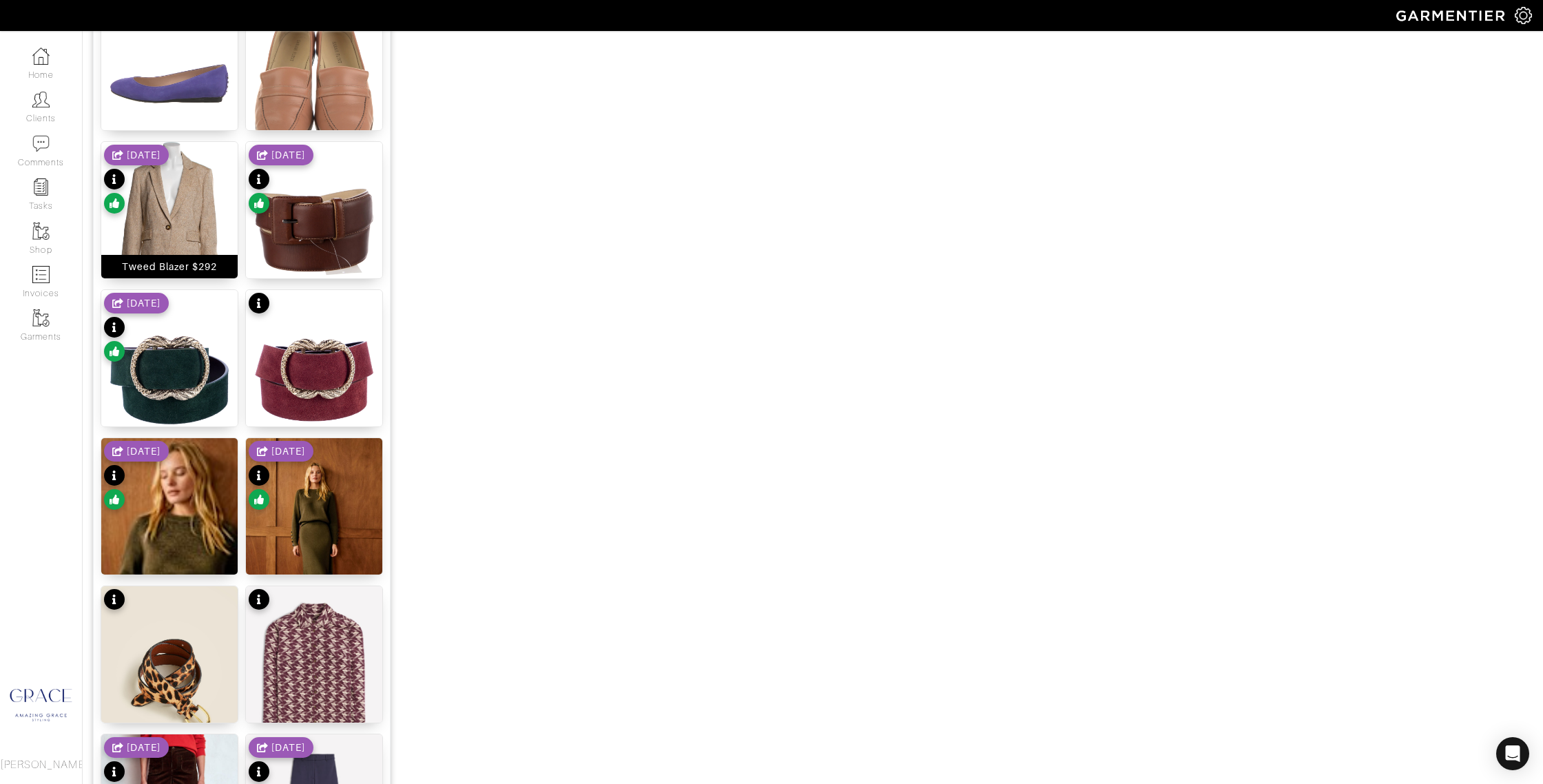
click at [185, 263] on div "Tweed Blazer $292" at bounding box center [170, 267] width 96 height 14
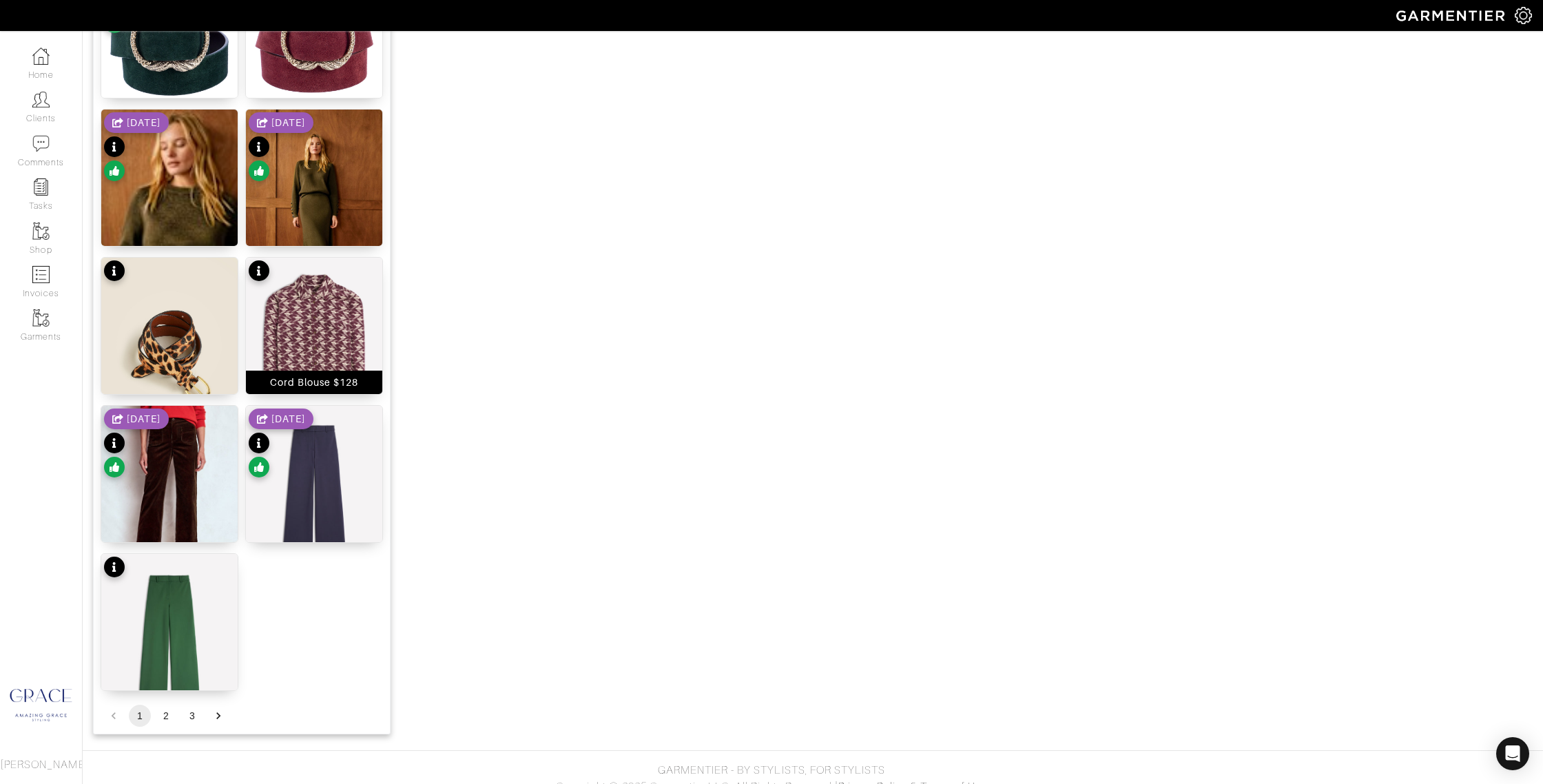
scroll to position [1469, 0]
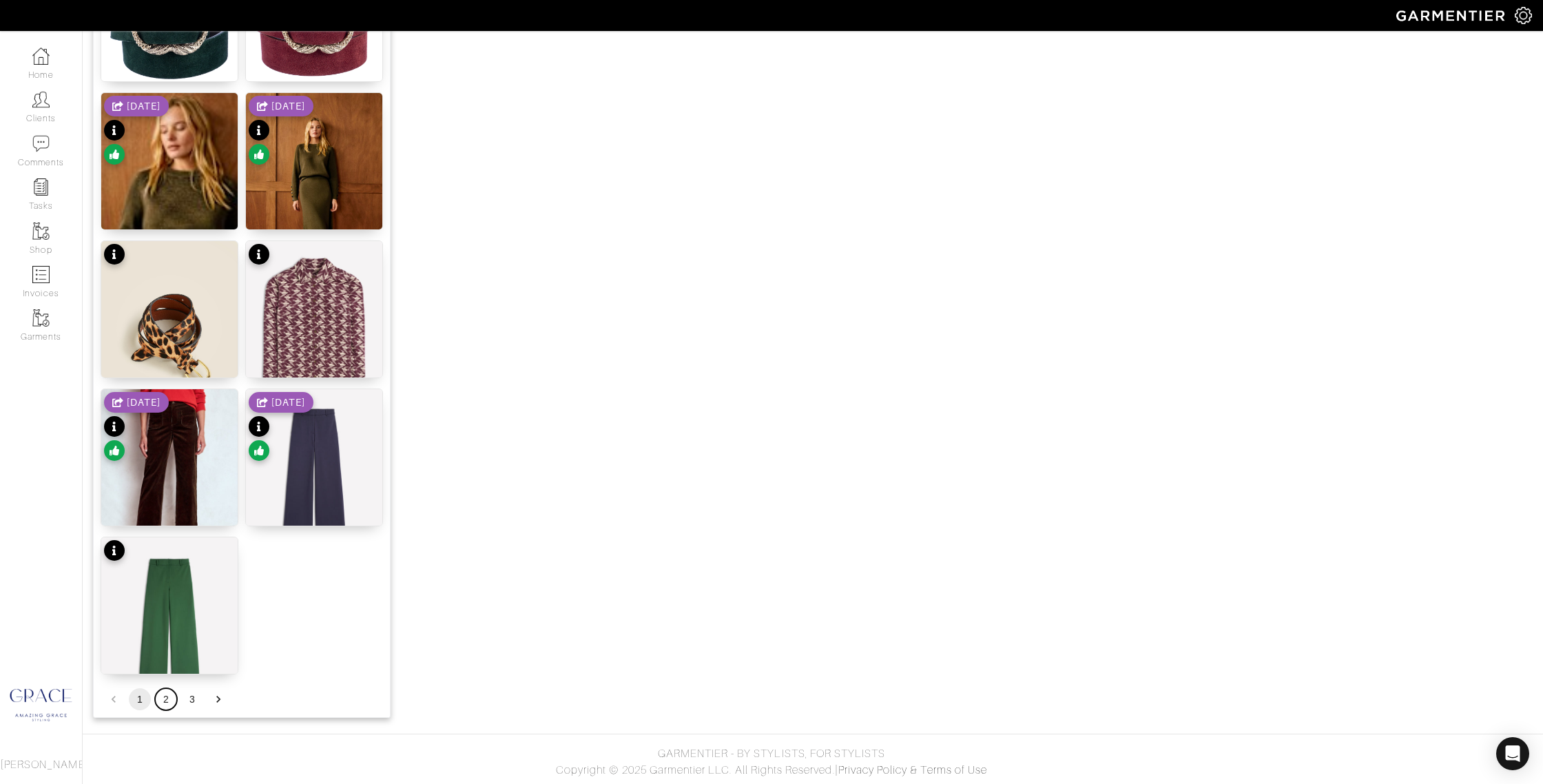
click at [167, 697] on button "2" at bounding box center [166, 699] width 22 height 22
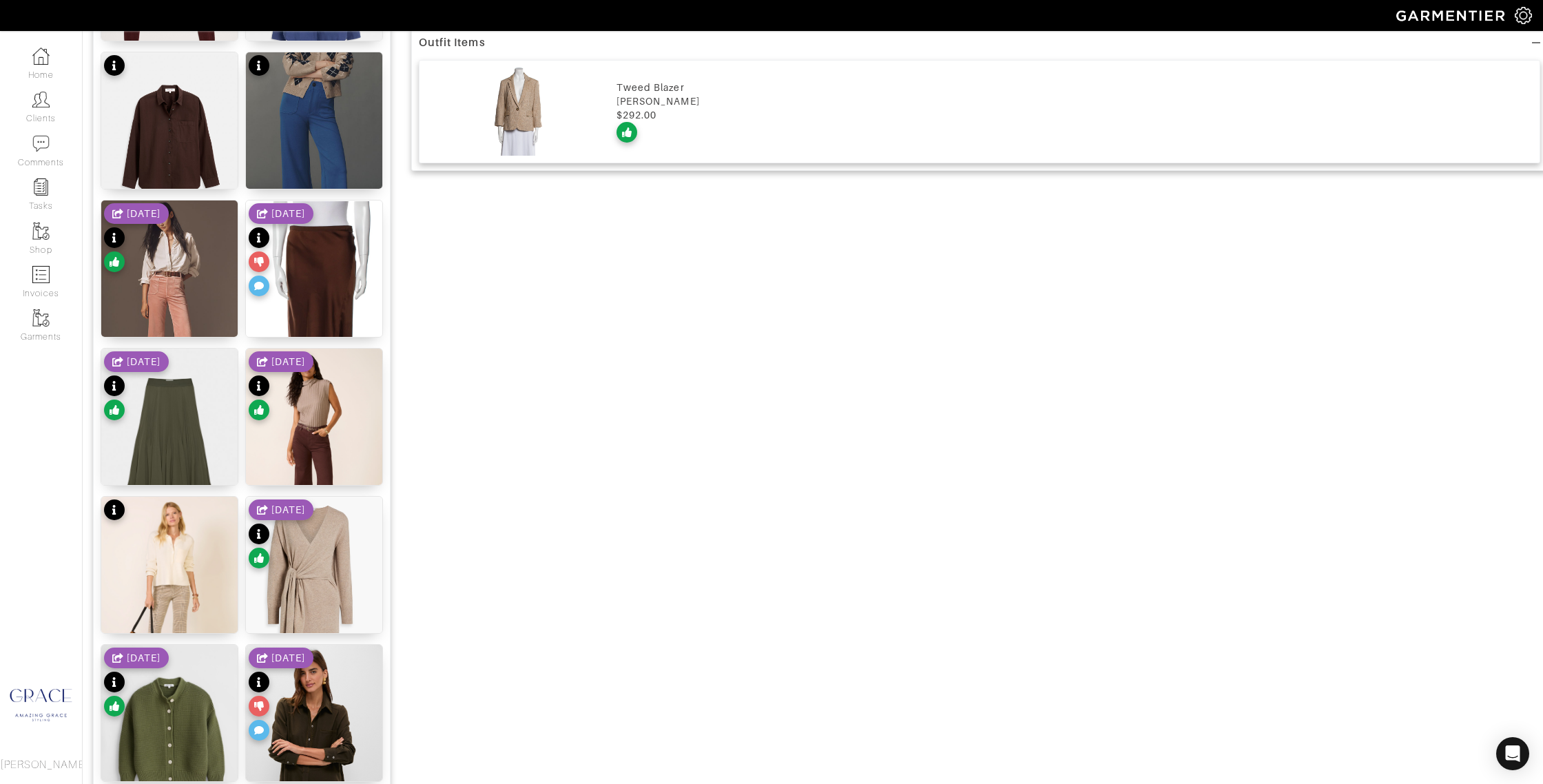
scroll to position [864, 0]
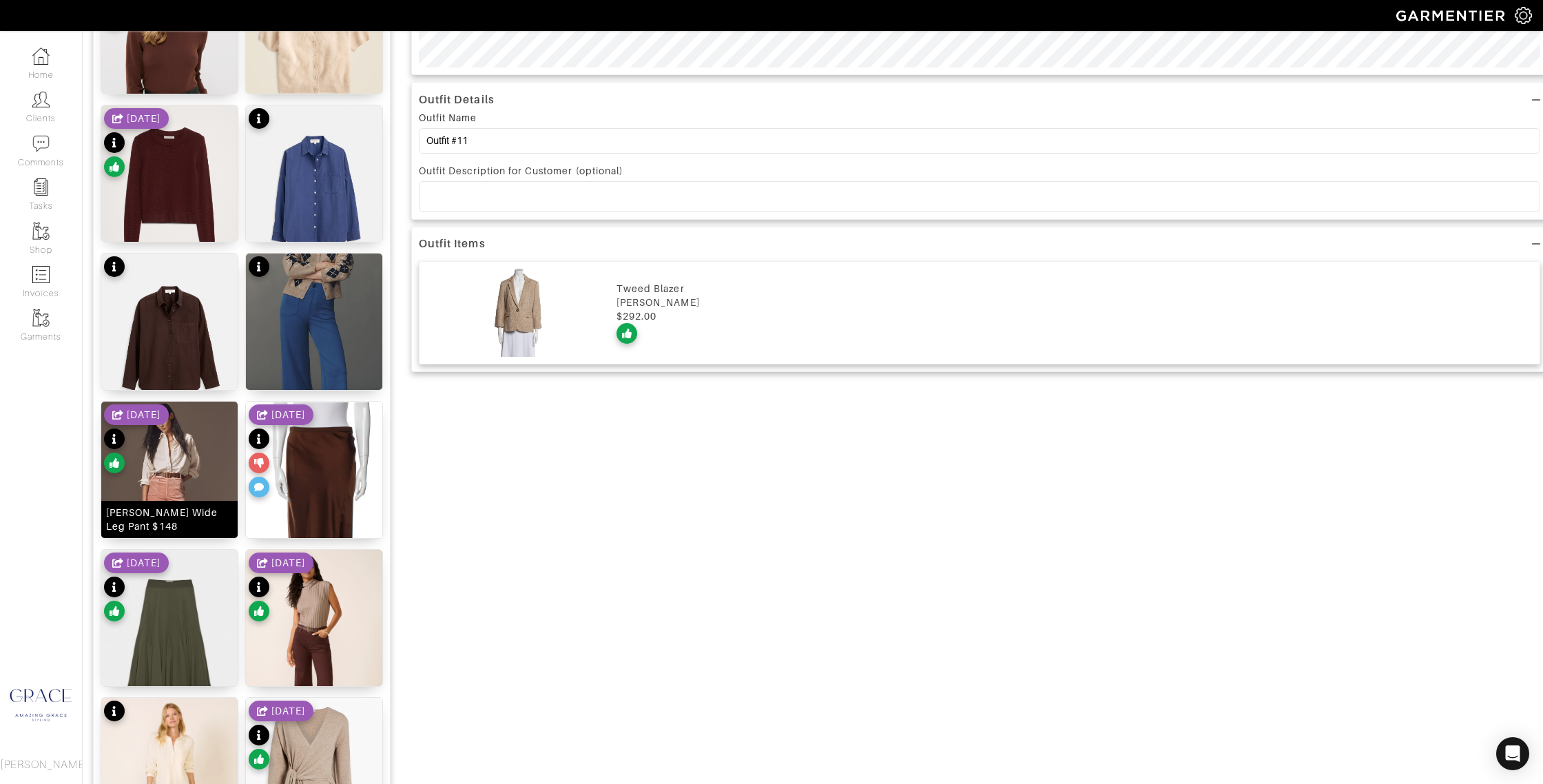
click at [205, 506] on div "[PERSON_NAME] Wide Leg Pant $148" at bounding box center [169, 519] width 127 height 28
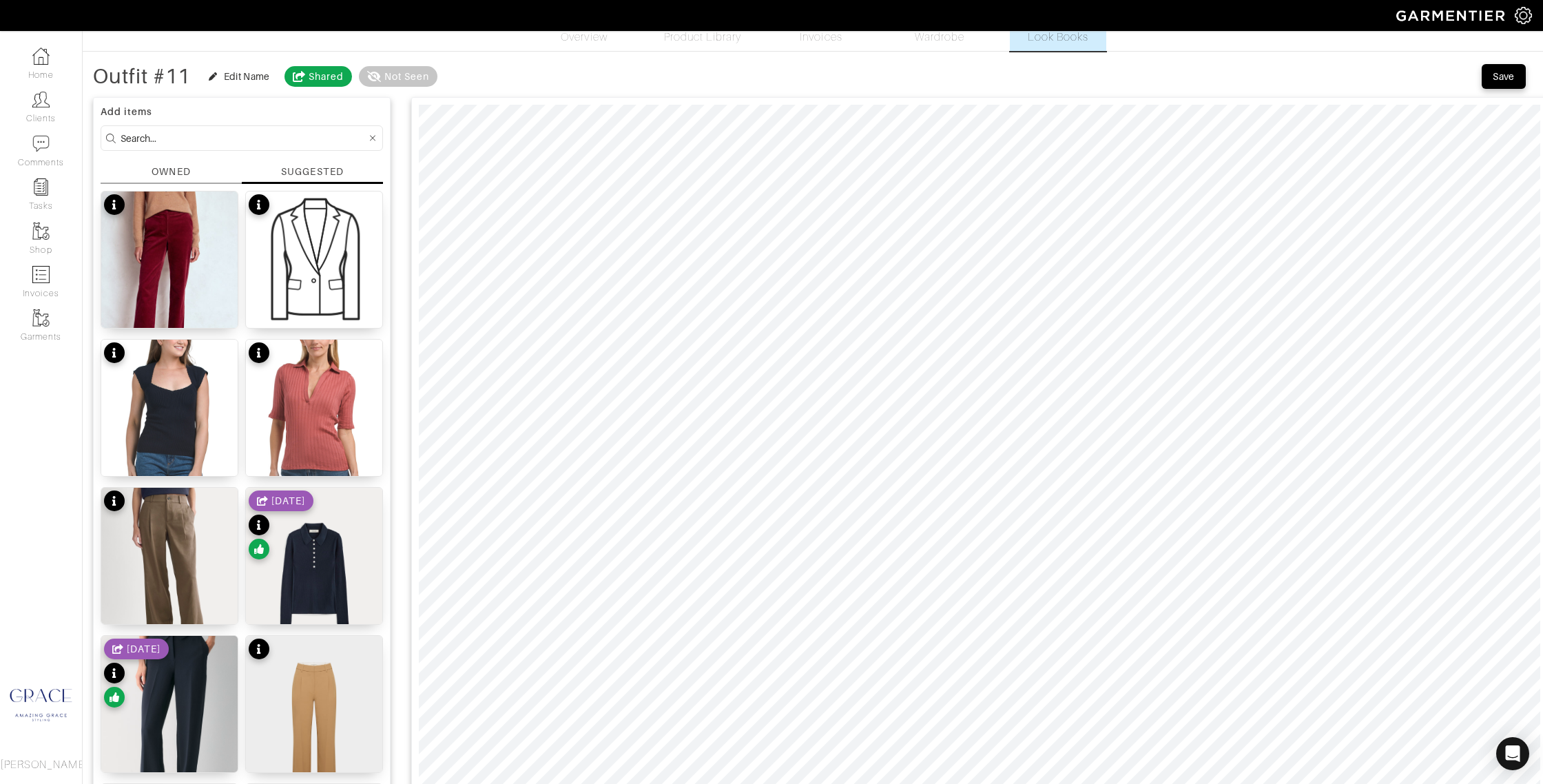
scroll to position [0, 0]
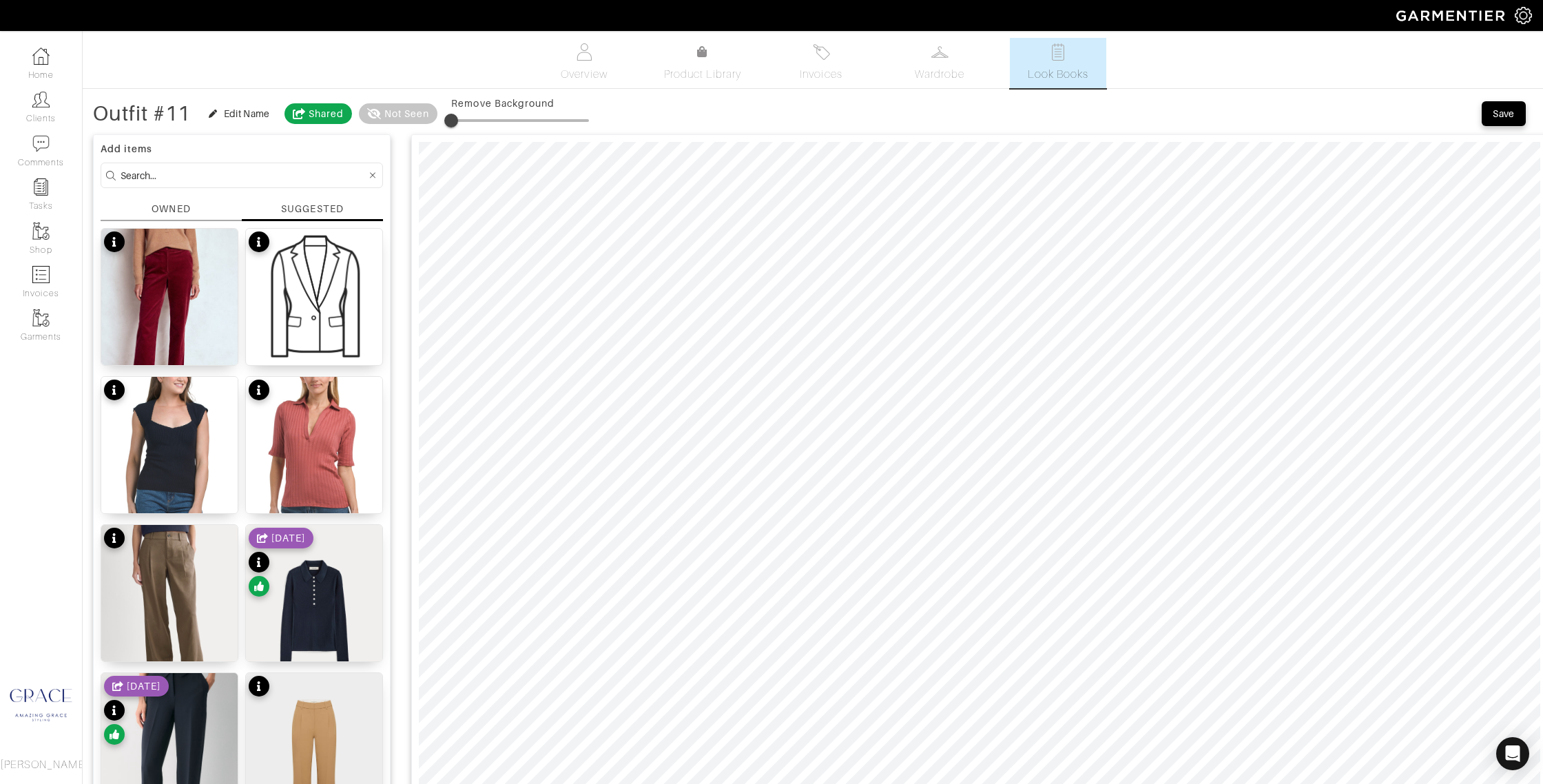
click at [149, 171] on input at bounding box center [244, 175] width 246 height 17
click at [317, 646] on div "The Polo $138" at bounding box center [314, 650] width 72 height 14
click at [151, 171] on input at bounding box center [244, 175] width 246 height 17
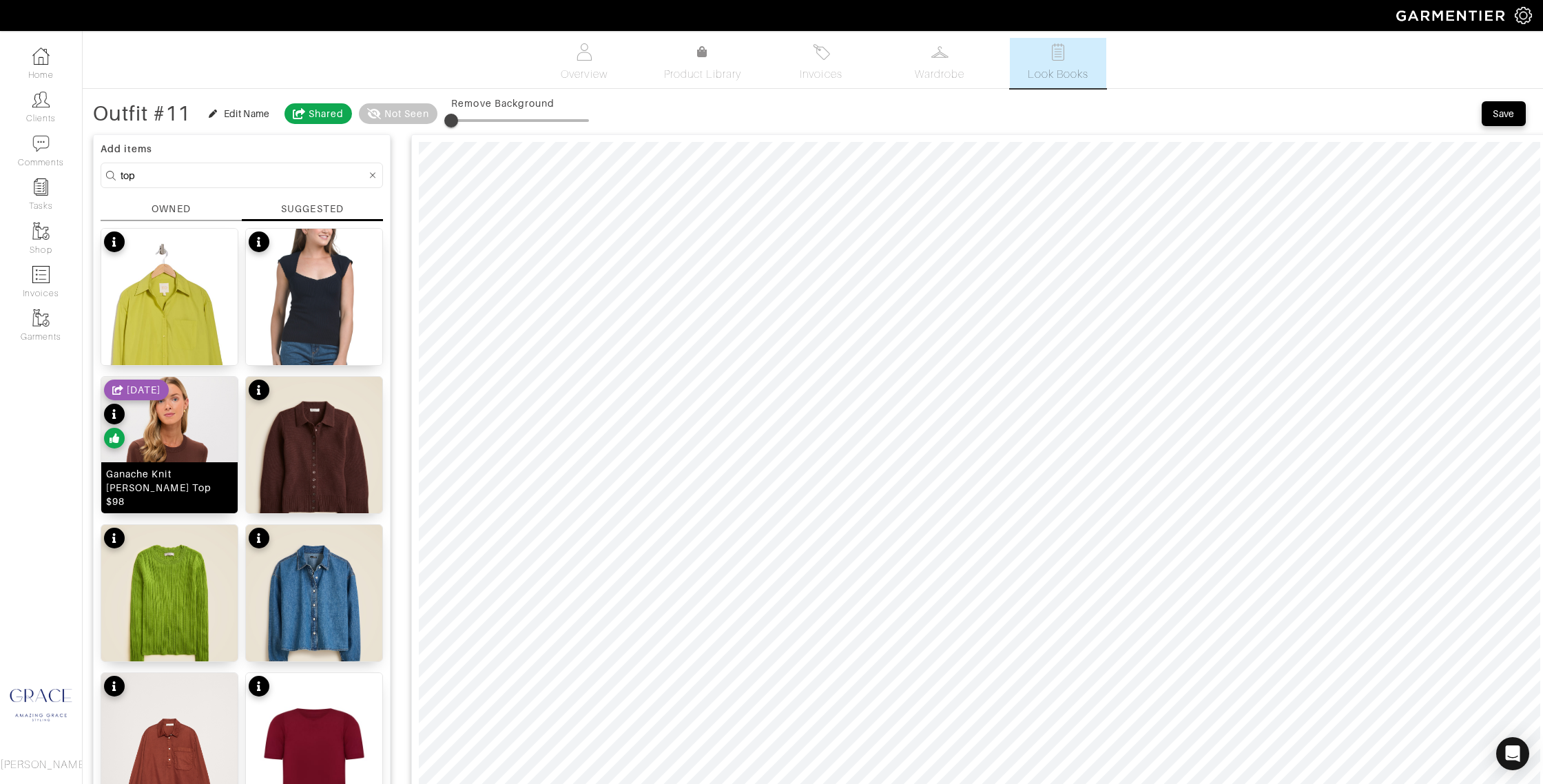
drag, startPoint x: 161, startPoint y: 498, endPoint x: 140, endPoint y: 483, distance: 25.8
click at [160, 496] on div "Ganache Knit [PERSON_NAME] Top $98" at bounding box center [169, 488] width 127 height 42
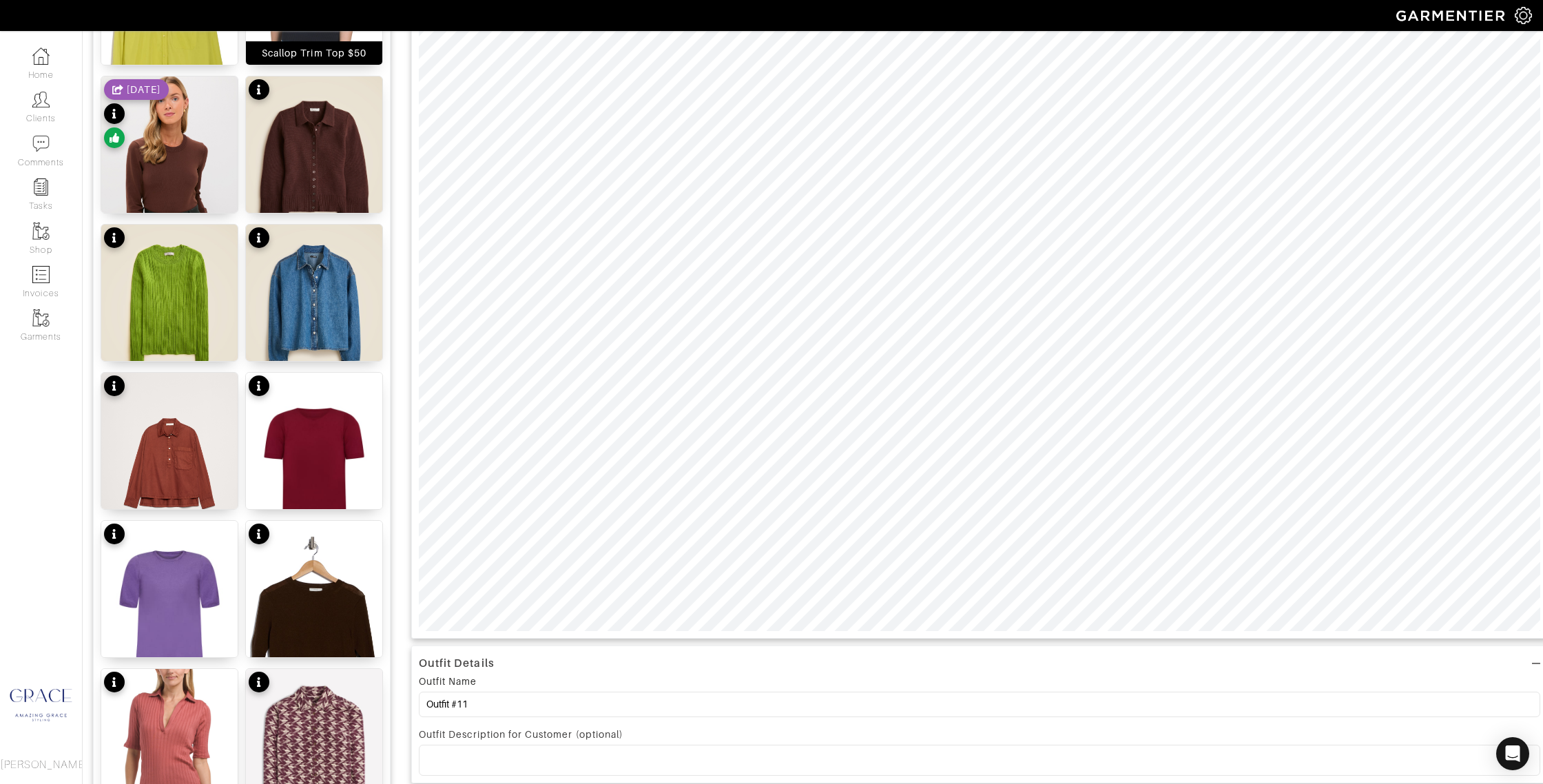
scroll to position [315, 0]
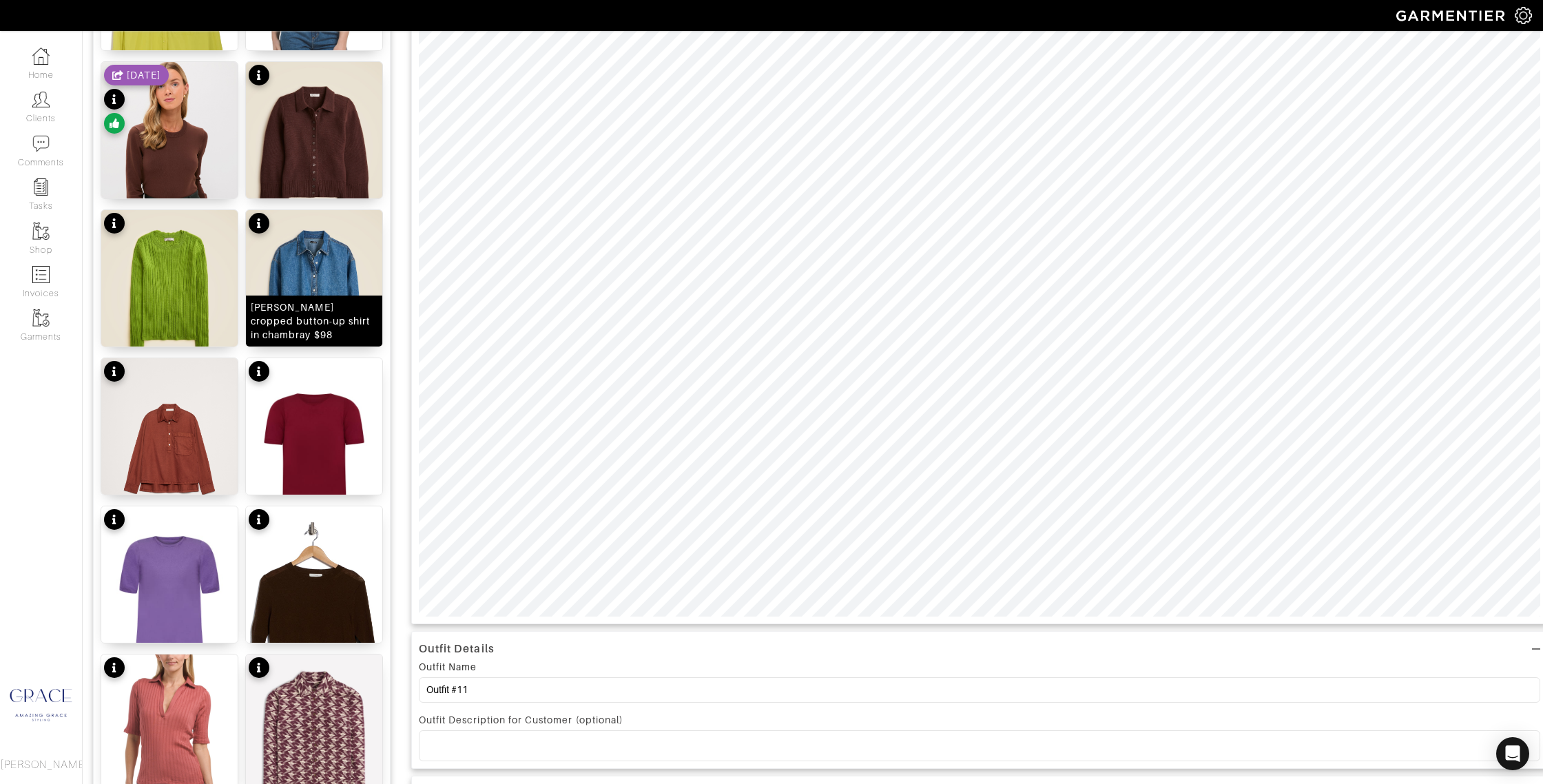
drag, startPoint x: 358, startPoint y: 324, endPoint x: 315, endPoint y: 333, distance: 43.9
click at [358, 324] on div "[PERSON_NAME] cropped button-up shirt in chambray $98" at bounding box center [314, 322] width 127 height 42
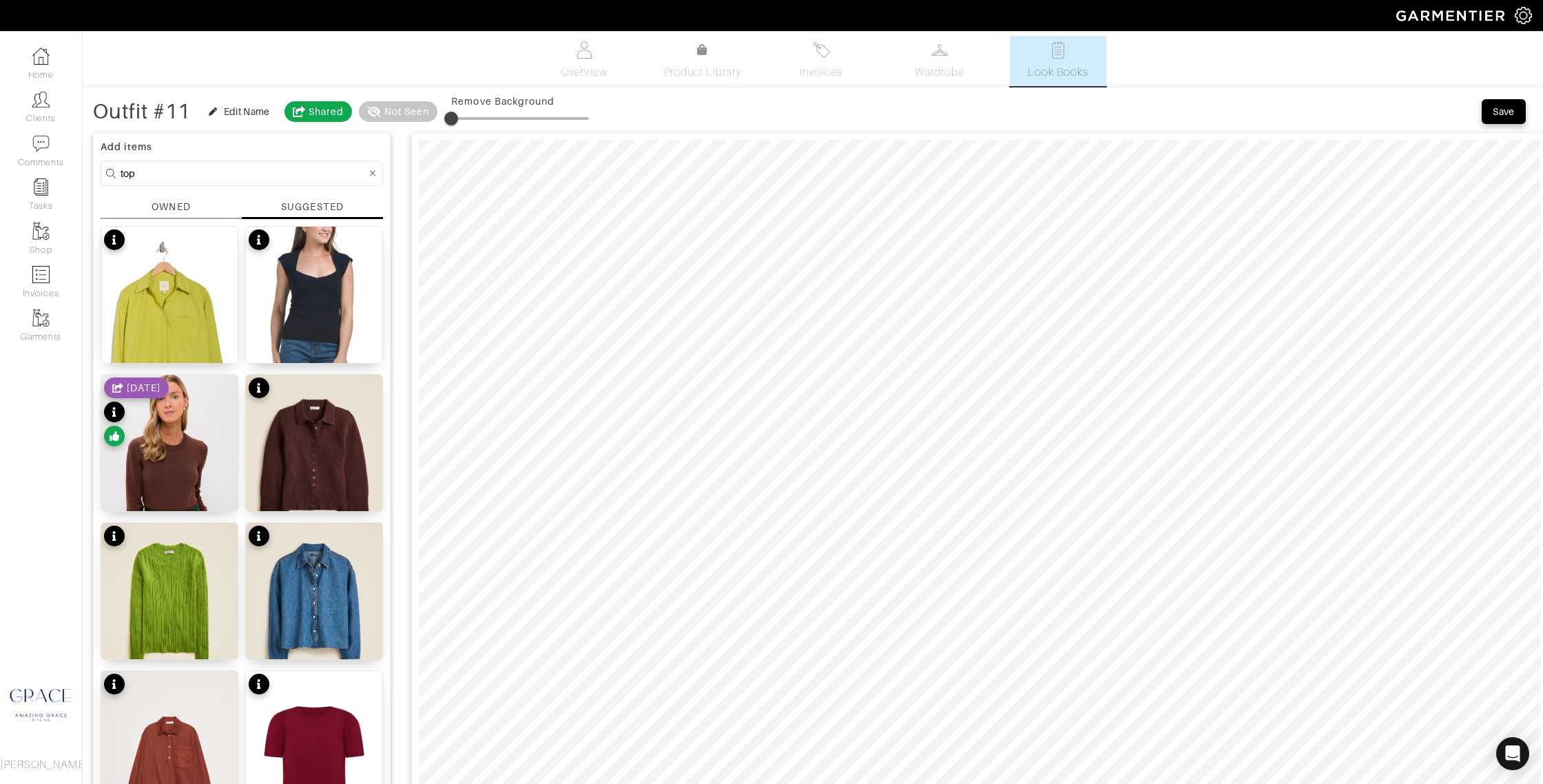
scroll to position [0, 0]
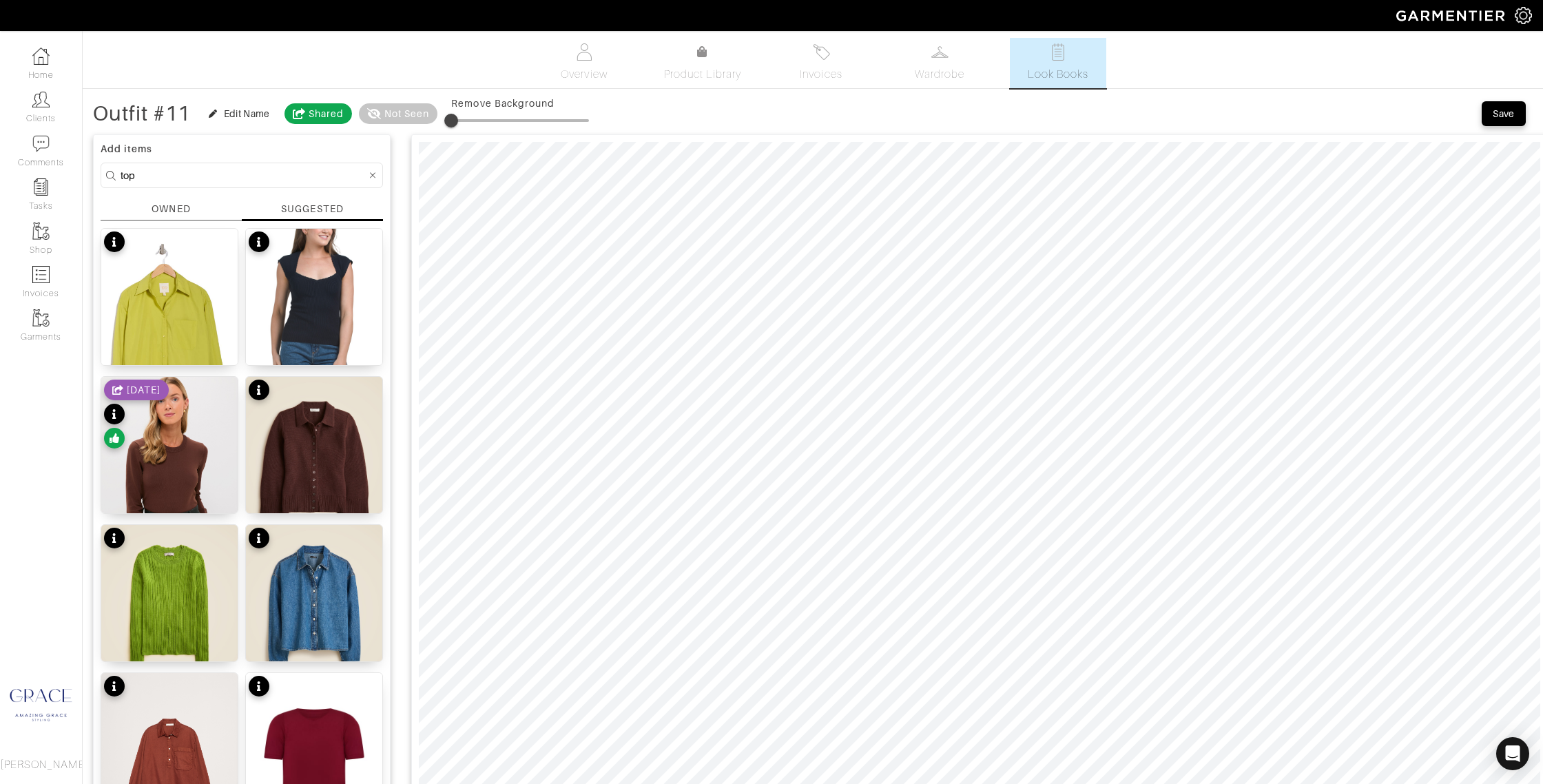
click at [294, 172] on input "top" at bounding box center [244, 175] width 246 height 17
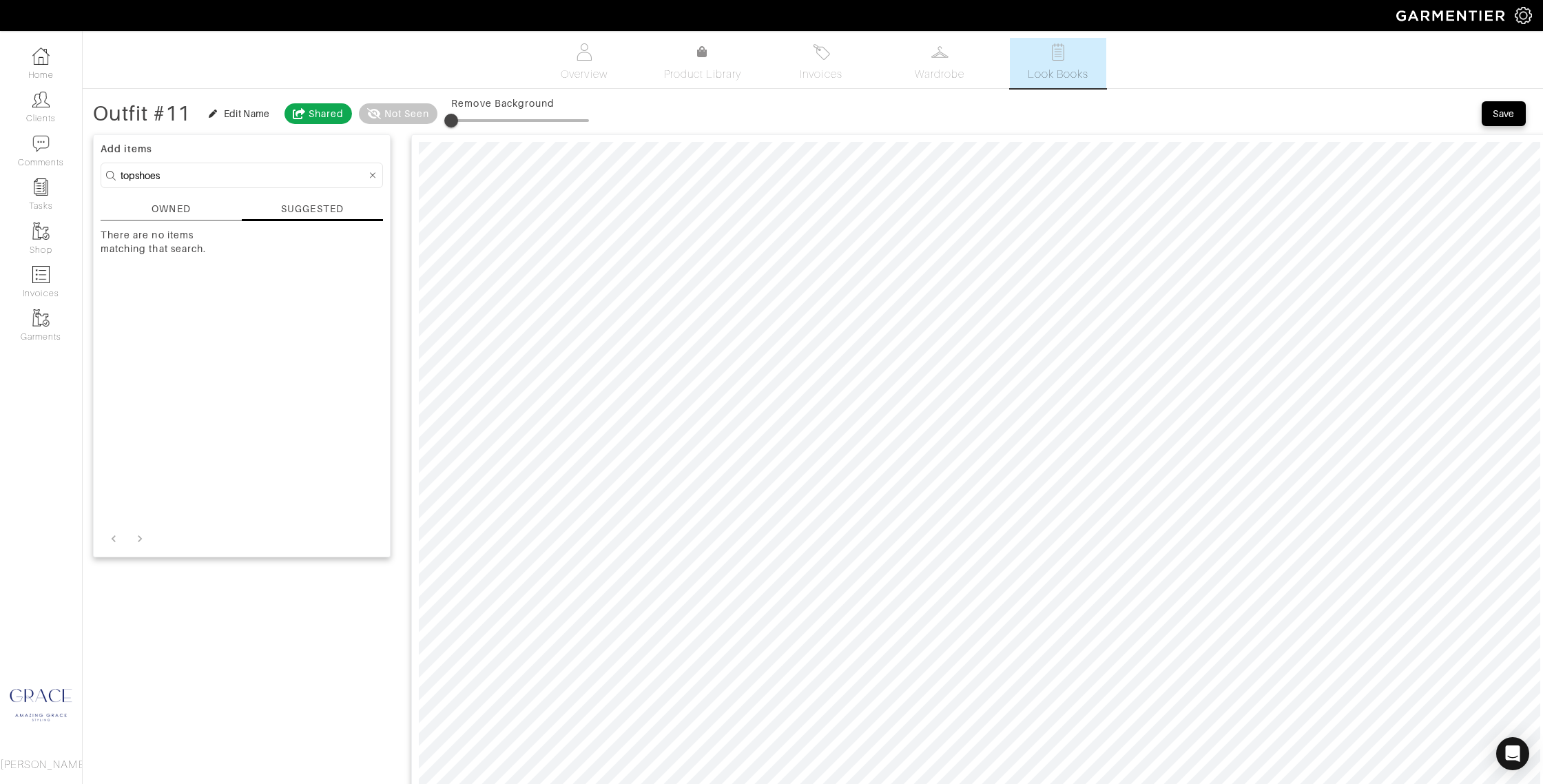
drag, startPoint x: 168, startPoint y: 173, endPoint x: 85, endPoint y: 164, distance: 83.5
type input "shoes"
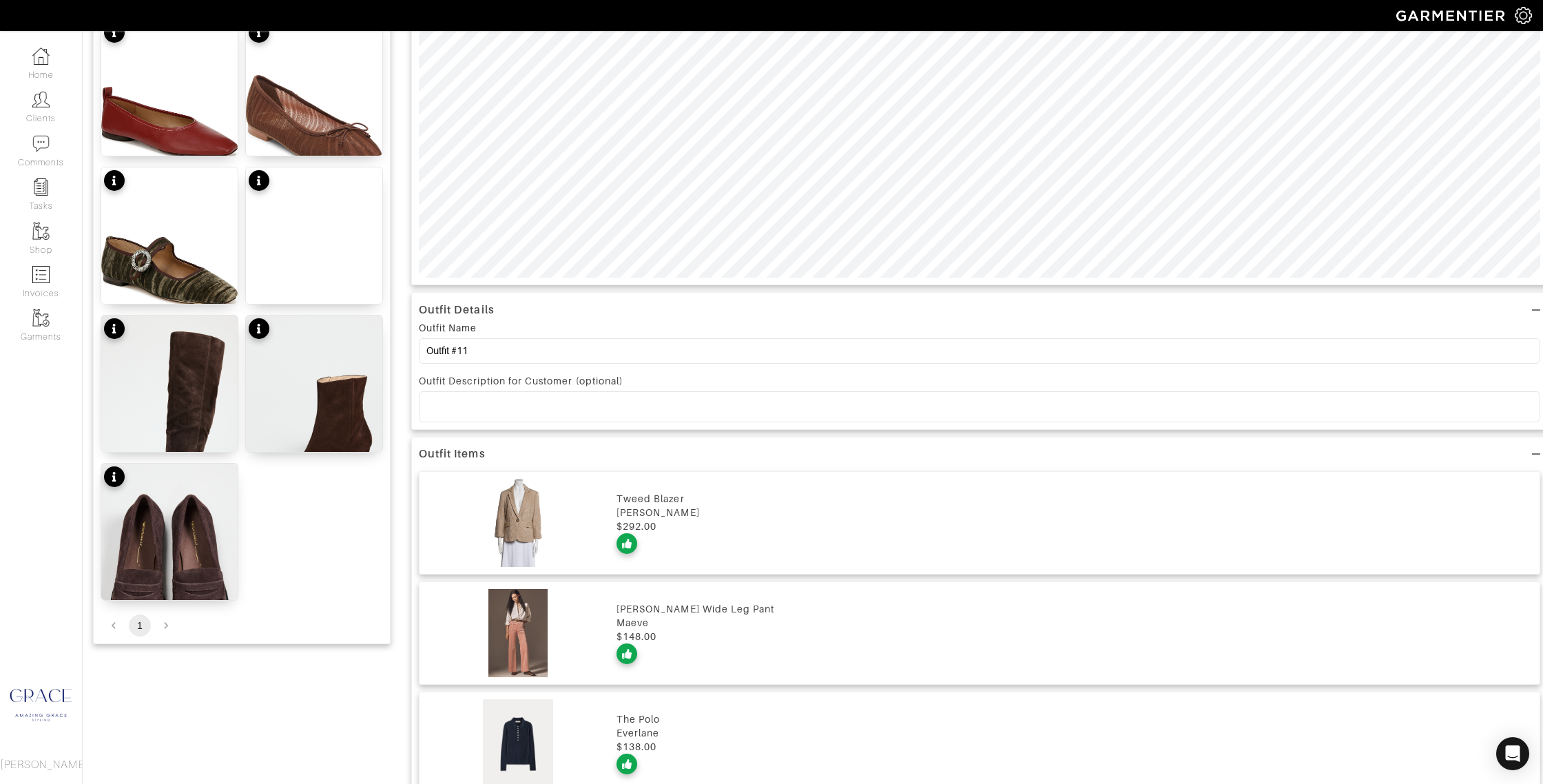
scroll to position [722, 0]
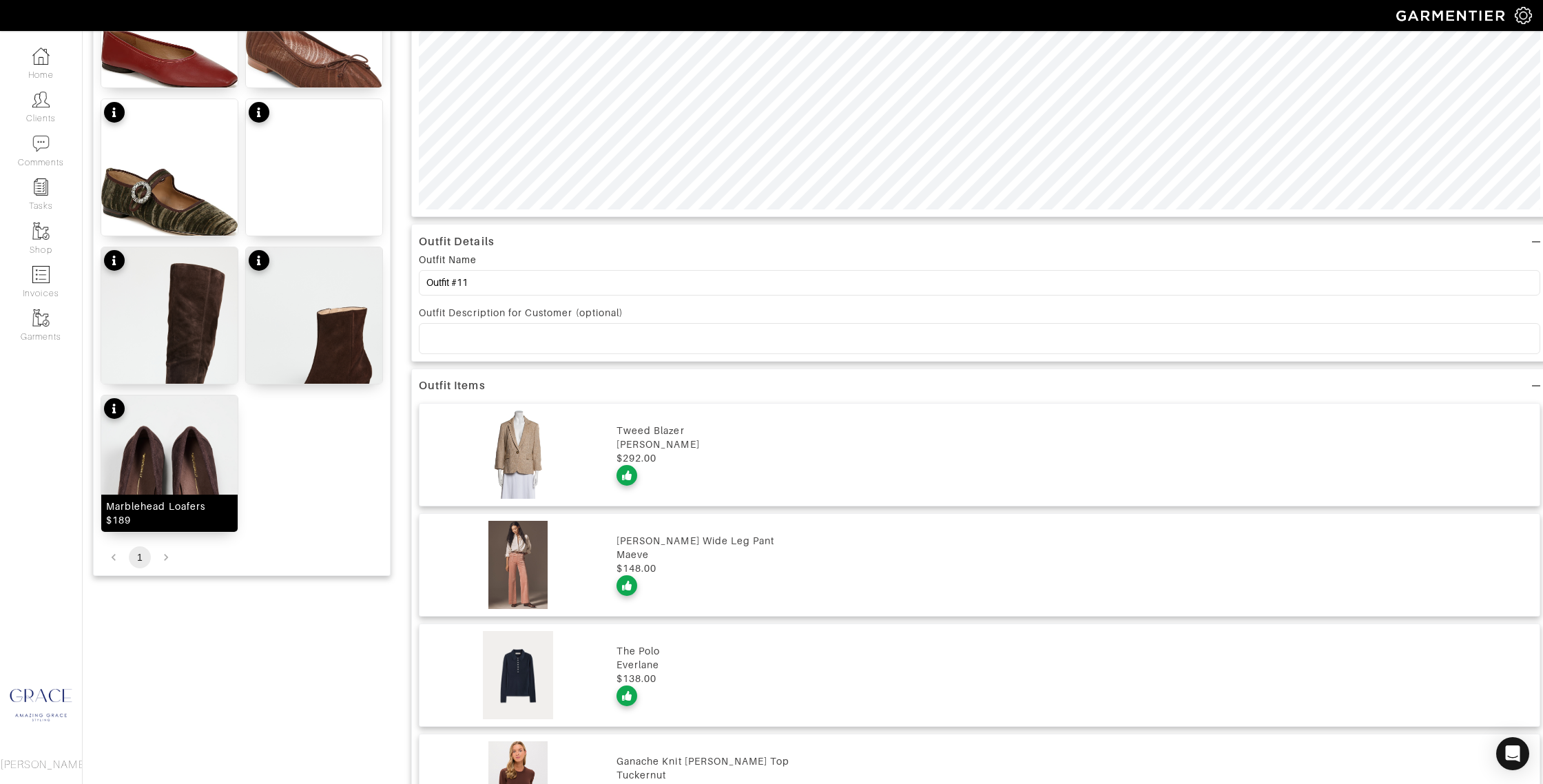
click at [183, 503] on div "Marblehead Loafers $189" at bounding box center [169, 513] width 127 height 28
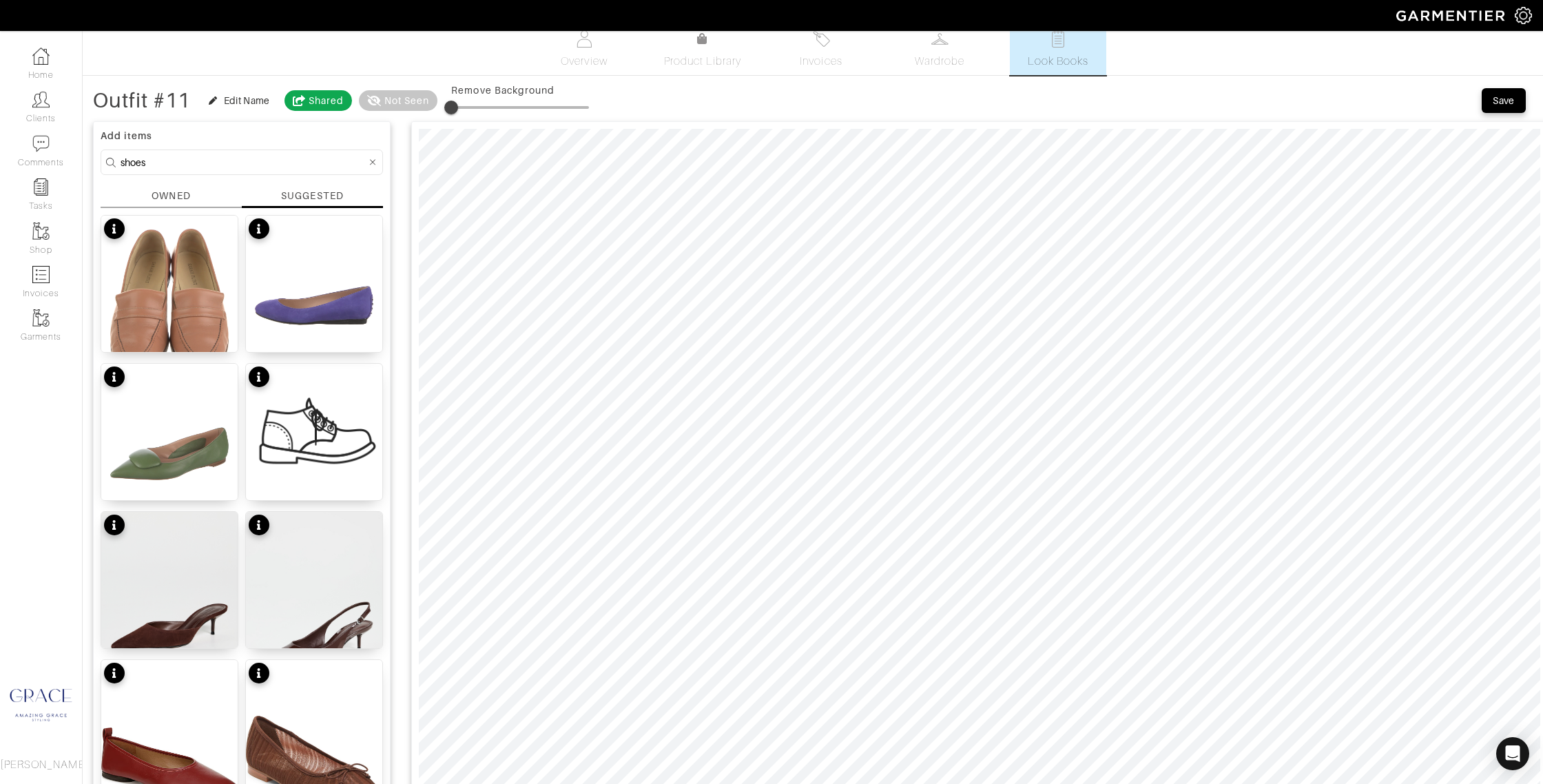
scroll to position [0, 0]
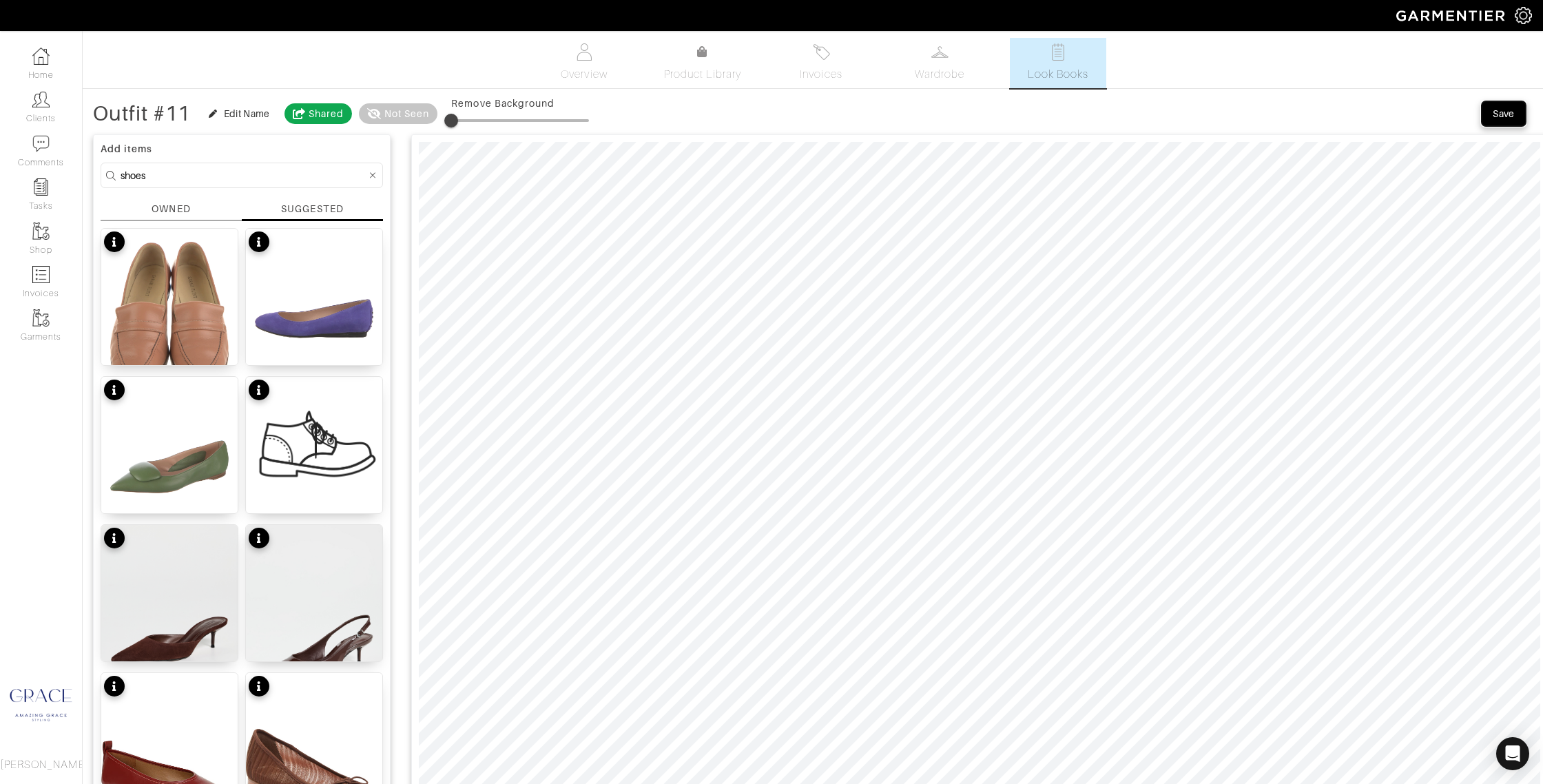
click at [1507, 114] on div "Save" at bounding box center [1504, 114] width 22 height 14
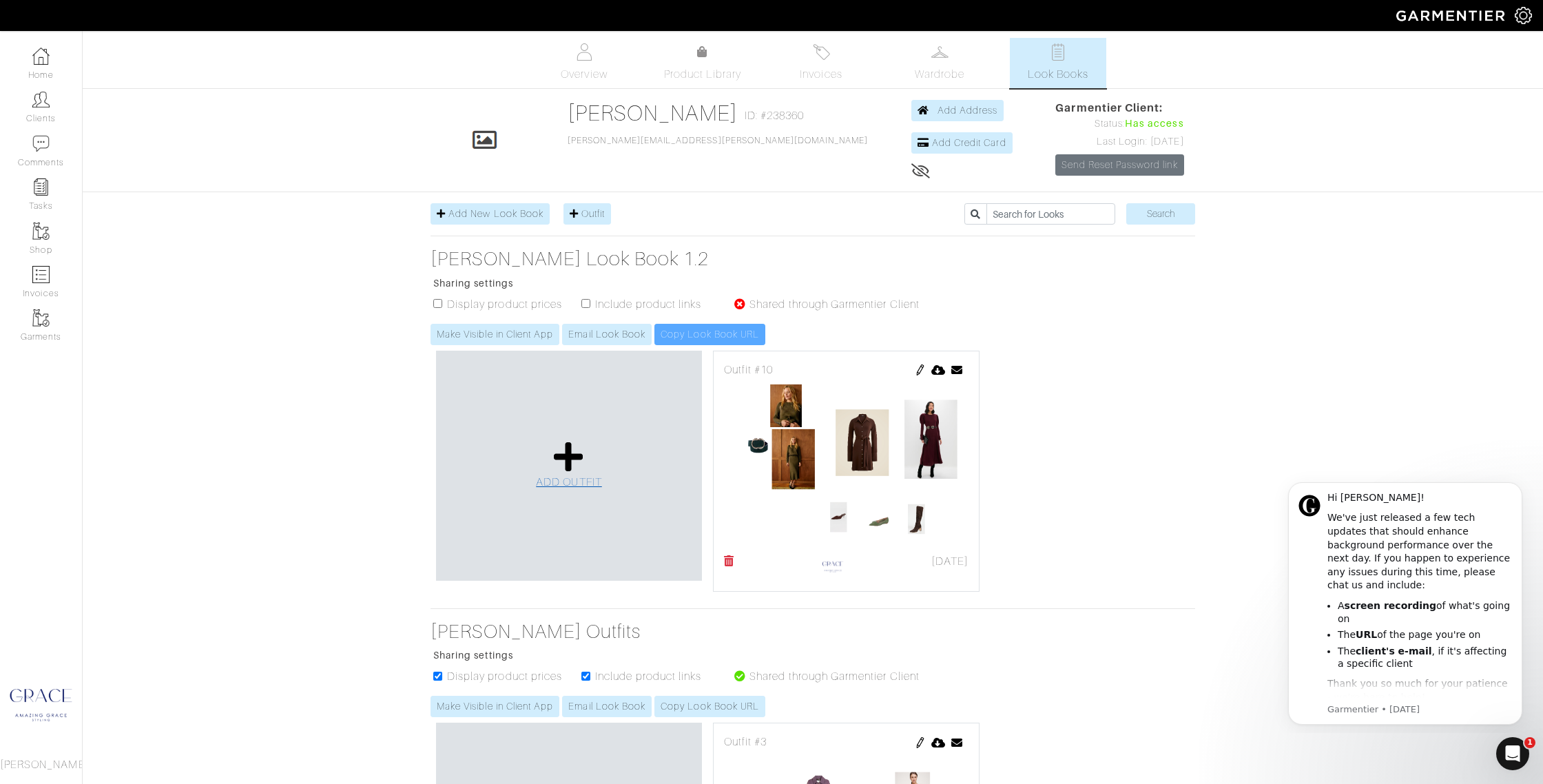
click at [561, 457] on icon at bounding box center [569, 457] width 30 height 33
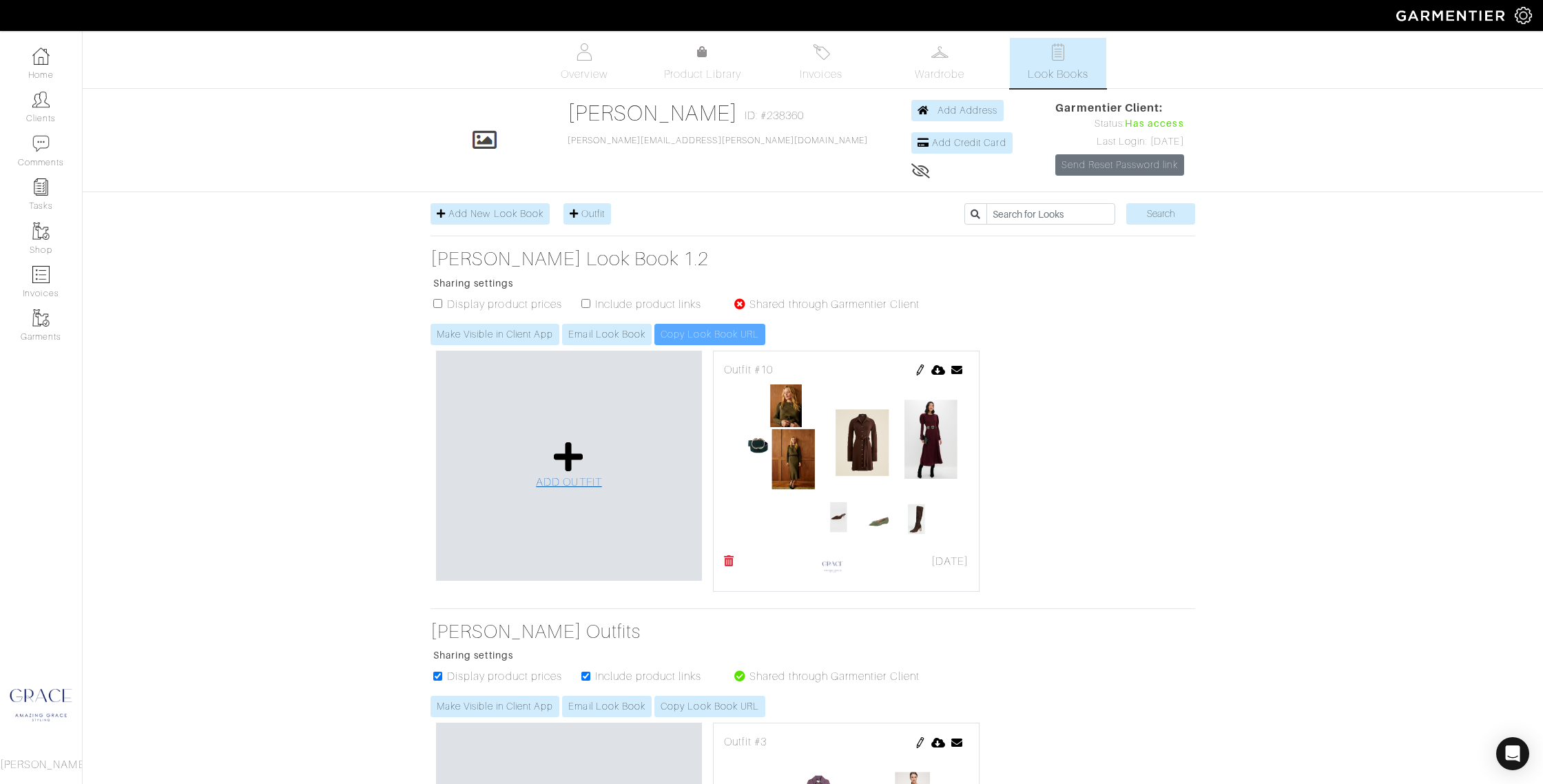
click at [544, 478] on span "ADD OUTFIT" at bounding box center [569, 483] width 66 height 12
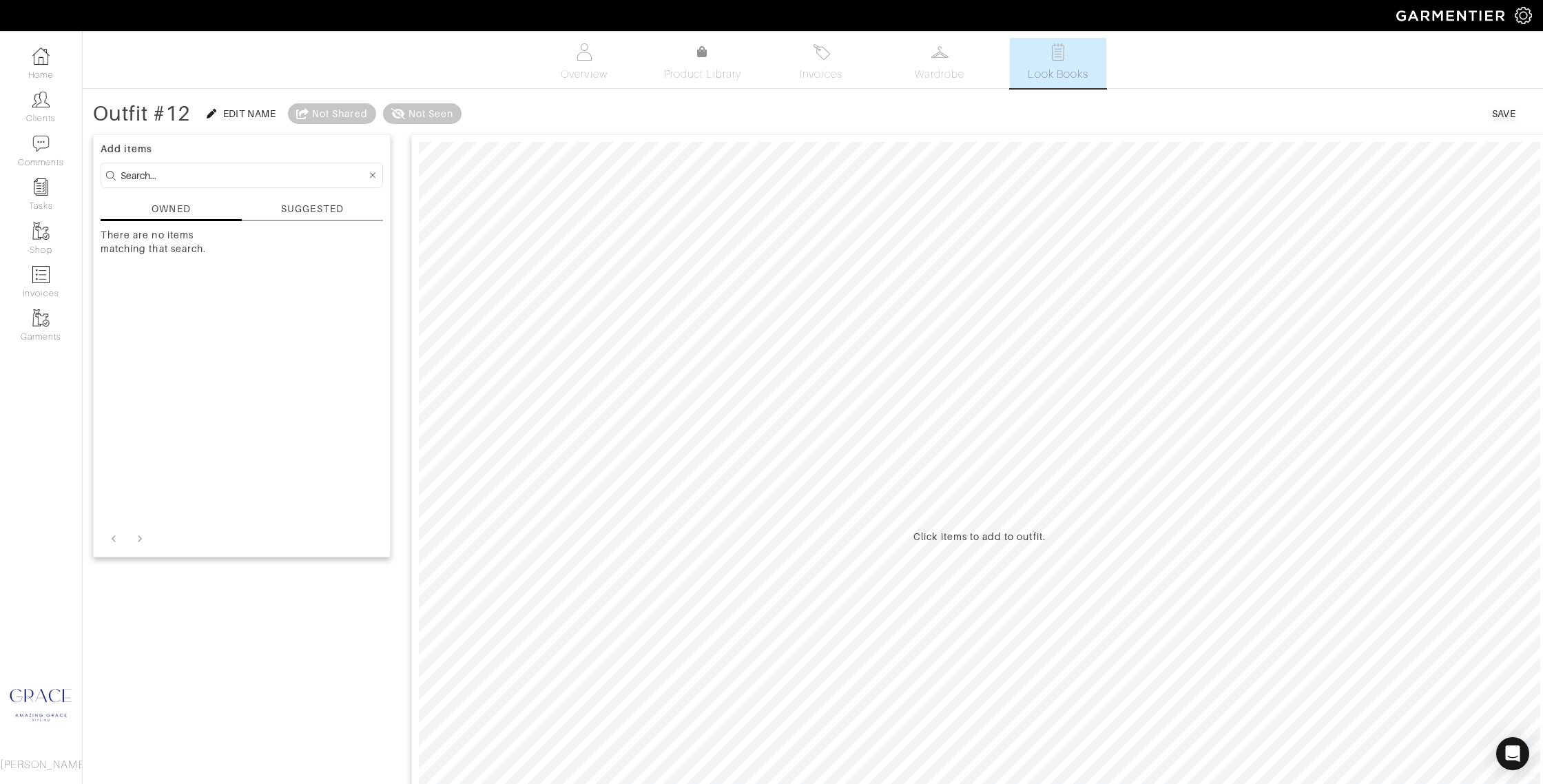
click at [304, 165] on form at bounding box center [242, 175] width 283 height 26
click at [304, 176] on input at bounding box center [244, 175] width 246 height 17
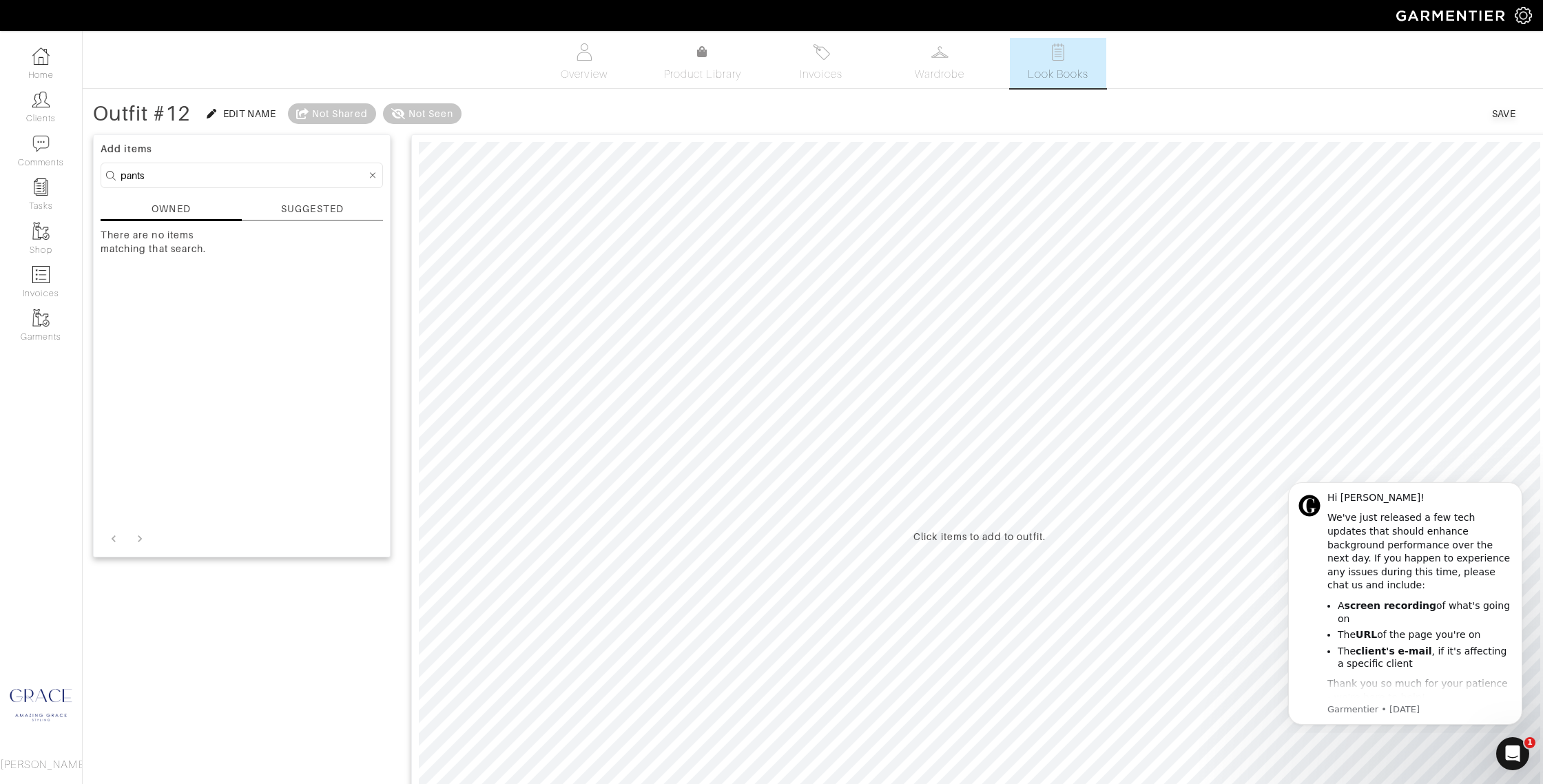
click at [319, 210] on div "SUGGESTED" at bounding box center [312, 209] width 62 height 15
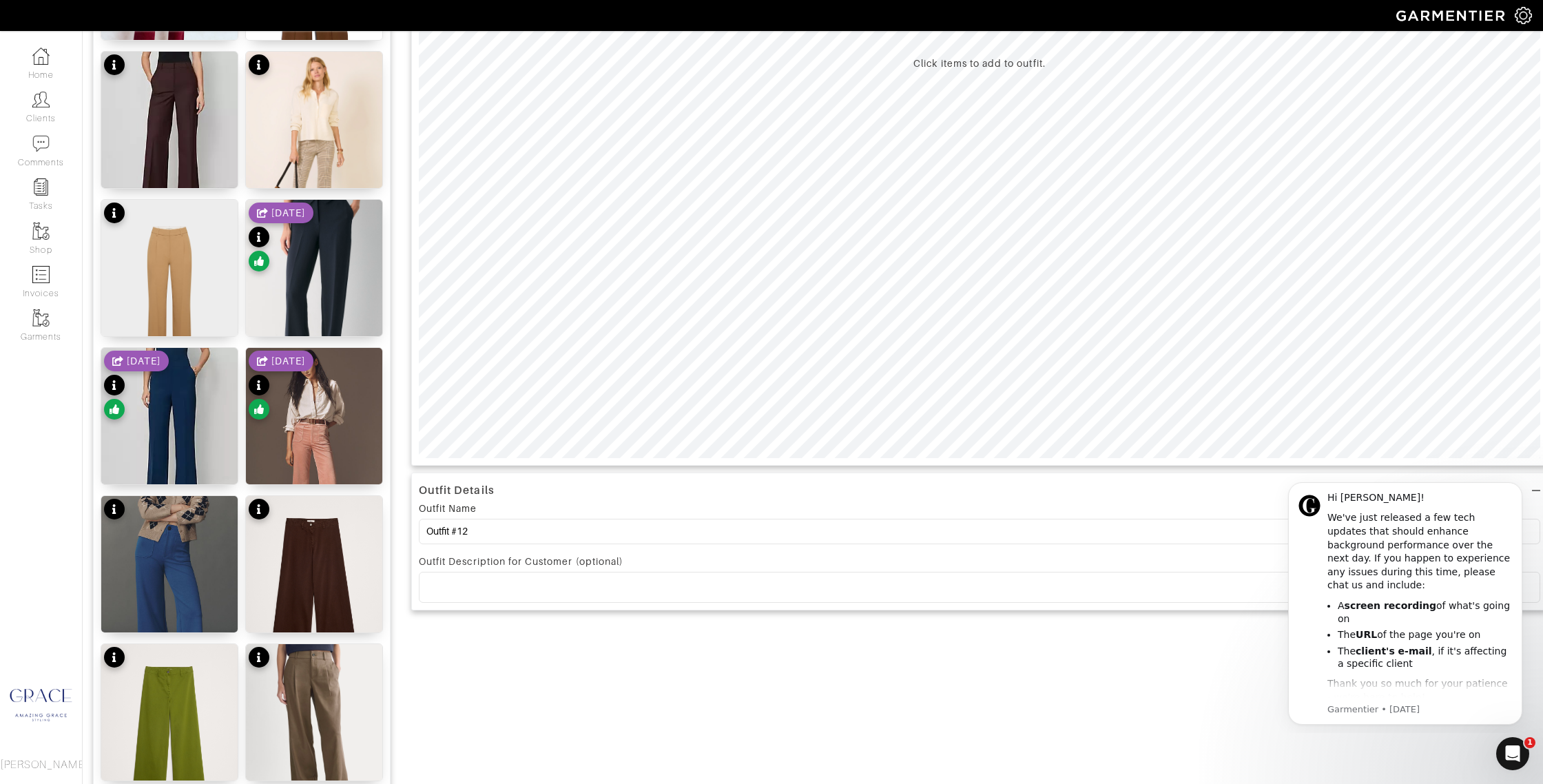
scroll to position [499, 0]
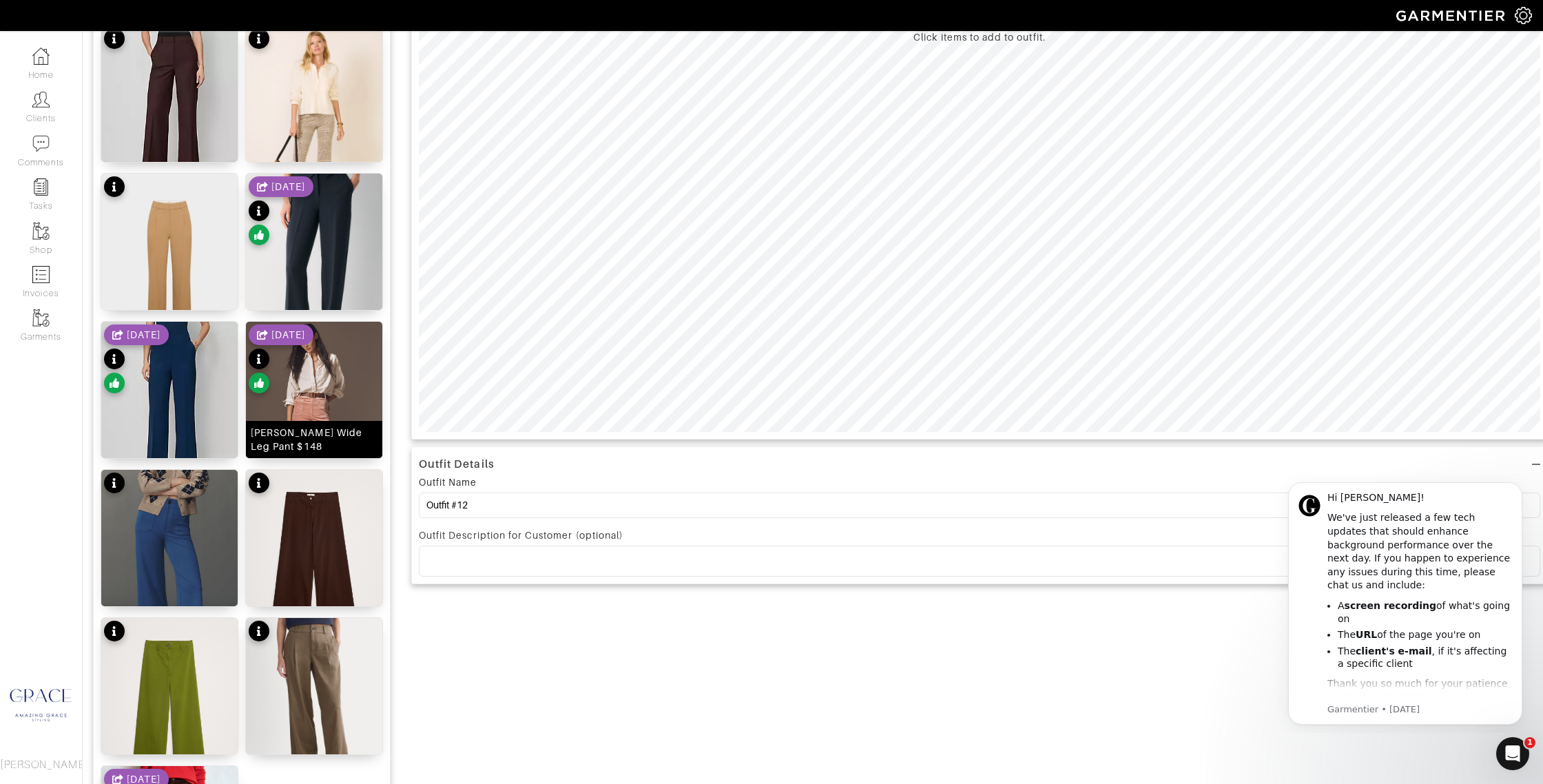
click at [317, 440] on div "[PERSON_NAME] Wide Leg Pant $148" at bounding box center [314, 440] width 127 height 28
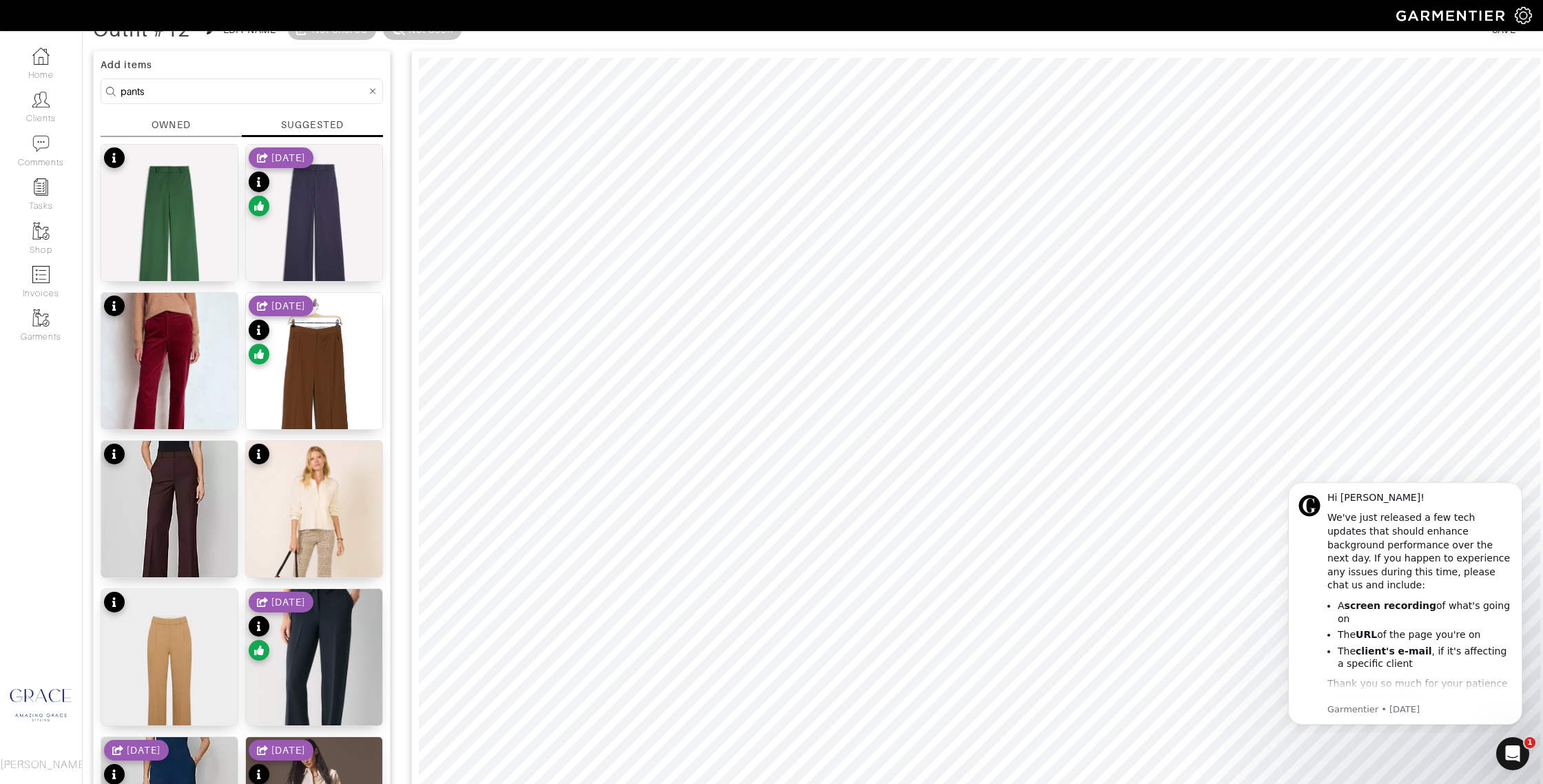
scroll to position [0, 0]
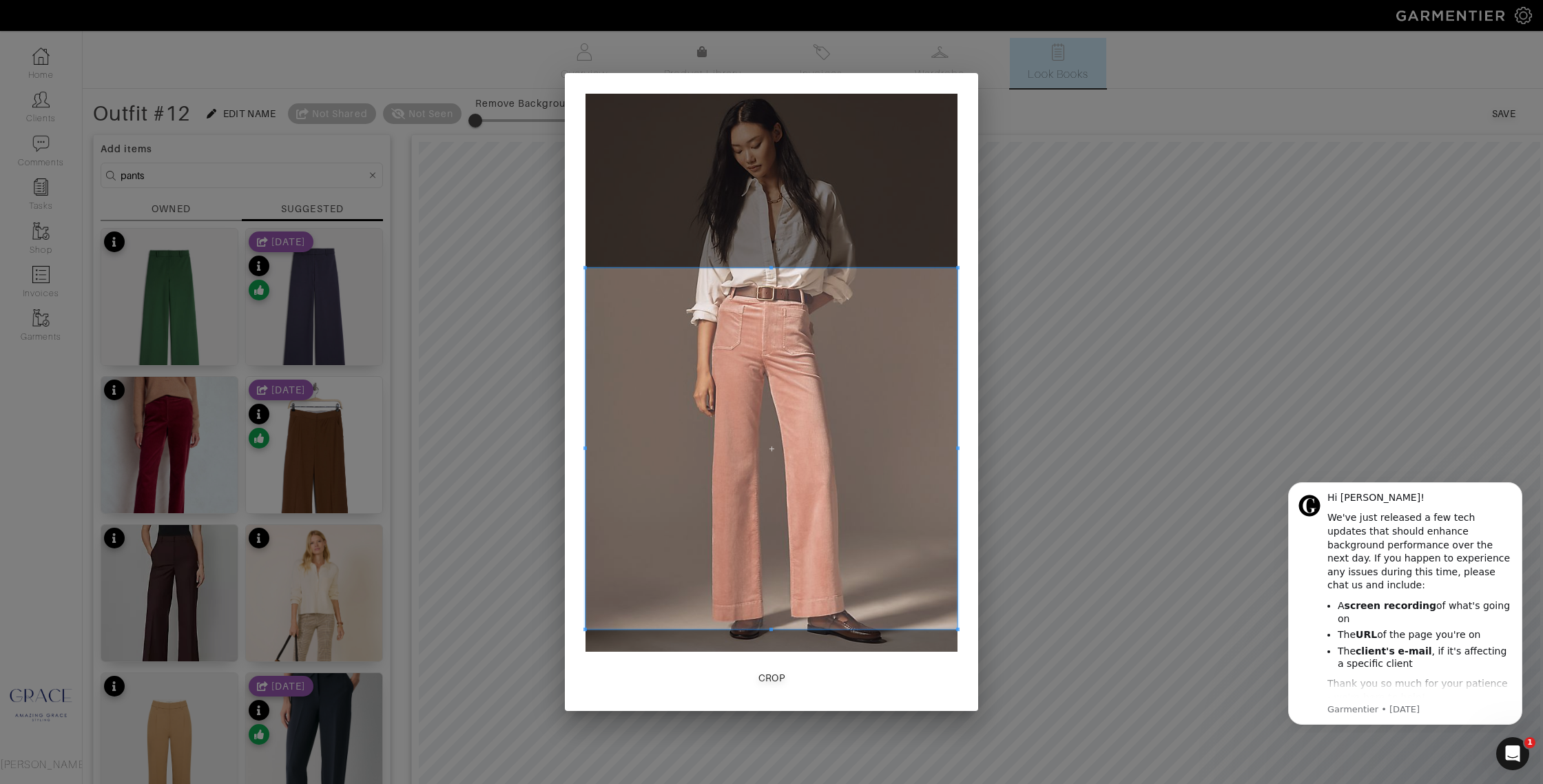
click at [777, 682] on div "Crop" at bounding box center [772, 392] width 413 height 638
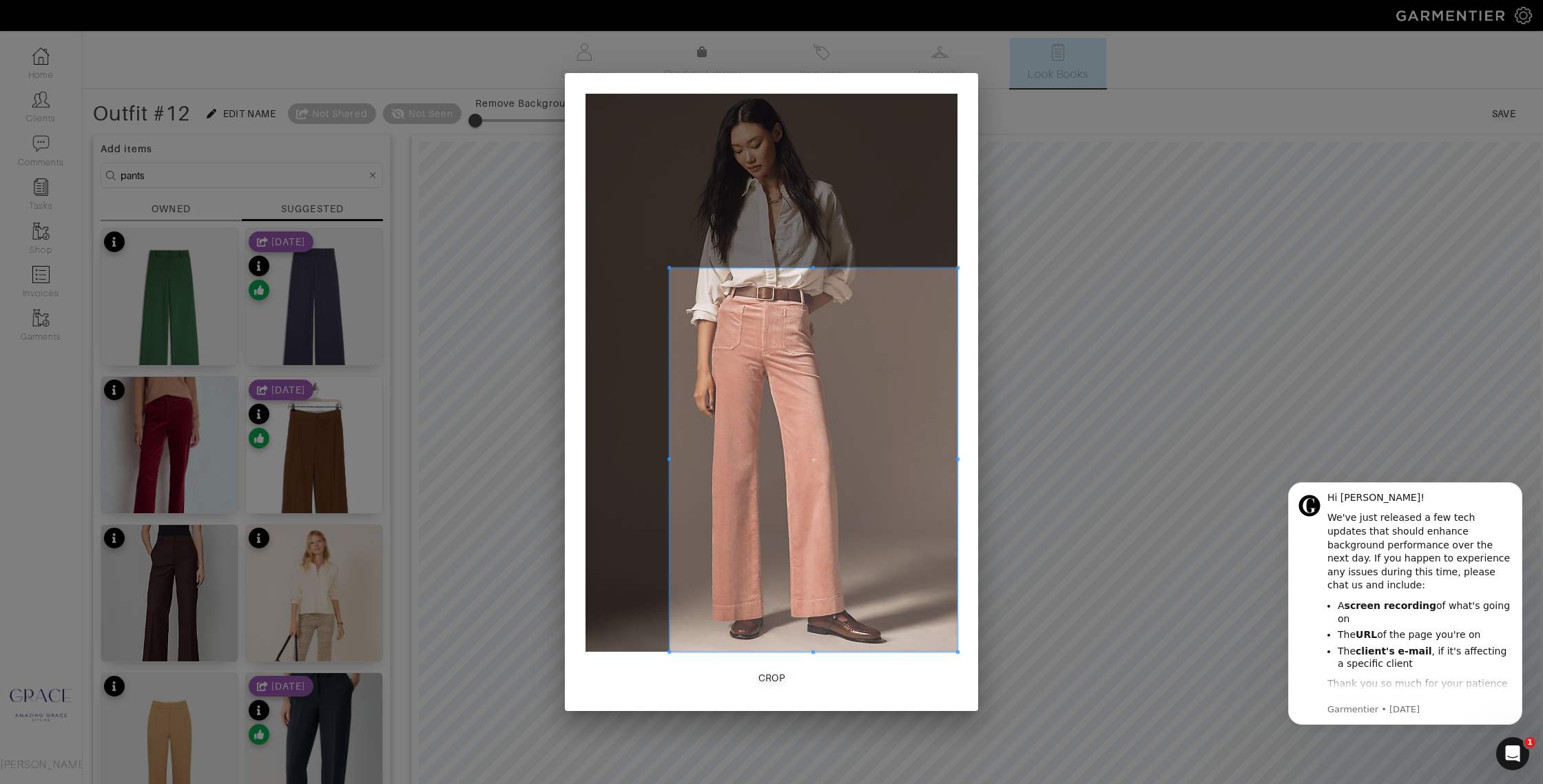
click at [671, 473] on span at bounding box center [669, 460] width 3 height 384
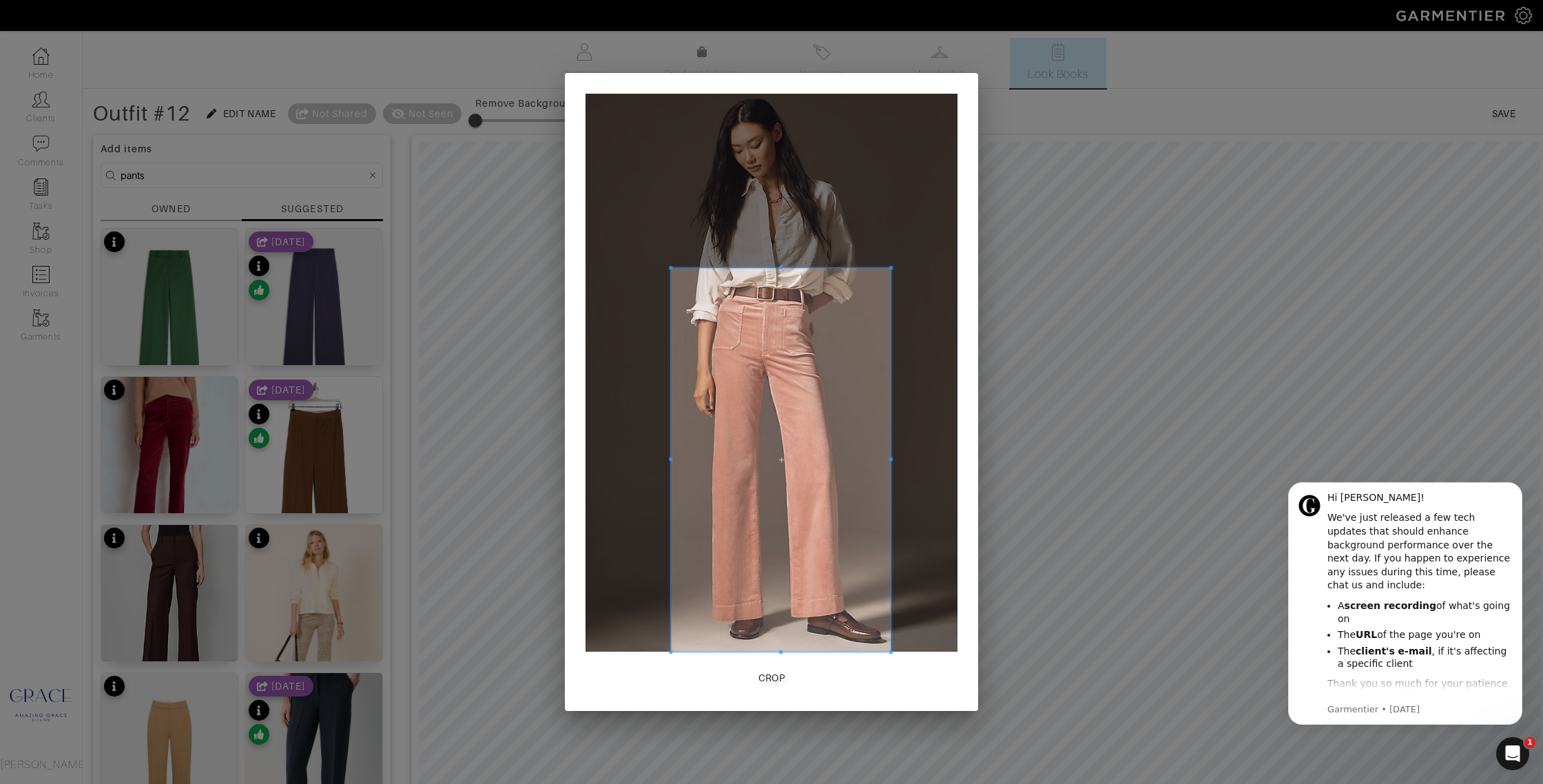
click at [890, 467] on div at bounding box center [781, 460] width 219 height 384
click at [782, 682] on div "Crop" at bounding box center [772, 678] width 27 height 14
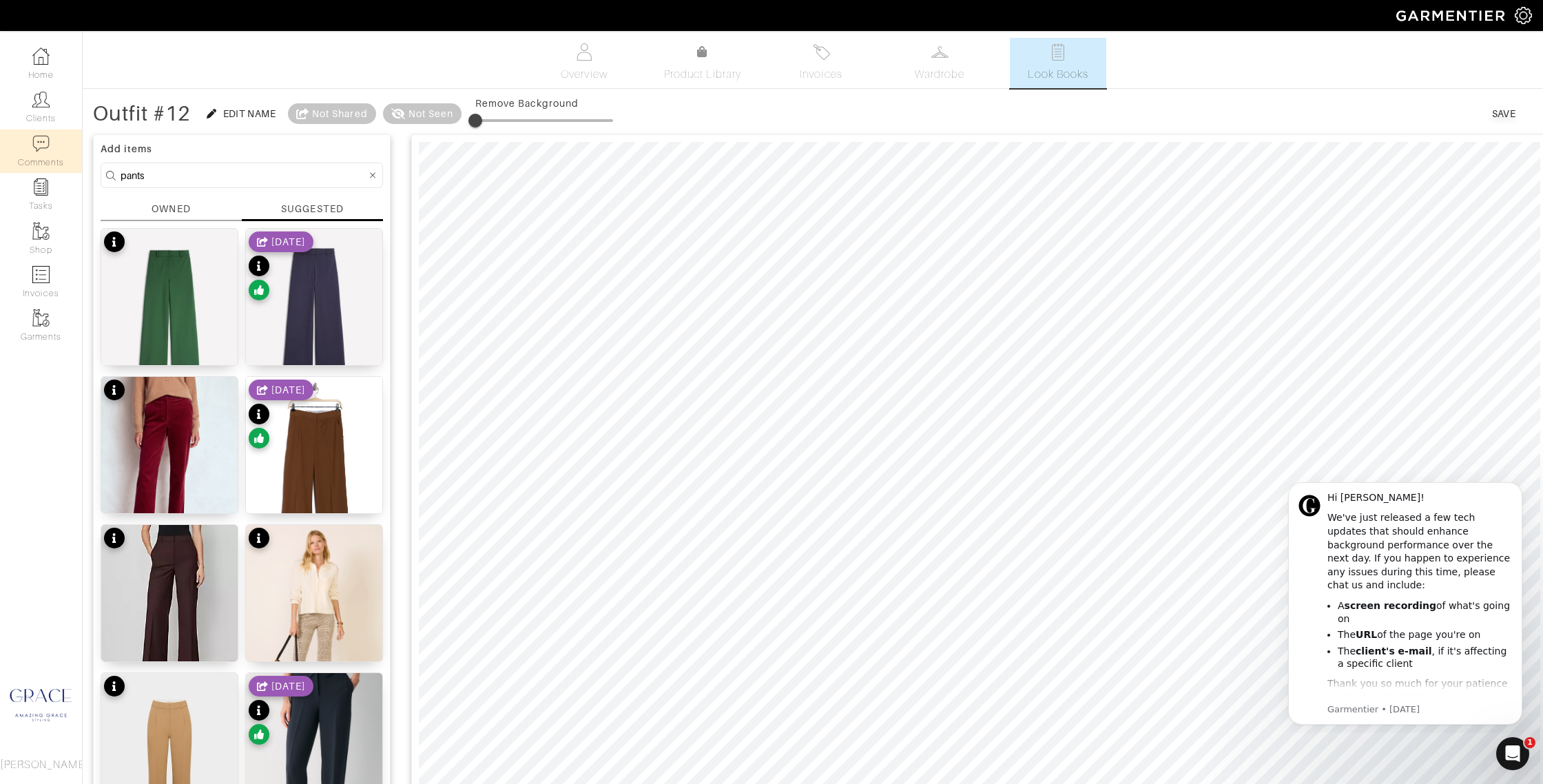
drag, startPoint x: 210, startPoint y: 176, endPoint x: 61, endPoint y: 157, distance: 150.2
click at [61, 157] on div "Company Settings Manage Subscription My Profile Stylists Sign Out Home Clients …" at bounding box center [772, 723] width 1543 height 1446
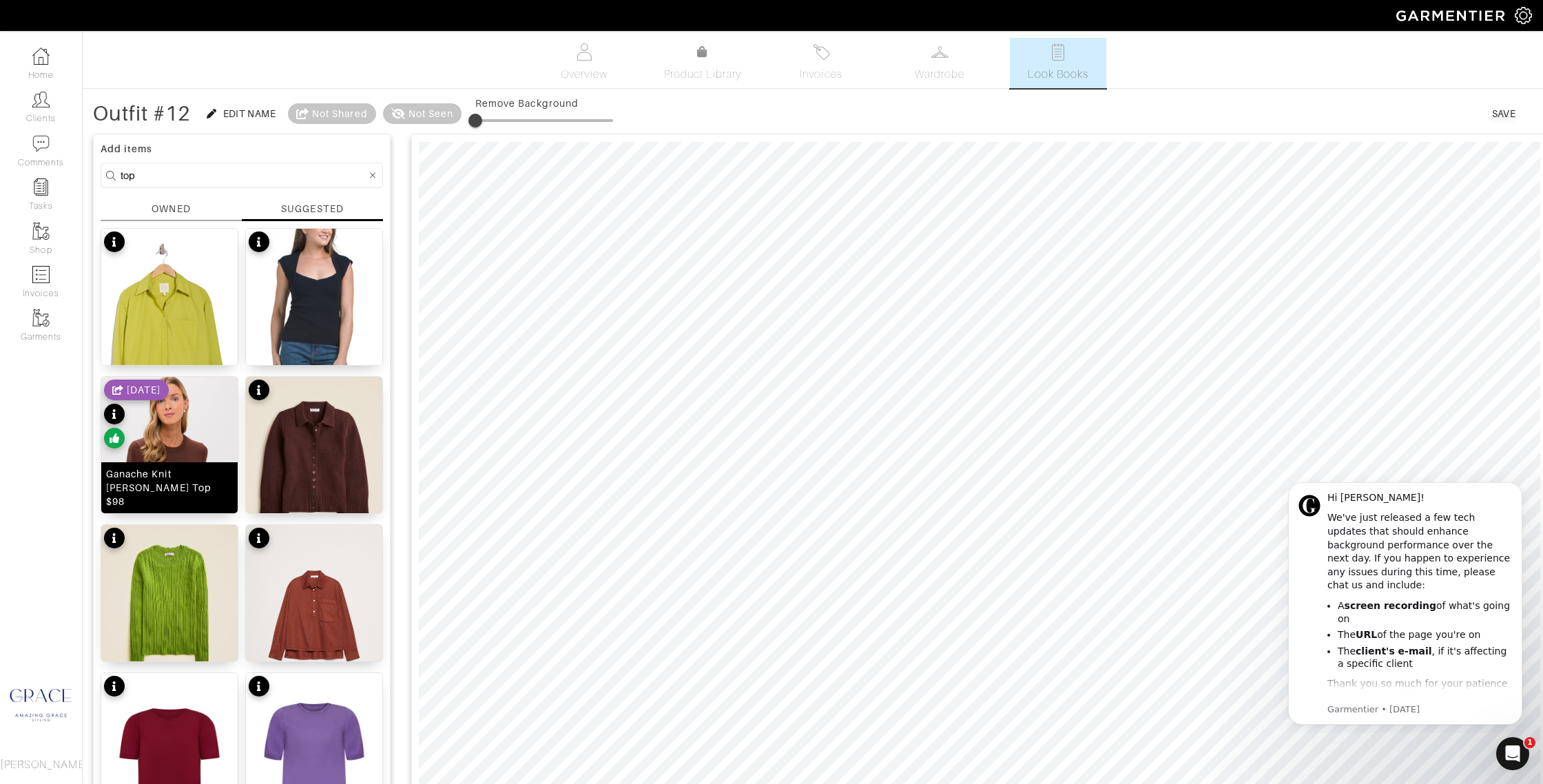
click at [181, 499] on div "Ganache Knit Vanessa Top $98" at bounding box center [169, 488] width 127 height 42
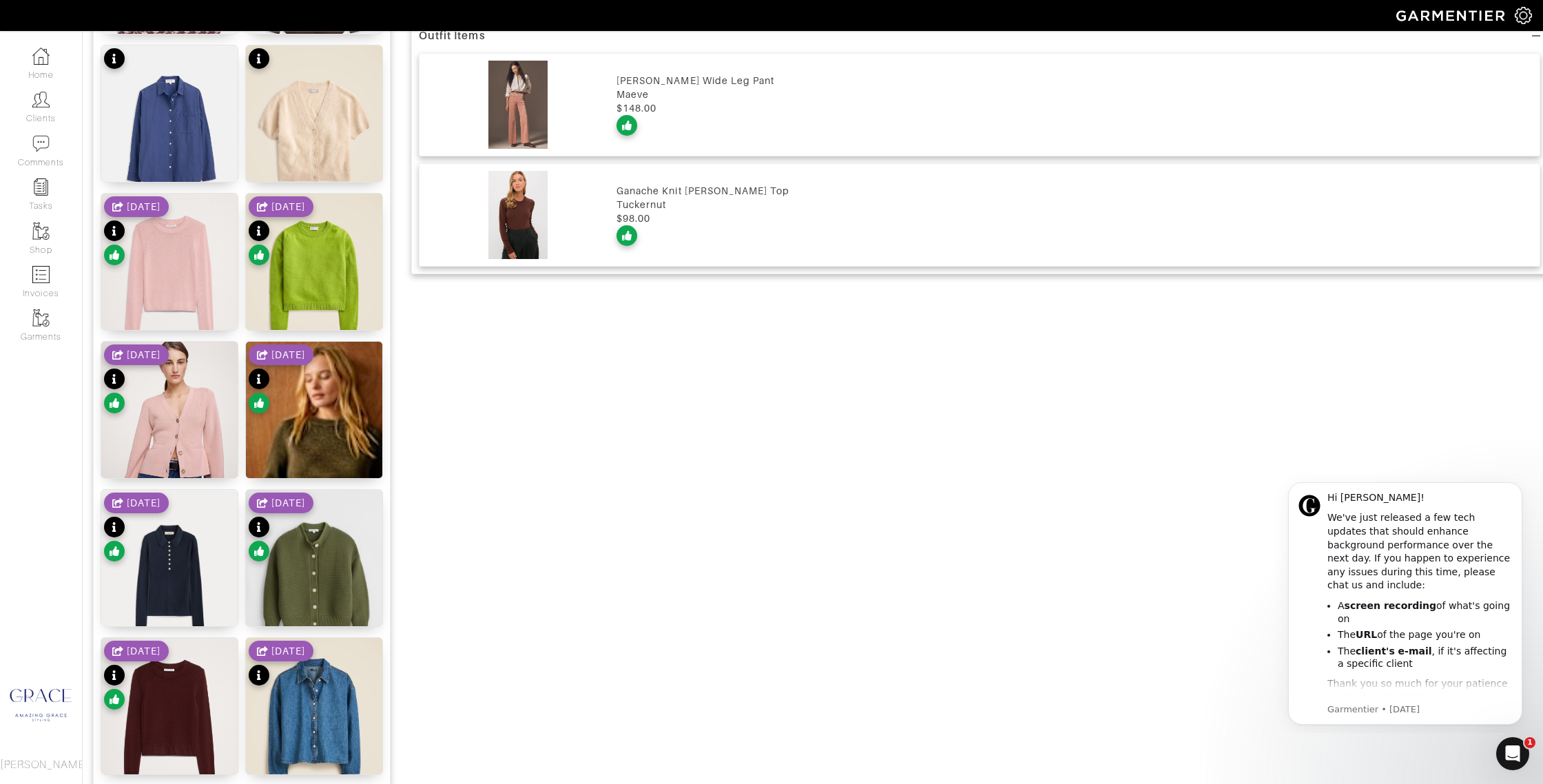
scroll to position [1173, 0]
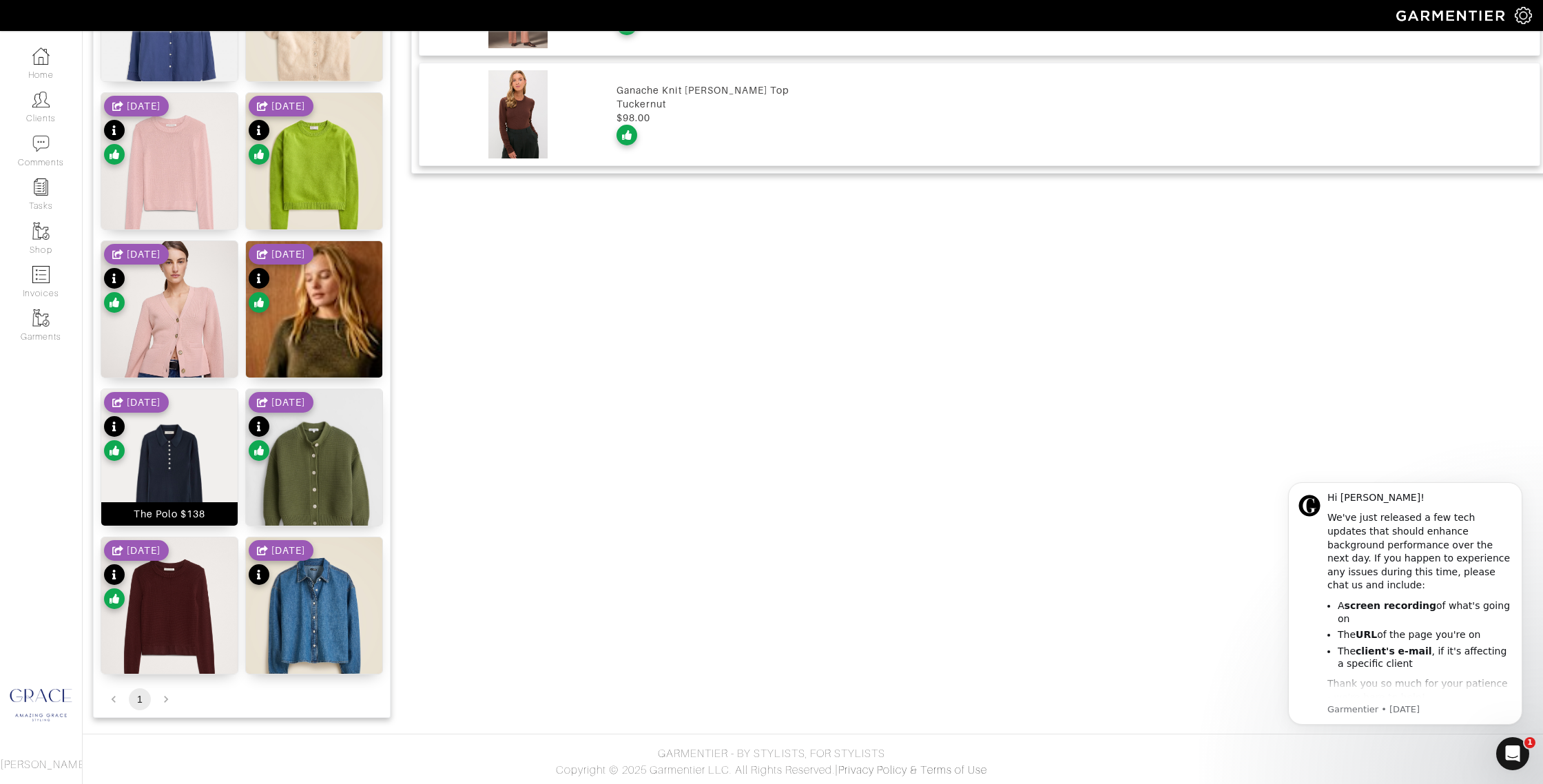
click at [117, 511] on div "The Polo $138" at bounding box center [169, 514] width 136 height 24
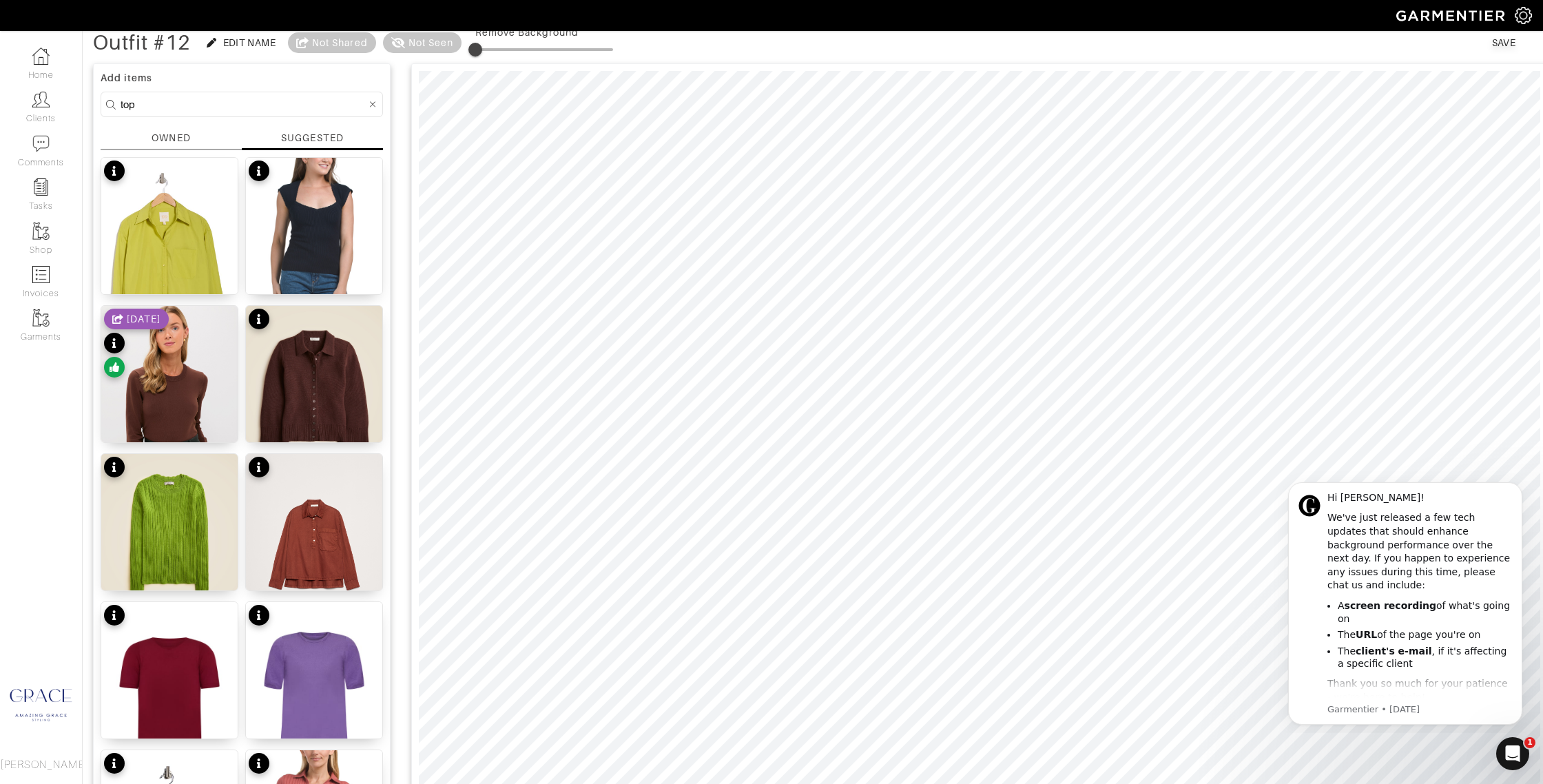
scroll to position [59, 0]
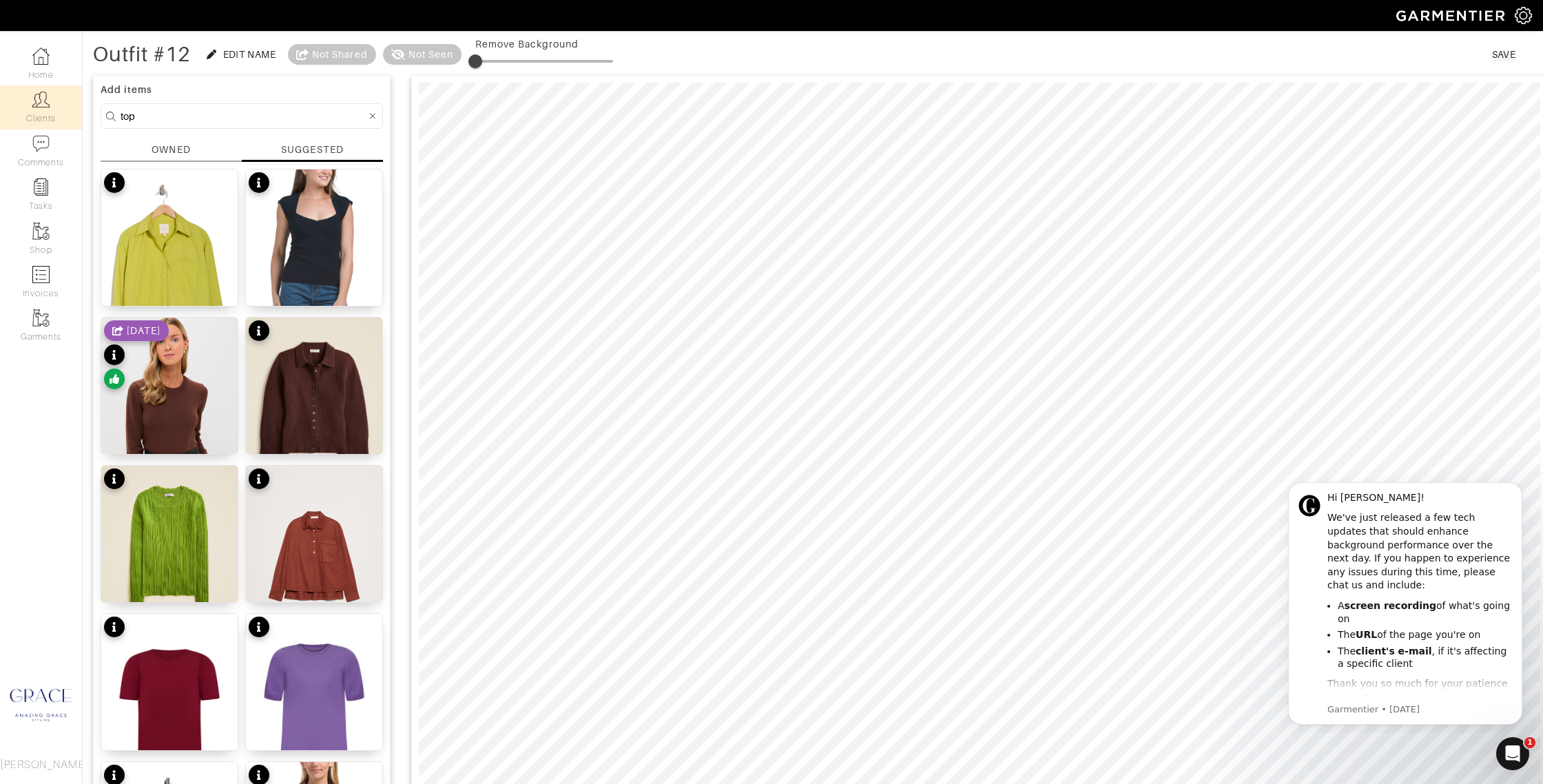
drag, startPoint x: 157, startPoint y: 116, endPoint x: 47, endPoint y: 103, distance: 110.8
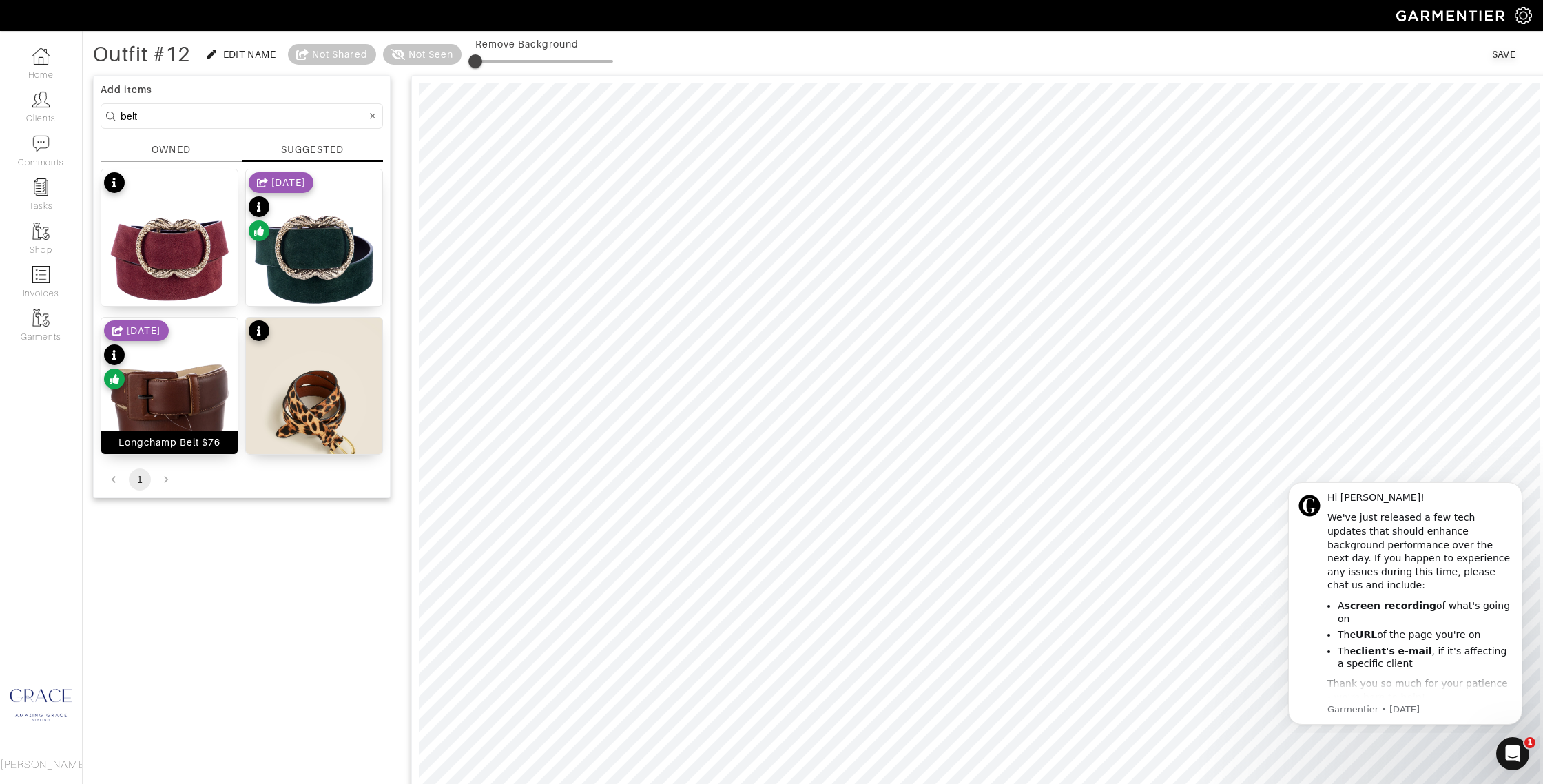
click at [185, 446] on div "Longchamp Belt $76" at bounding box center [170, 442] width 103 height 14
drag, startPoint x: 335, startPoint y: 439, endPoint x: 358, endPoint y: 428, distance: 25.5
click at [335, 438] on div "Calf hair belt in leopard $70" at bounding box center [314, 435] width 127 height 28
drag, startPoint x: 151, startPoint y: 116, endPoint x: 69, endPoint y: 103, distance: 83.0
click at [64, 103] on div "Company Settings Manage Subscription My Profile Stylists Sign Out Home Clients …" at bounding box center [772, 779] width 1543 height 1677
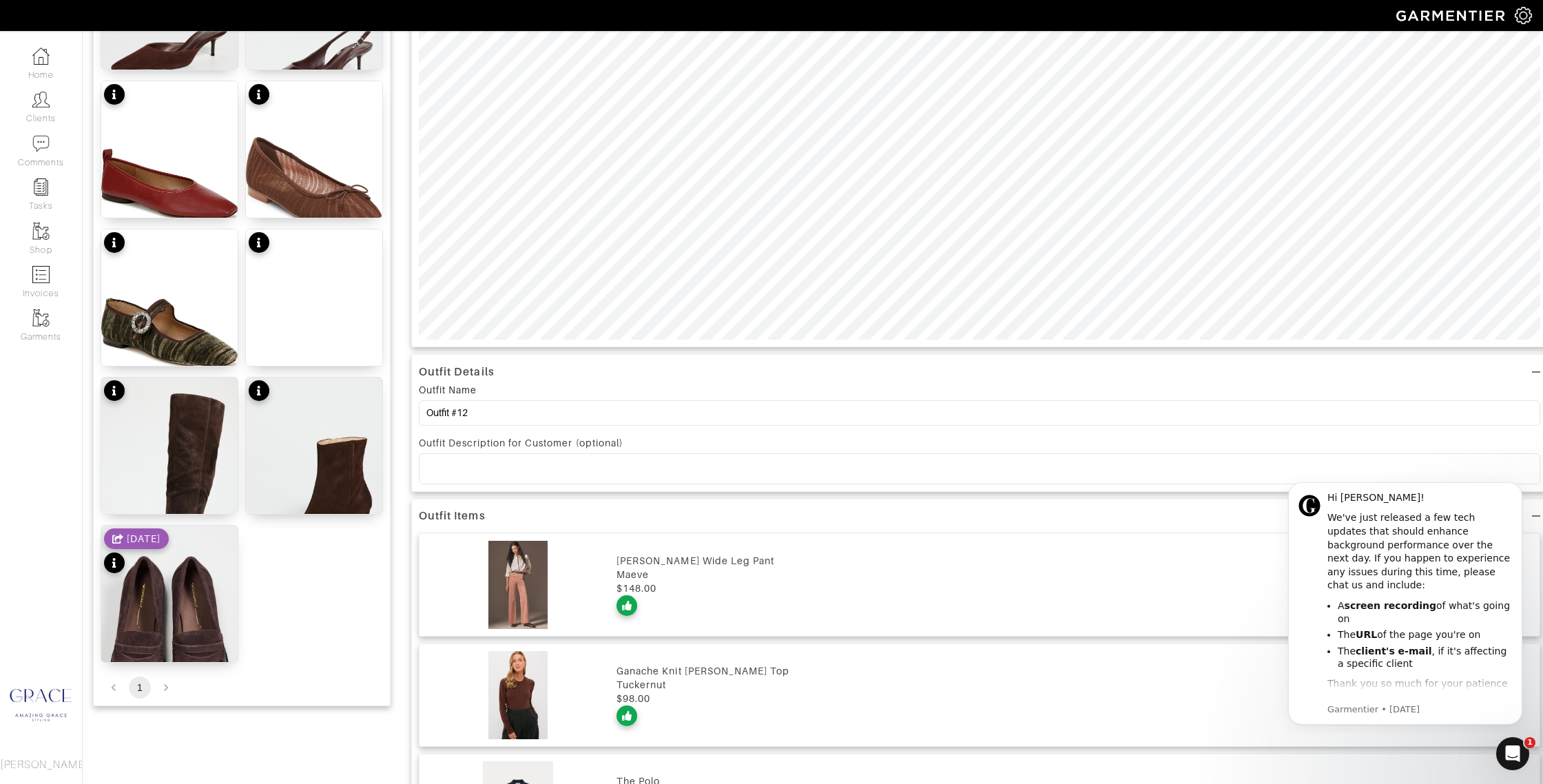
scroll to position [597, 0]
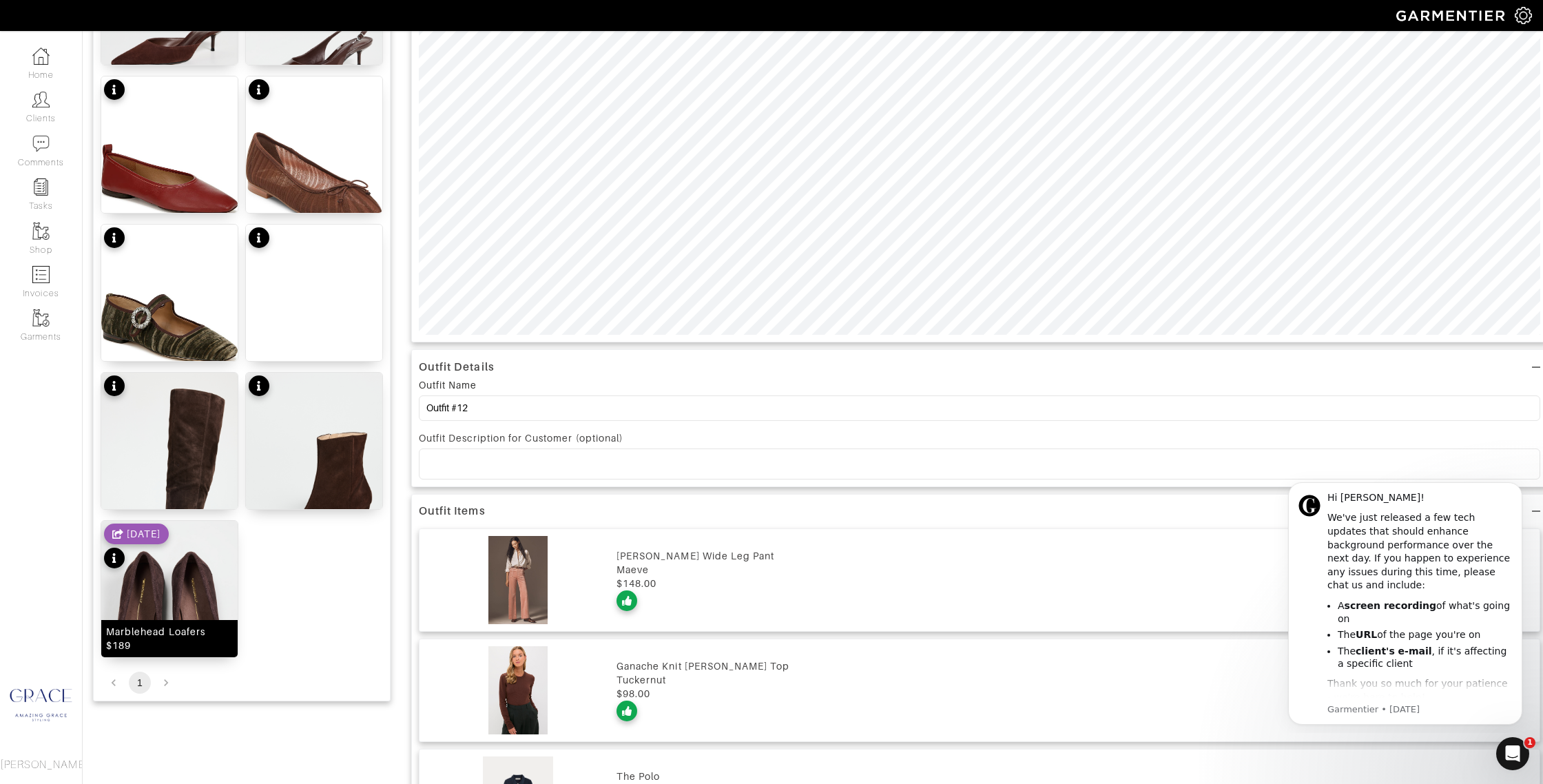
click at [184, 635] on div "Marblehead Loafers $189" at bounding box center [169, 639] width 127 height 28
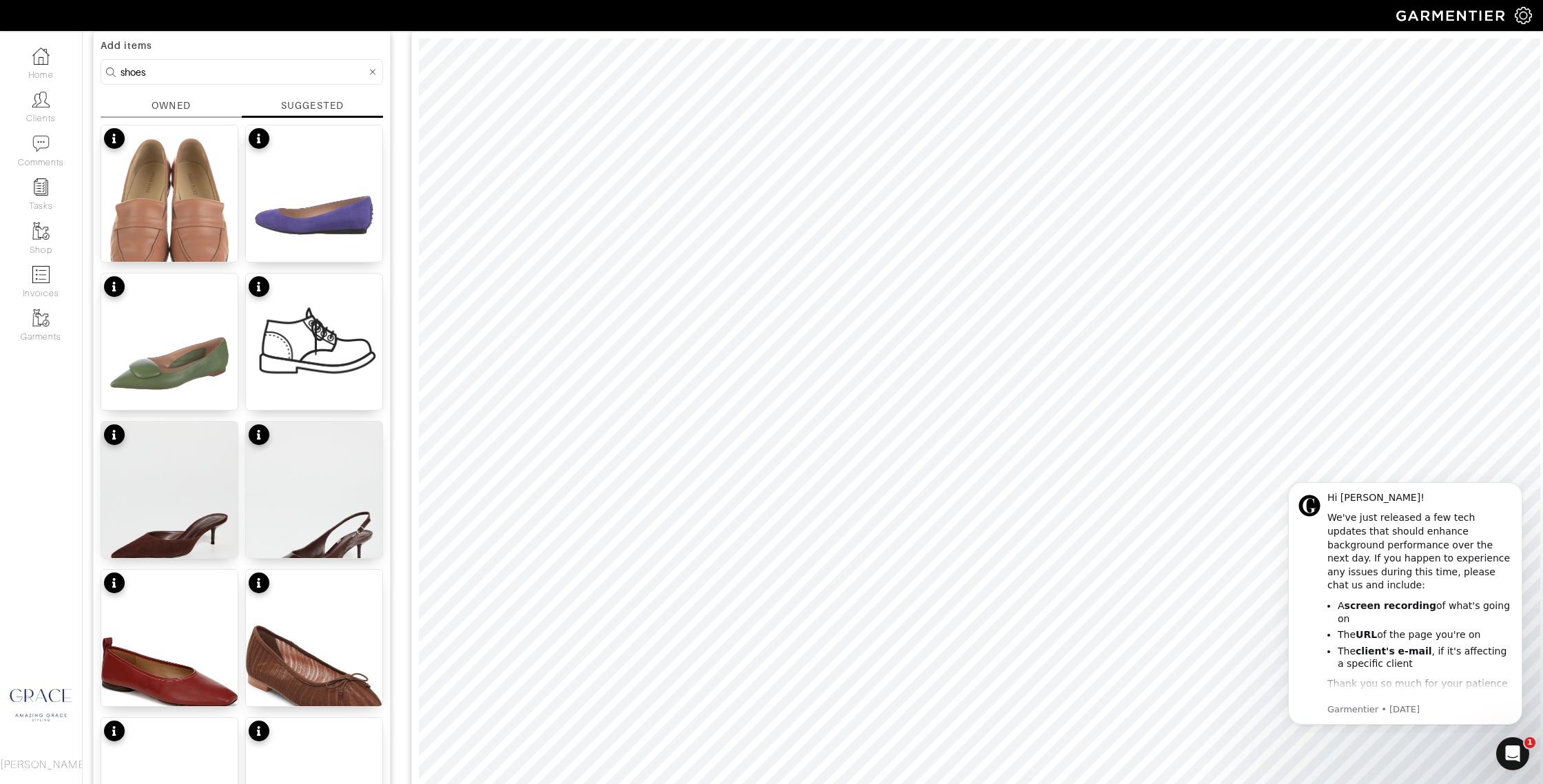
scroll to position [0, 0]
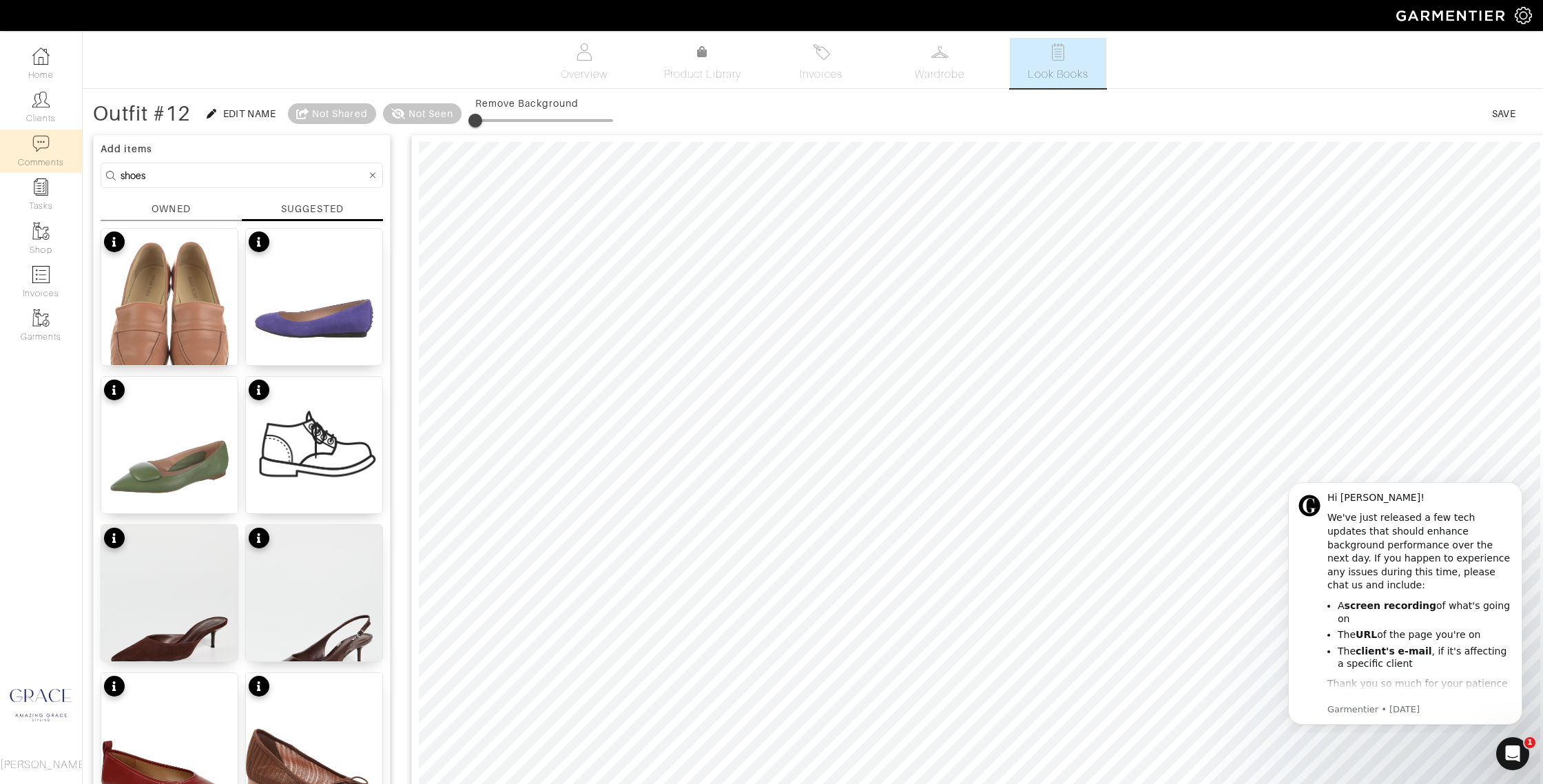
drag, startPoint x: 167, startPoint y: 176, endPoint x: 73, endPoint y: 168, distance: 94.3
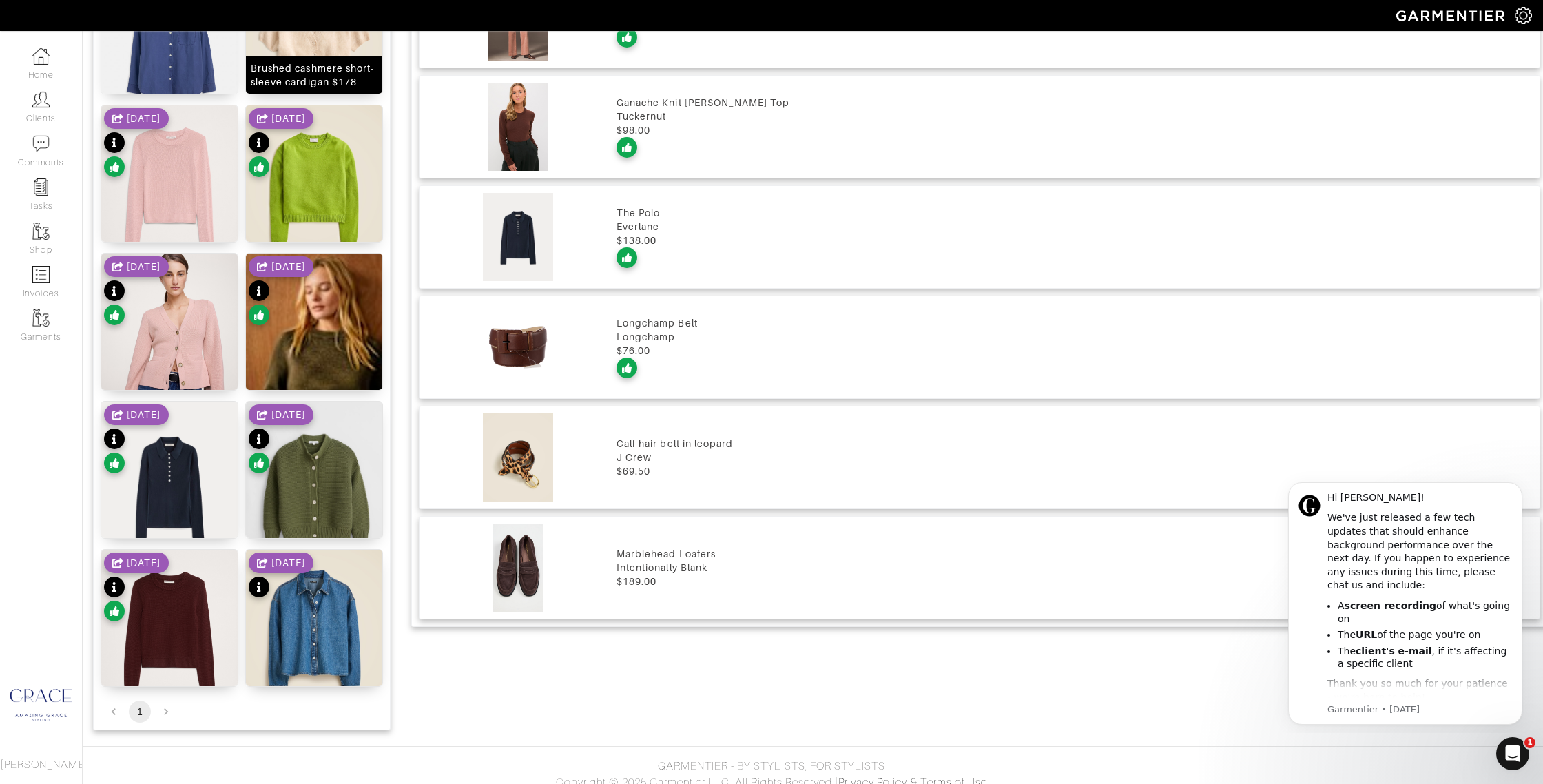
scroll to position [1173, 0]
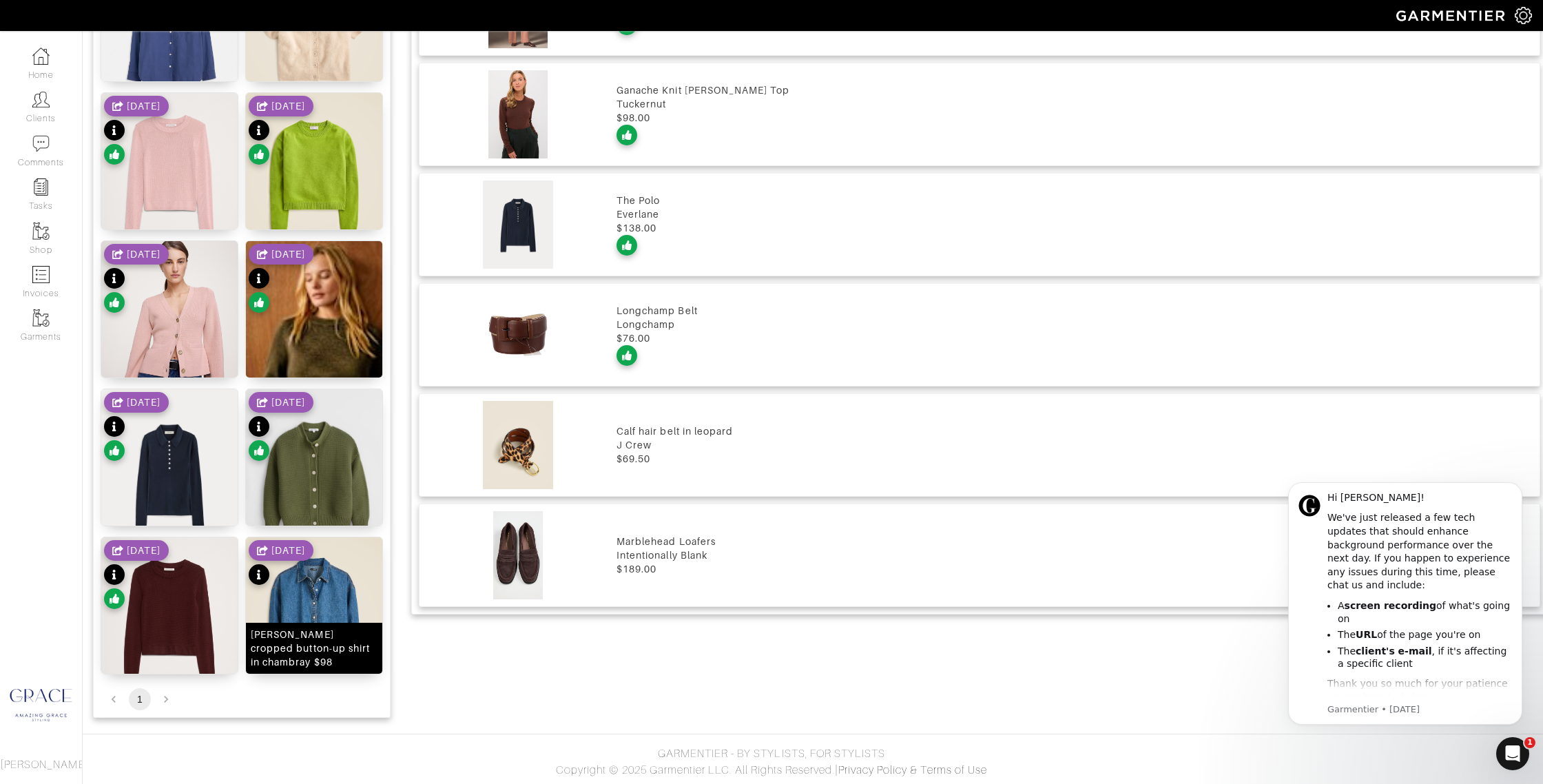
click at [346, 653] on div "Etienne cropped button-up shirt in chambray $98" at bounding box center [314, 649] width 127 height 42
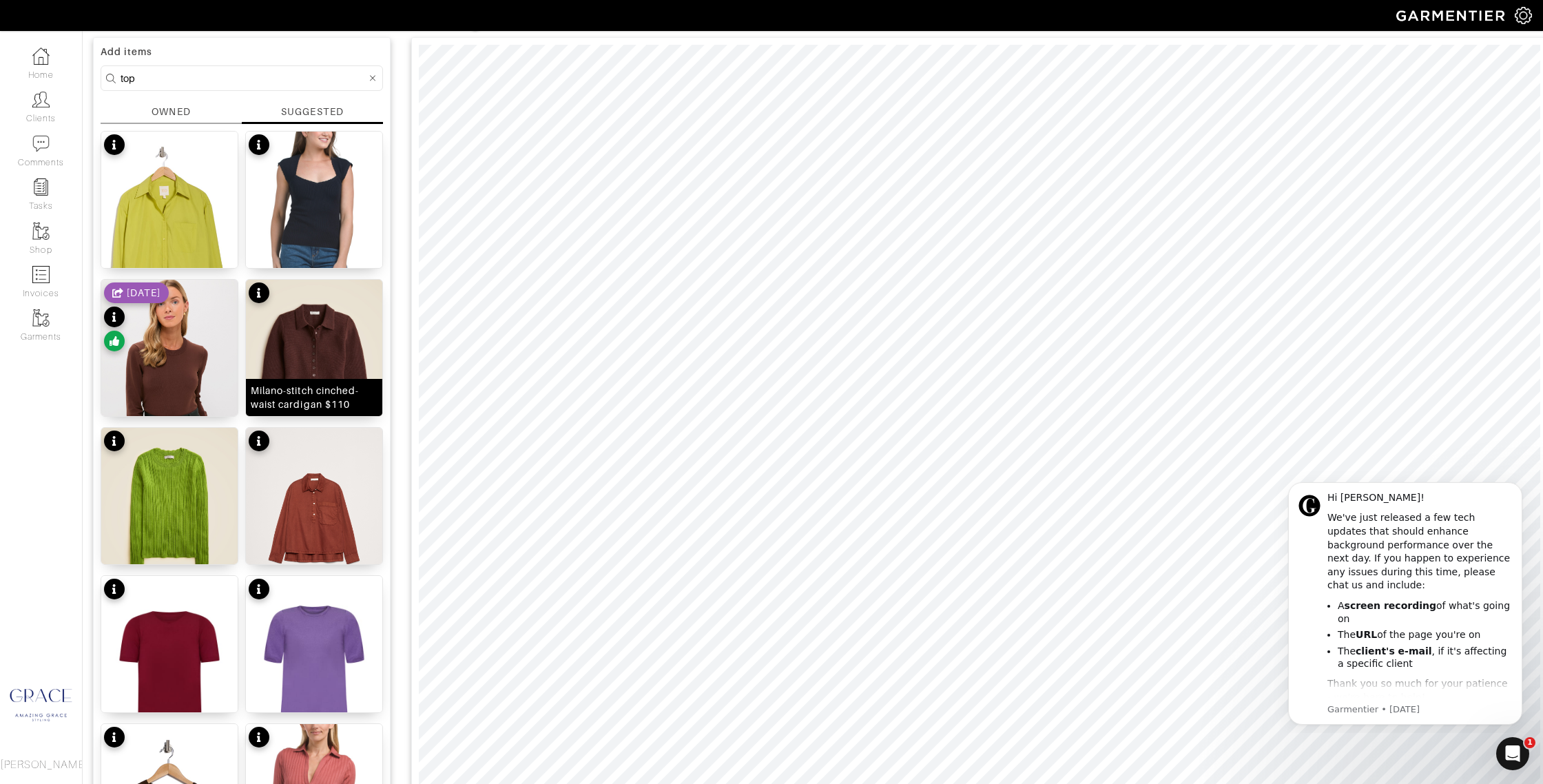
scroll to position [0, 0]
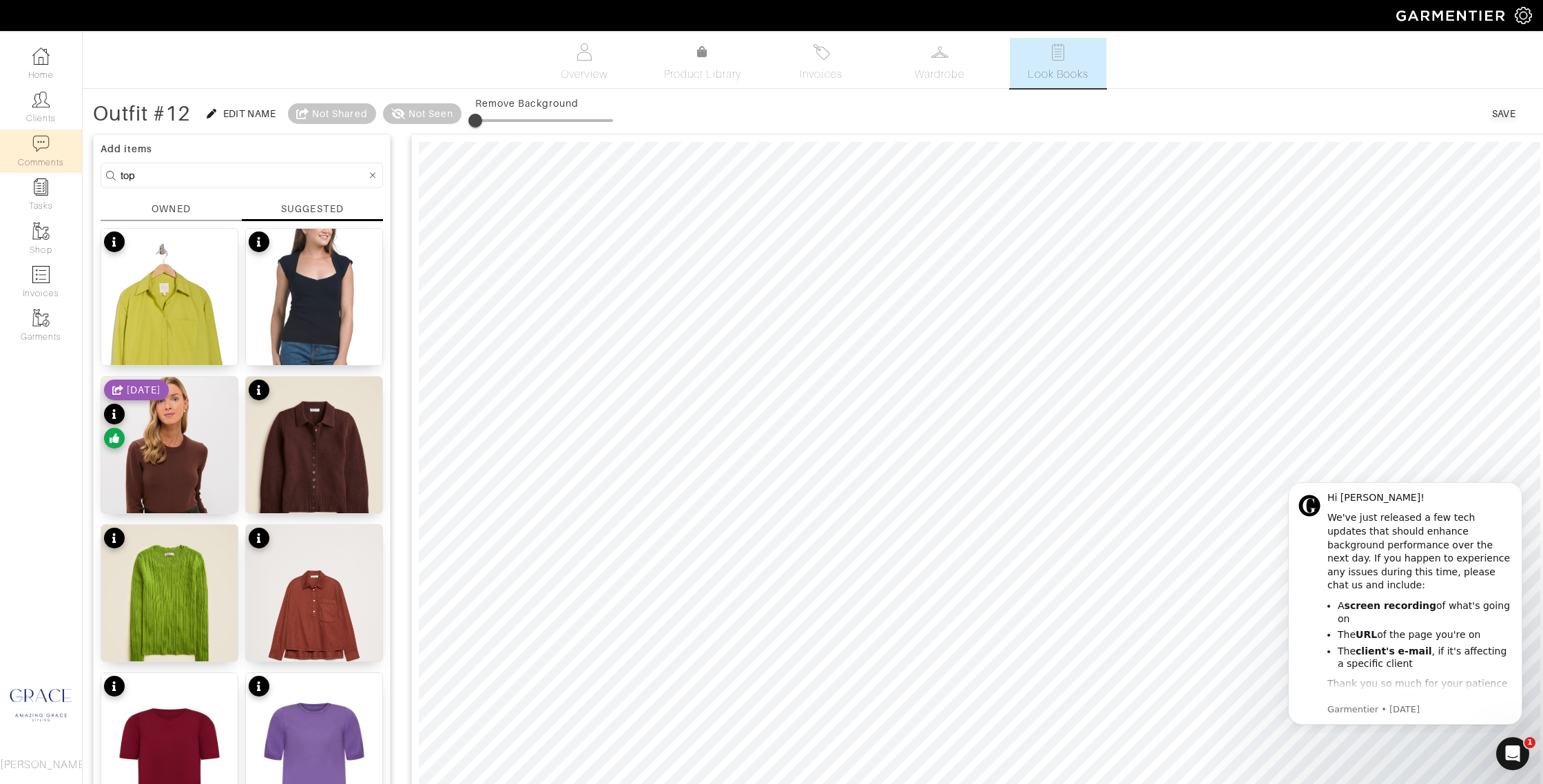
drag, startPoint x: 156, startPoint y: 179, endPoint x: 36, endPoint y: 165, distance: 120.8
type input "blazer"
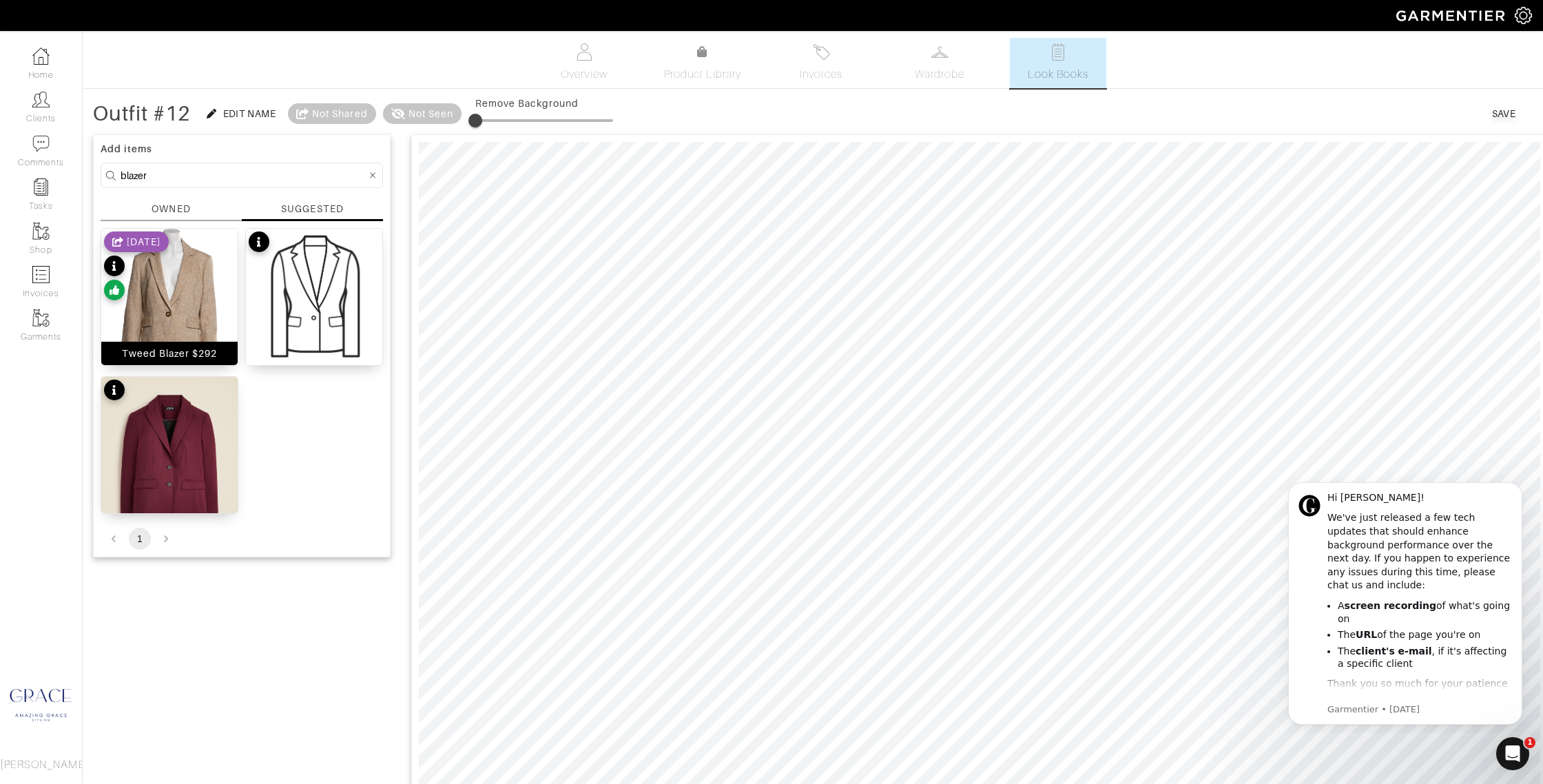
click at [176, 355] on div "Tweed Blazer $292" at bounding box center [170, 353] width 96 height 14
drag, startPoint x: 1499, startPoint y: 114, endPoint x: 1480, endPoint y: 133, distance: 26.9
click at [1499, 114] on div "Save" at bounding box center [1504, 114] width 24 height 14
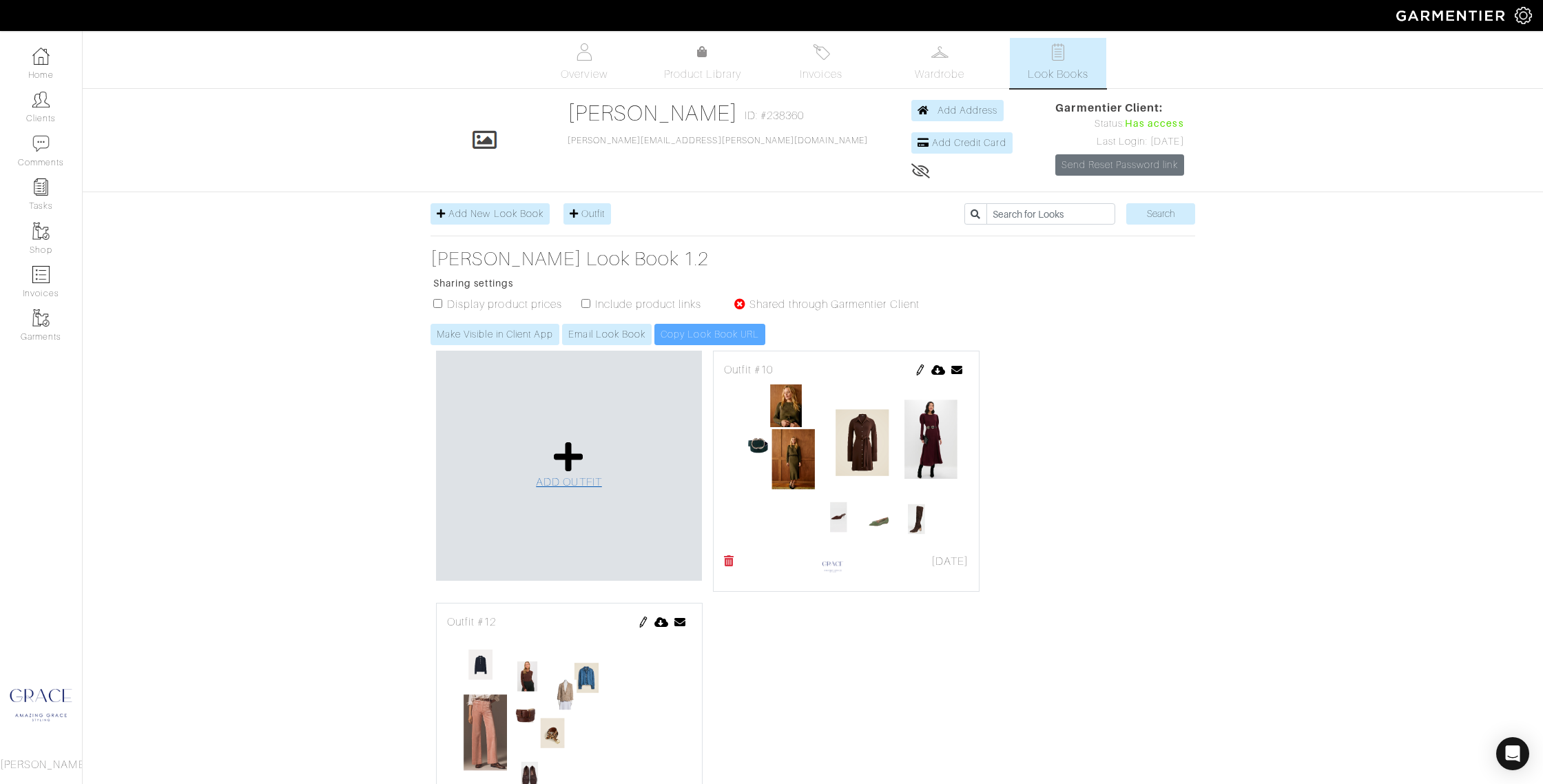
click at [569, 458] on icon at bounding box center [569, 457] width 30 height 33
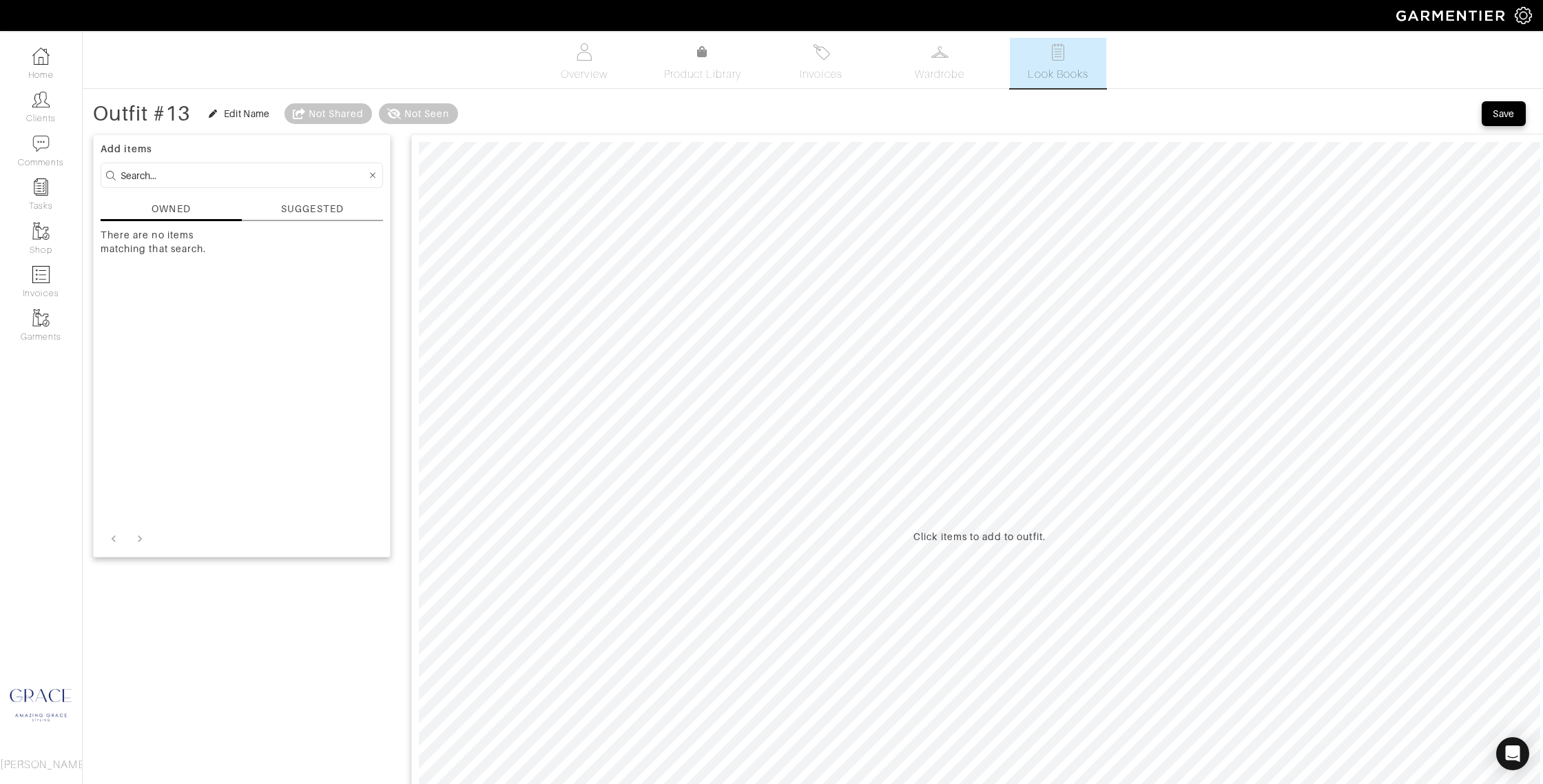
click at [292, 209] on div "SUGGESTED" at bounding box center [312, 209] width 62 height 15
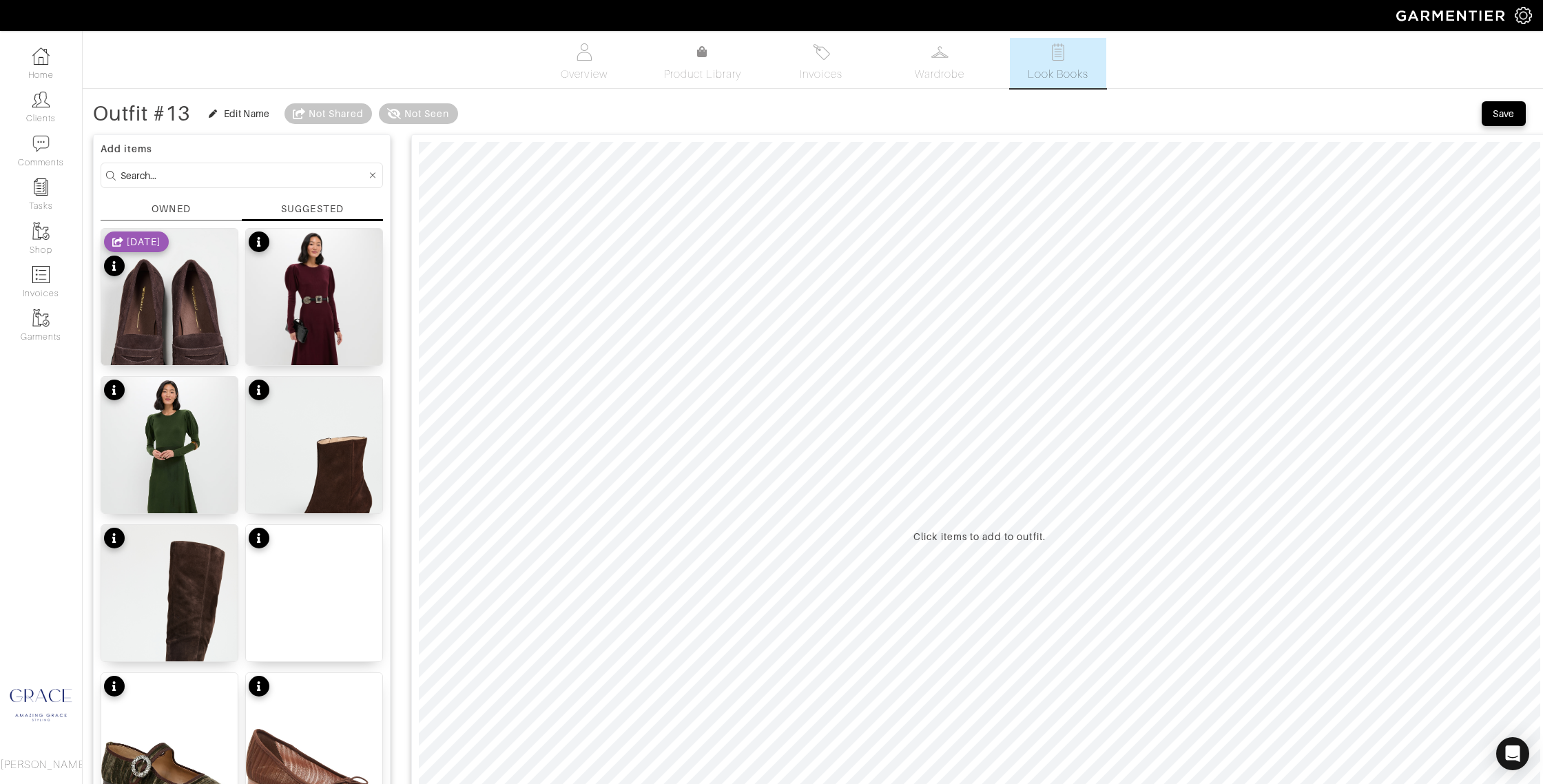
drag, startPoint x: 184, startPoint y: 172, endPoint x: 176, endPoint y: 173, distance: 8.1
click at [177, 173] on input at bounding box center [244, 175] width 246 height 17
type input "skirt"
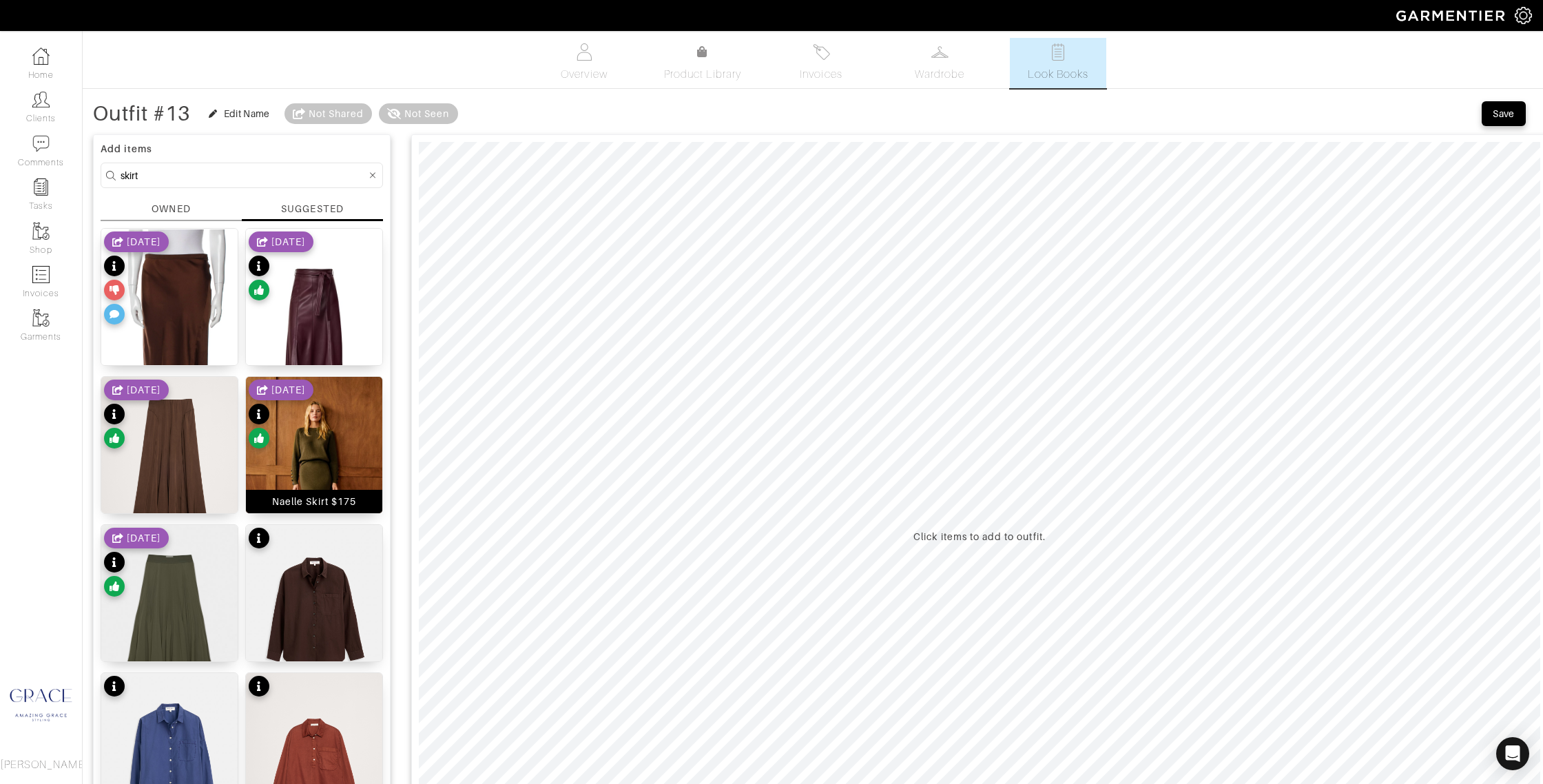
scroll to position [19, 0]
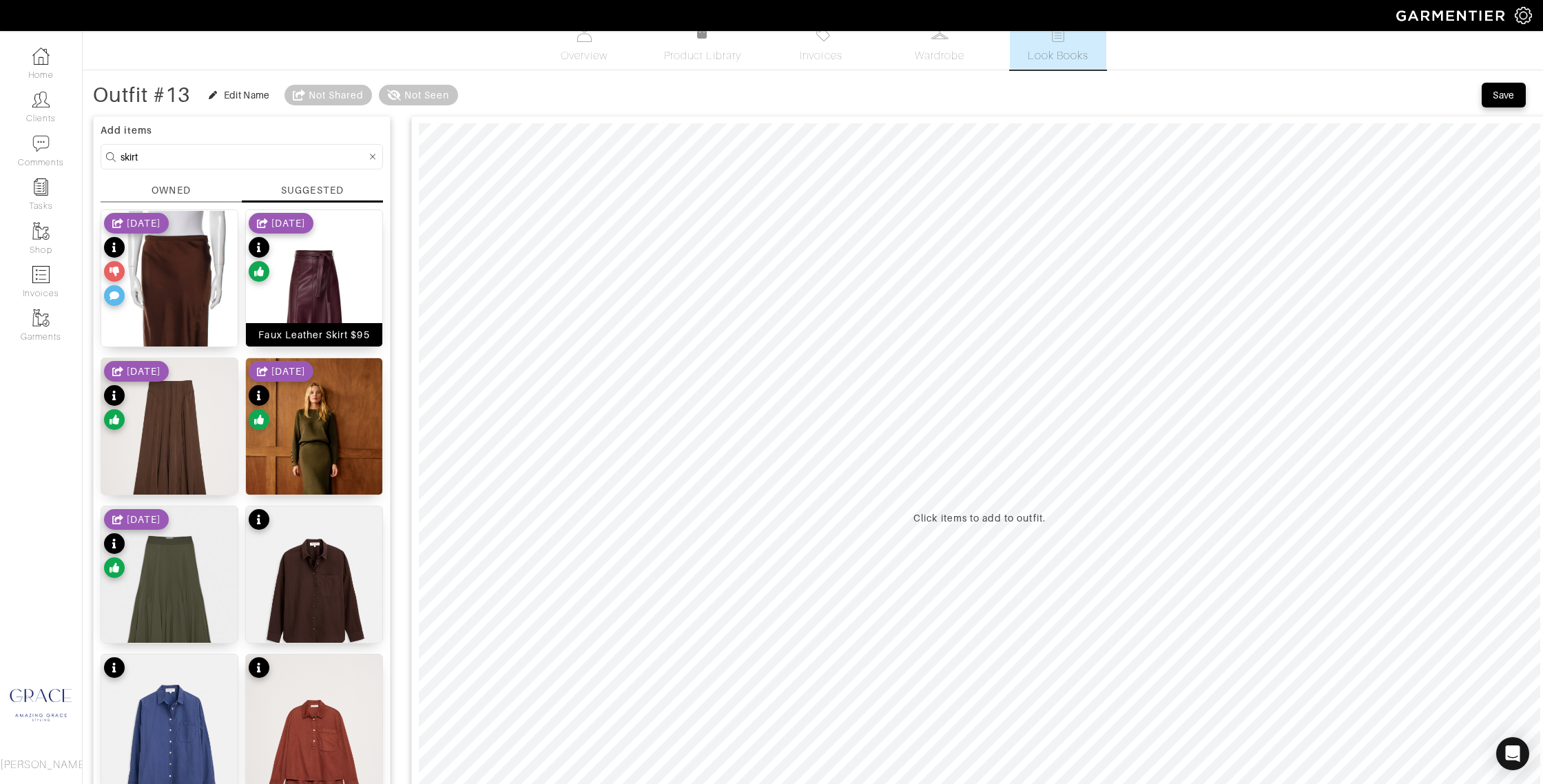
click at [330, 331] on div "Faux Leather Skirt $95" at bounding box center [314, 335] width 111 height 14
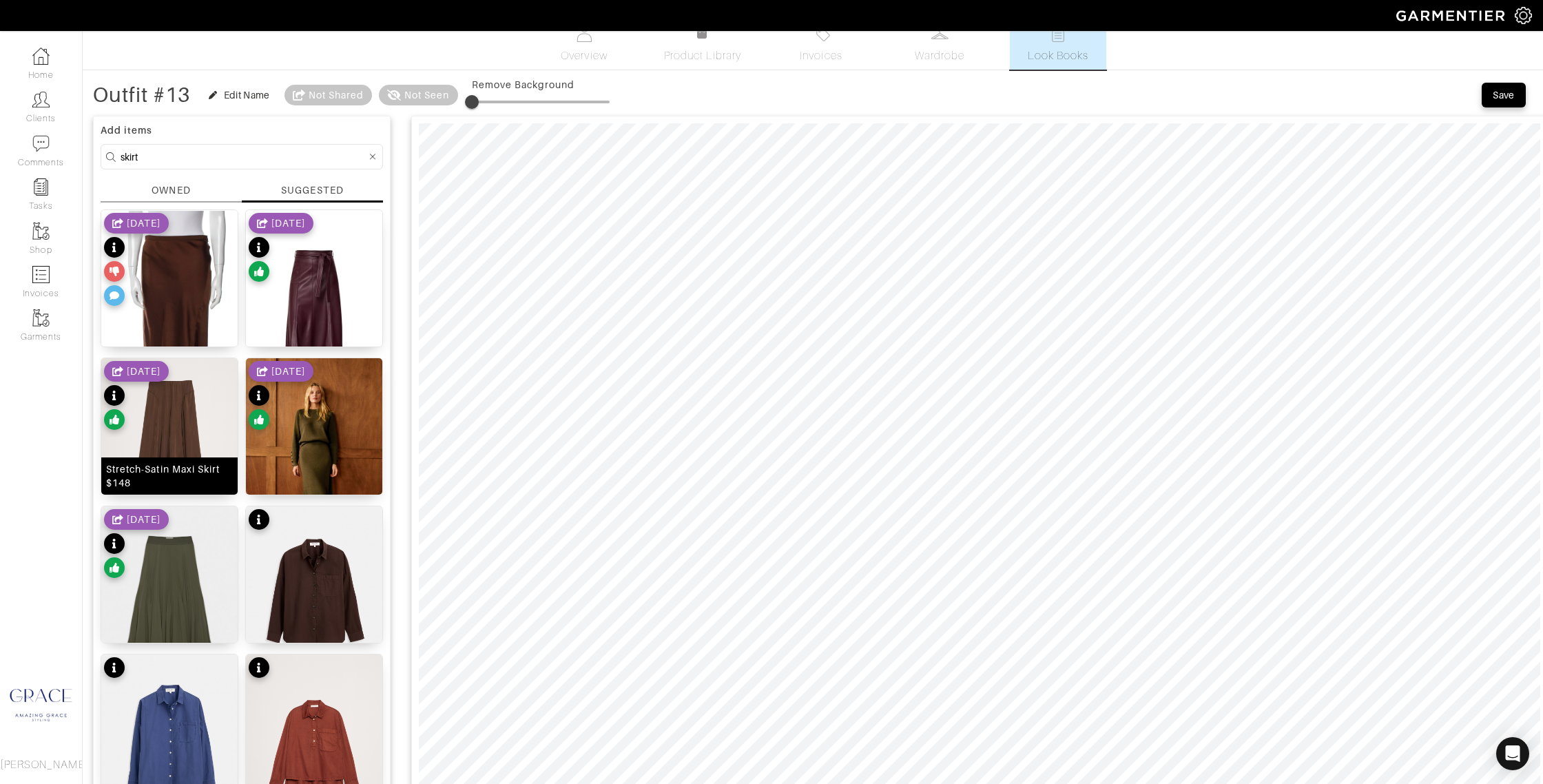
click at [222, 464] on div "Stretch-Satin Maxi Skirt $148" at bounding box center [169, 476] width 127 height 28
click at [137, 624] on div "Twirl Pleated Skirt $150" at bounding box center [169, 631] width 118 height 14
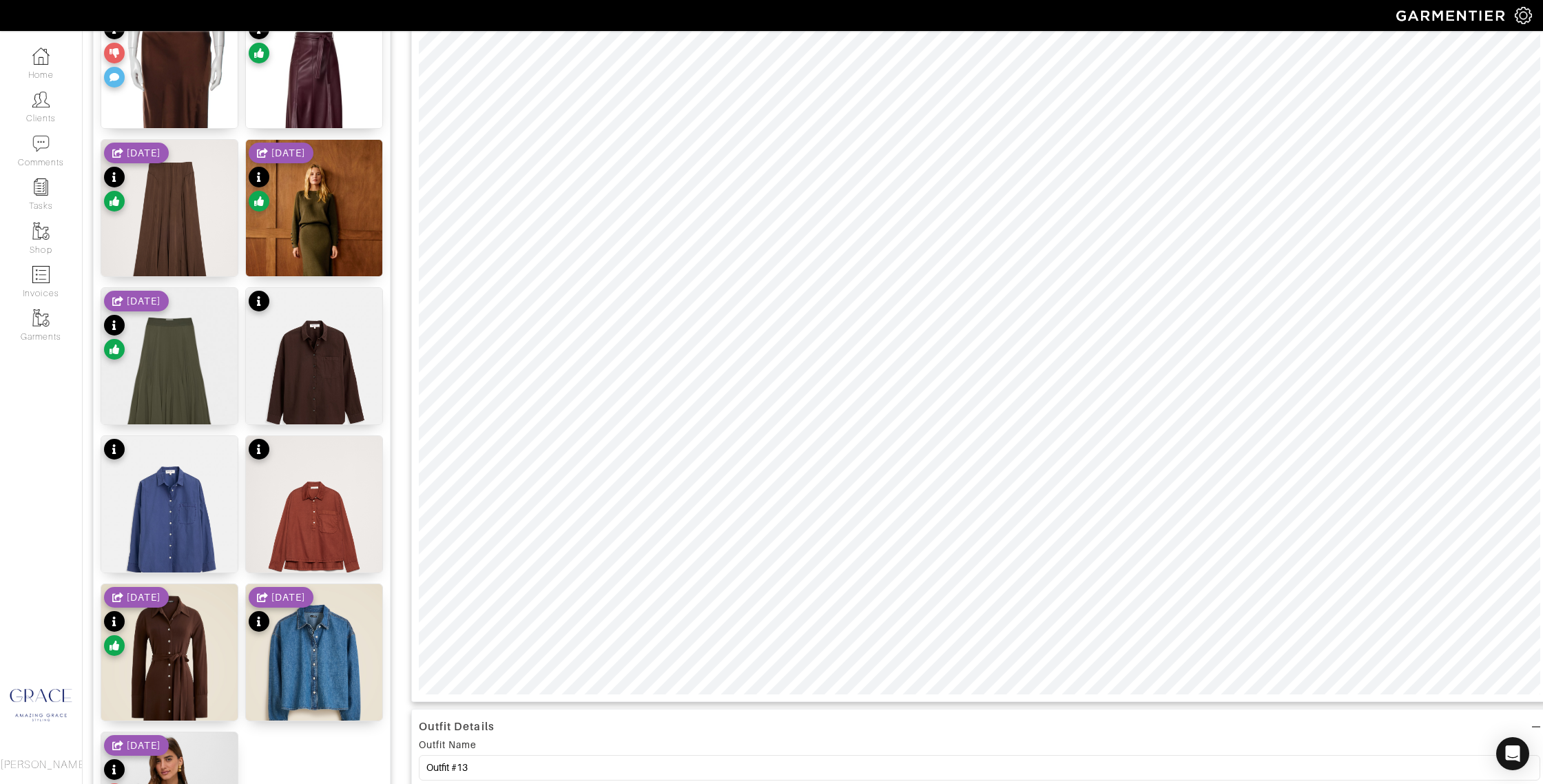
scroll to position [0, 0]
